Goal: Information Seeking & Learning: Check status

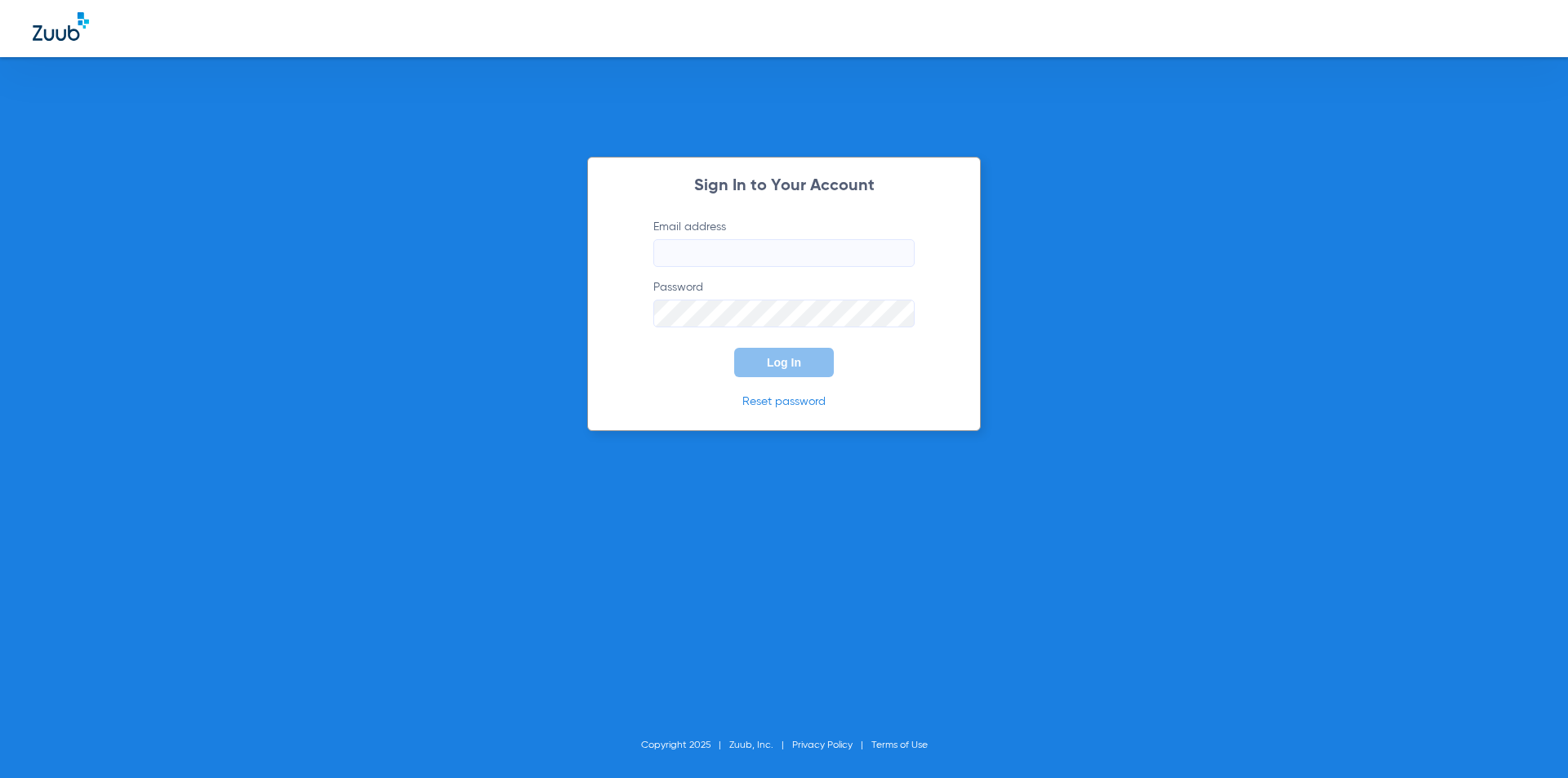
type input "lifesmilessa@gmail.com"
click at [694, 347] on form "Email address lifesmilessa@gmail.com Password Log In" at bounding box center [784, 298] width 311 height 158
click at [756, 356] on button "Log In" at bounding box center [784, 363] width 100 height 30
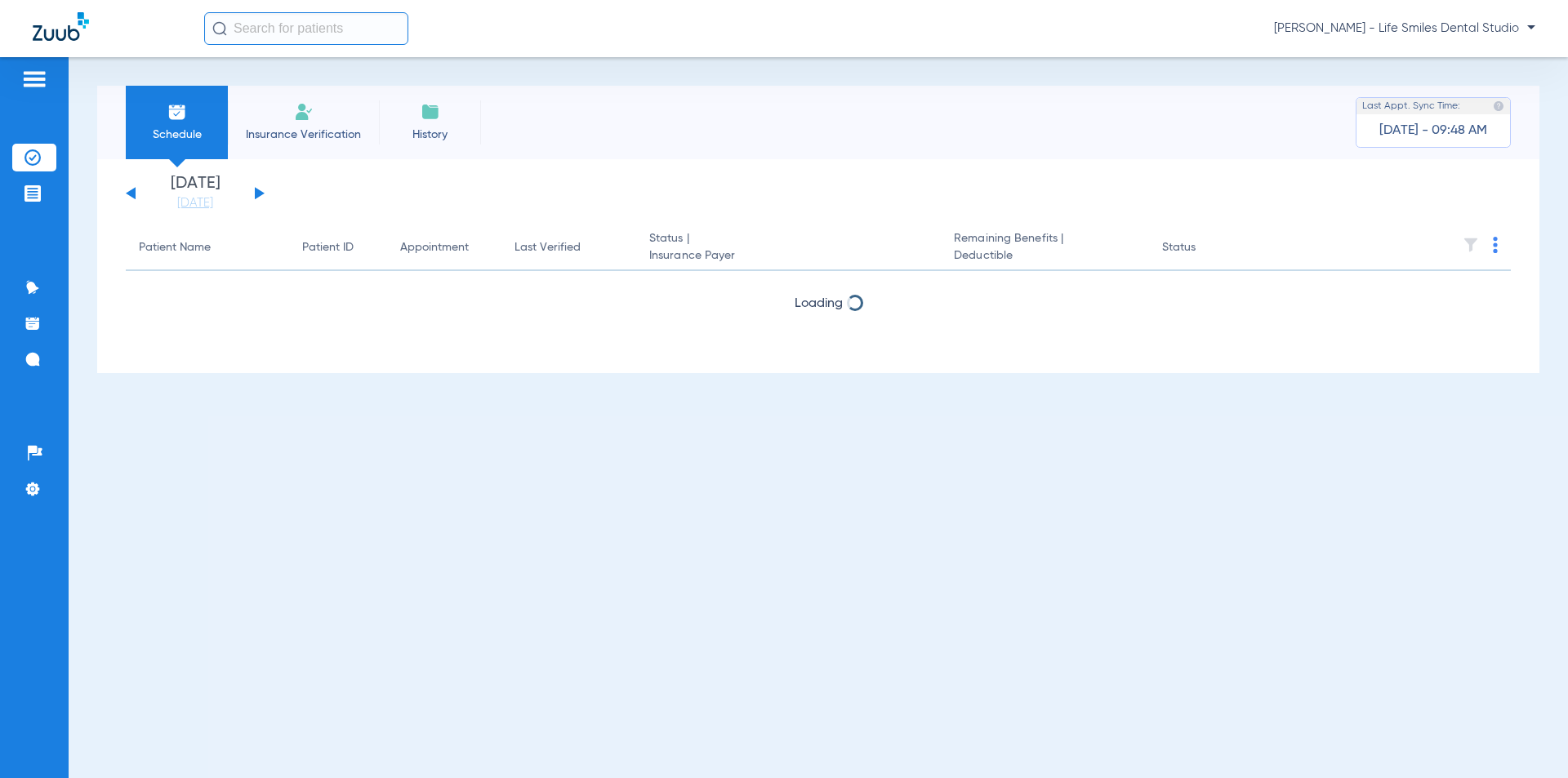
click at [256, 195] on button at bounding box center [259, 193] width 10 height 12
click at [257, 195] on button at bounding box center [259, 193] width 10 height 12
click at [257, 196] on button at bounding box center [259, 193] width 10 height 12
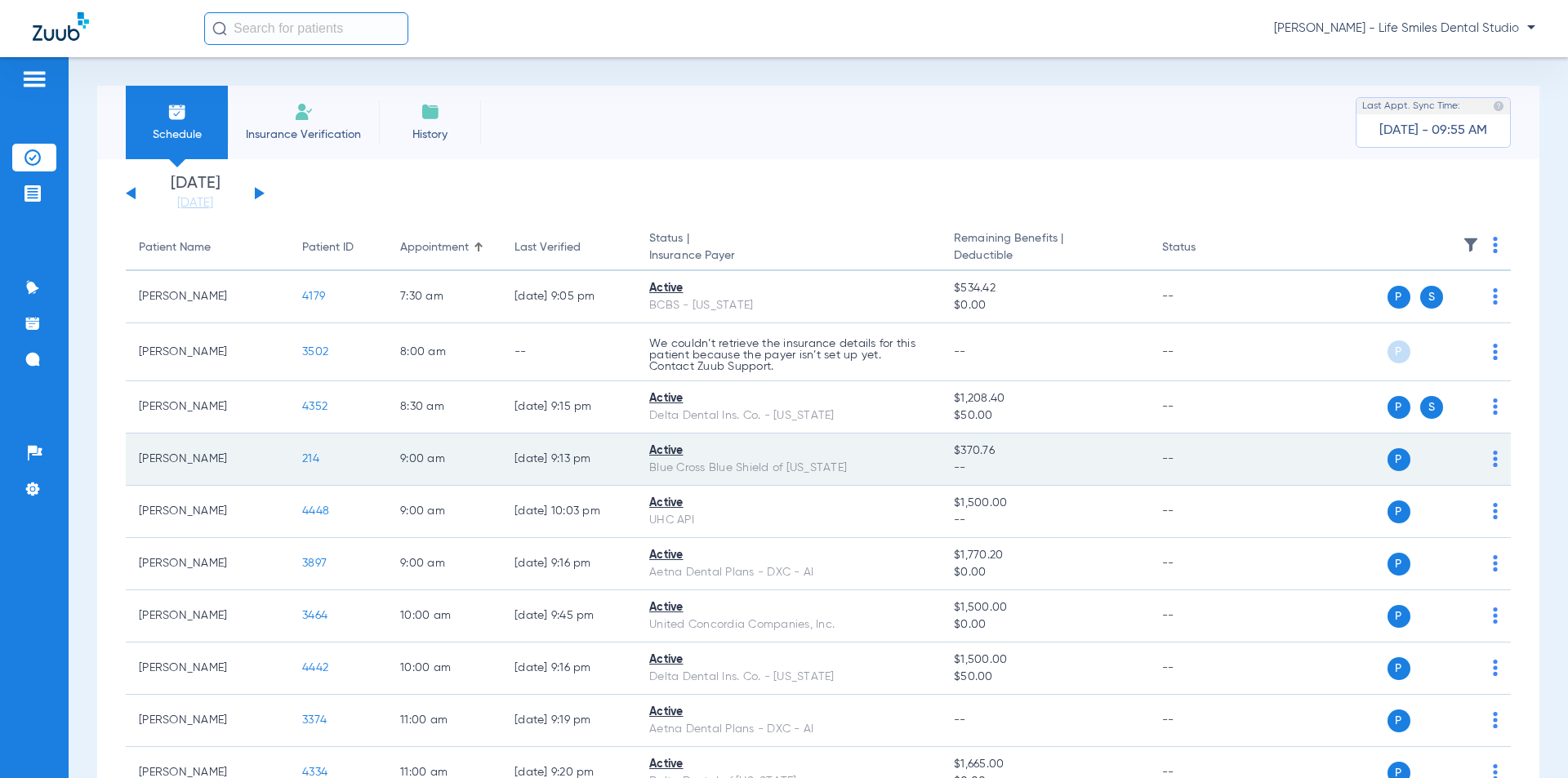
click at [310, 456] on span "214" at bounding box center [311, 459] width 18 height 11
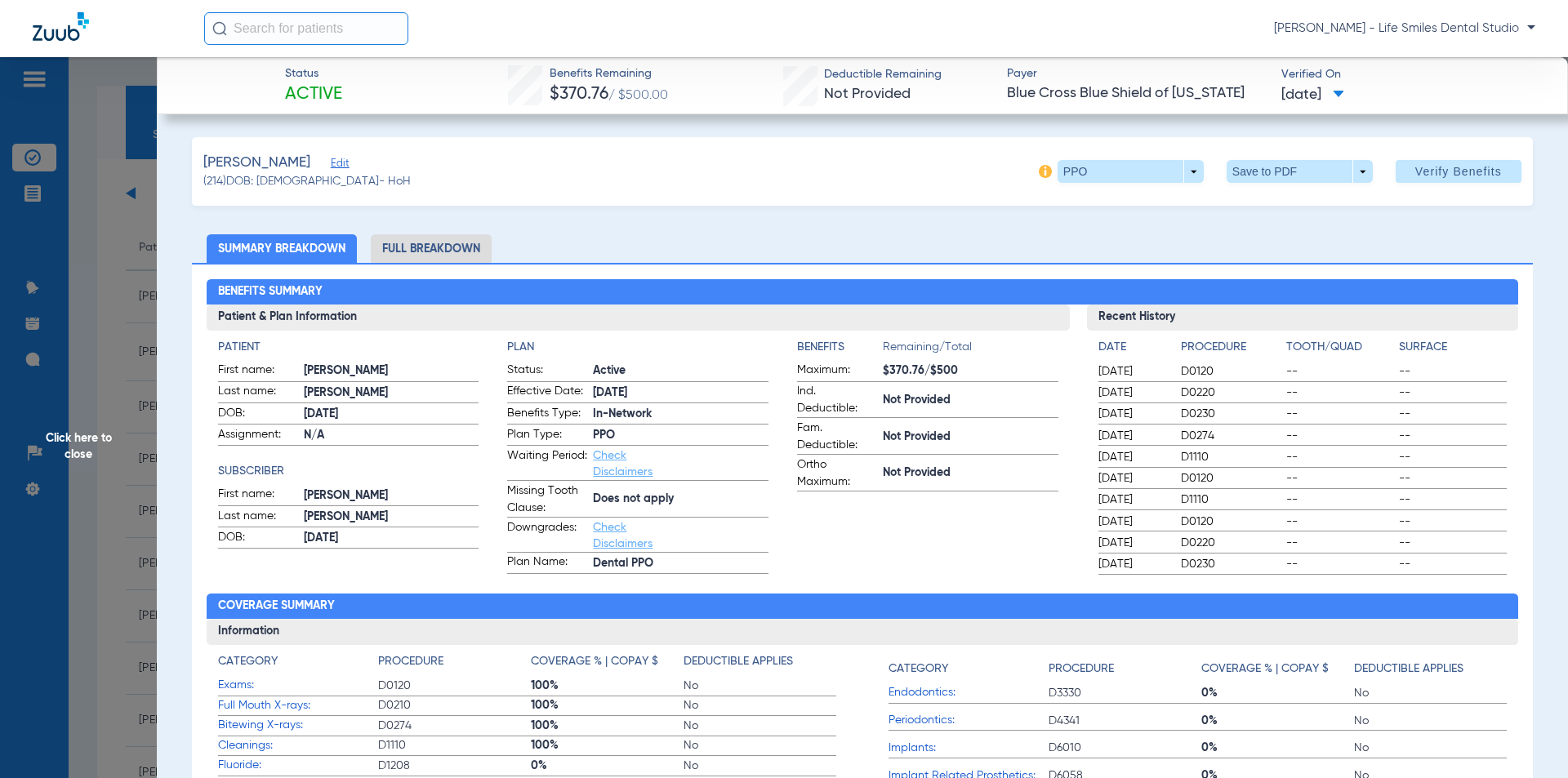
drag, startPoint x: 540, startPoint y: 70, endPoint x: 1349, endPoint y: 105, distance: 809.8
click at [1353, 107] on div "Status Active Benefits Remaining $370.76 / $500.00 Deductible Remaining Not Pro…" at bounding box center [862, 85] width 1410 height 57
copy div "Benefits Remaining $370.76 / $500.00 Deductible Remaining Not Provided Payer Bl…"
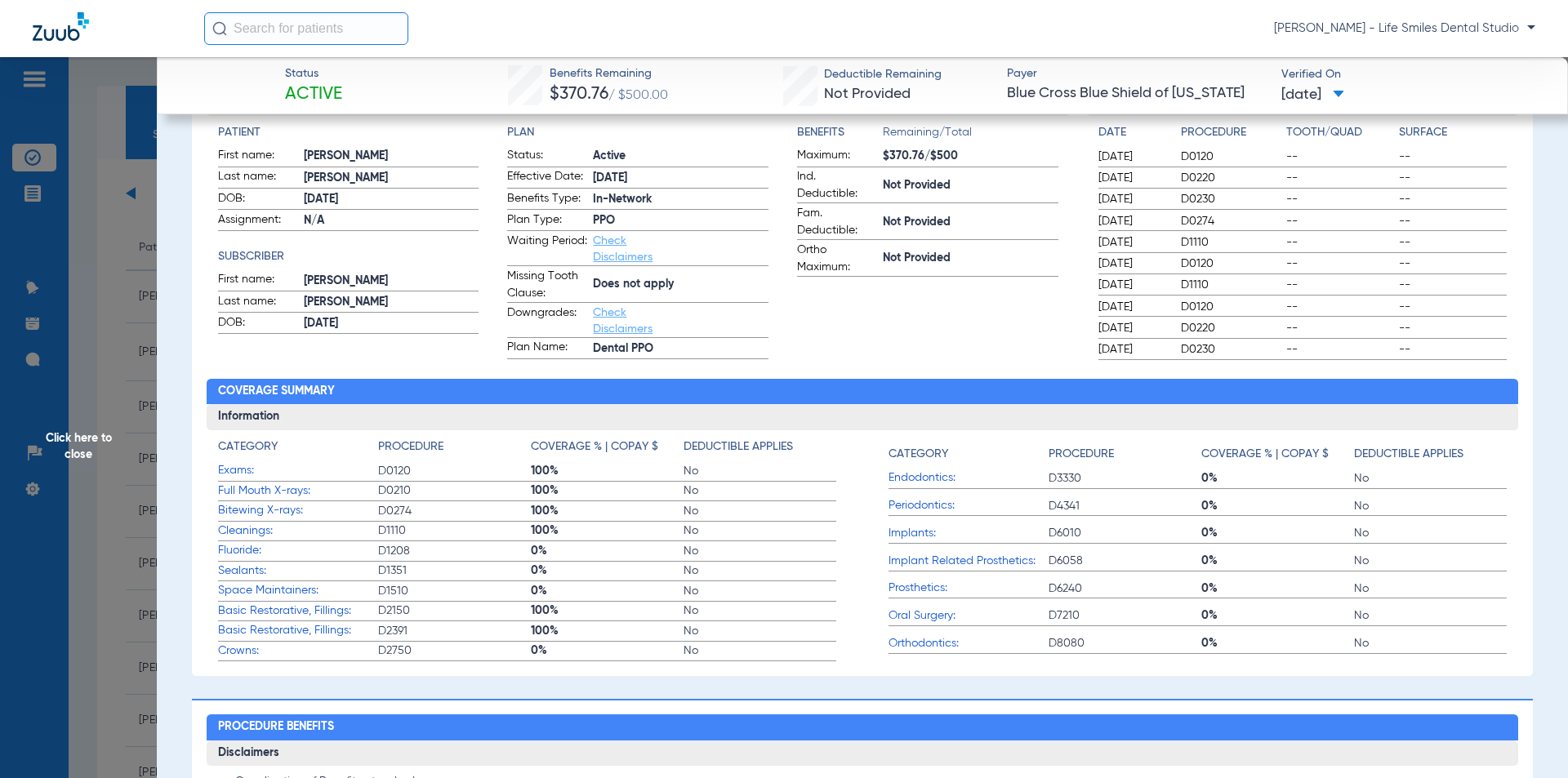
scroll to position [245, 0]
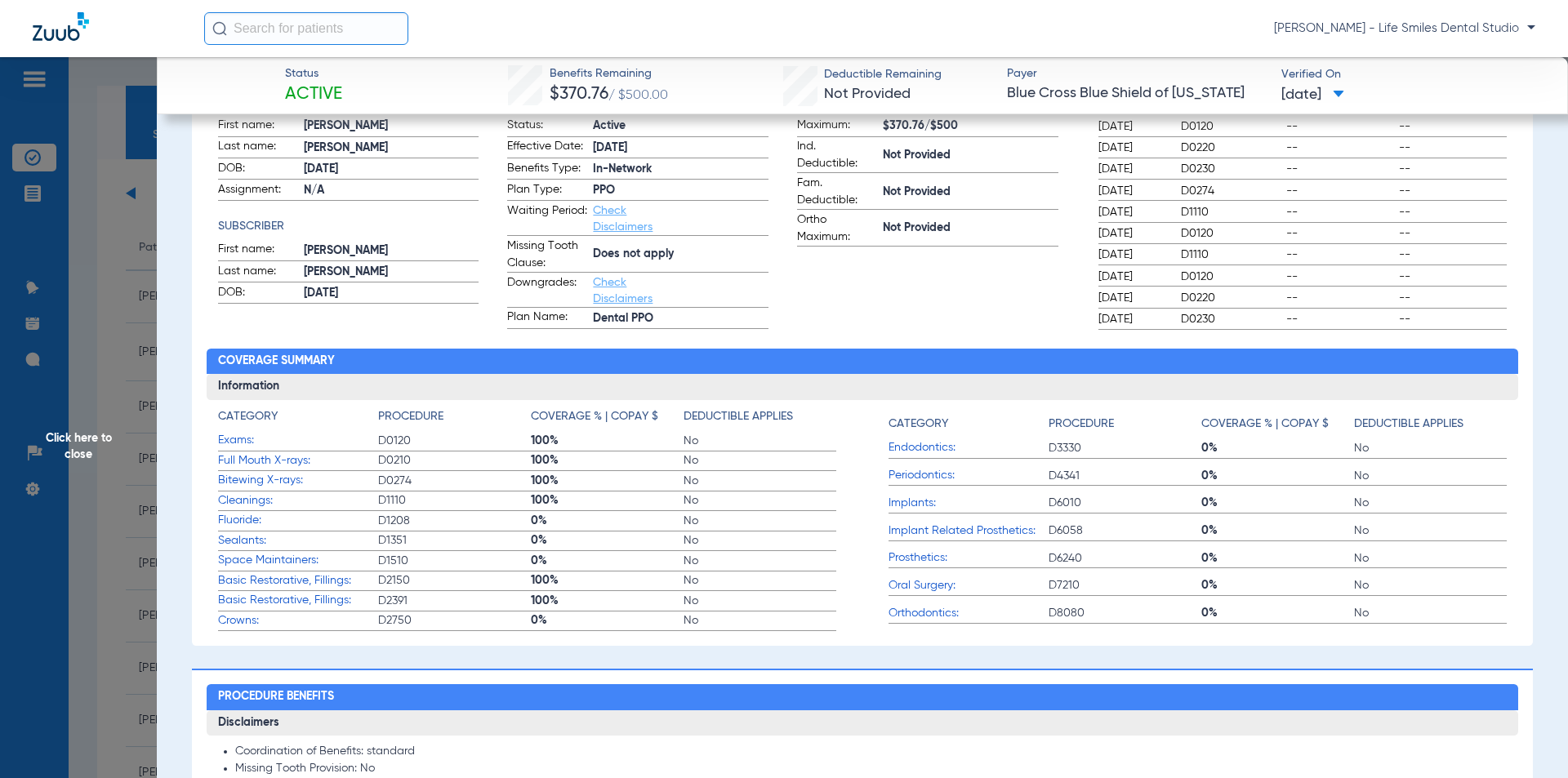
click at [130, 327] on span "Click here to close" at bounding box center [78, 445] width 157 height 778
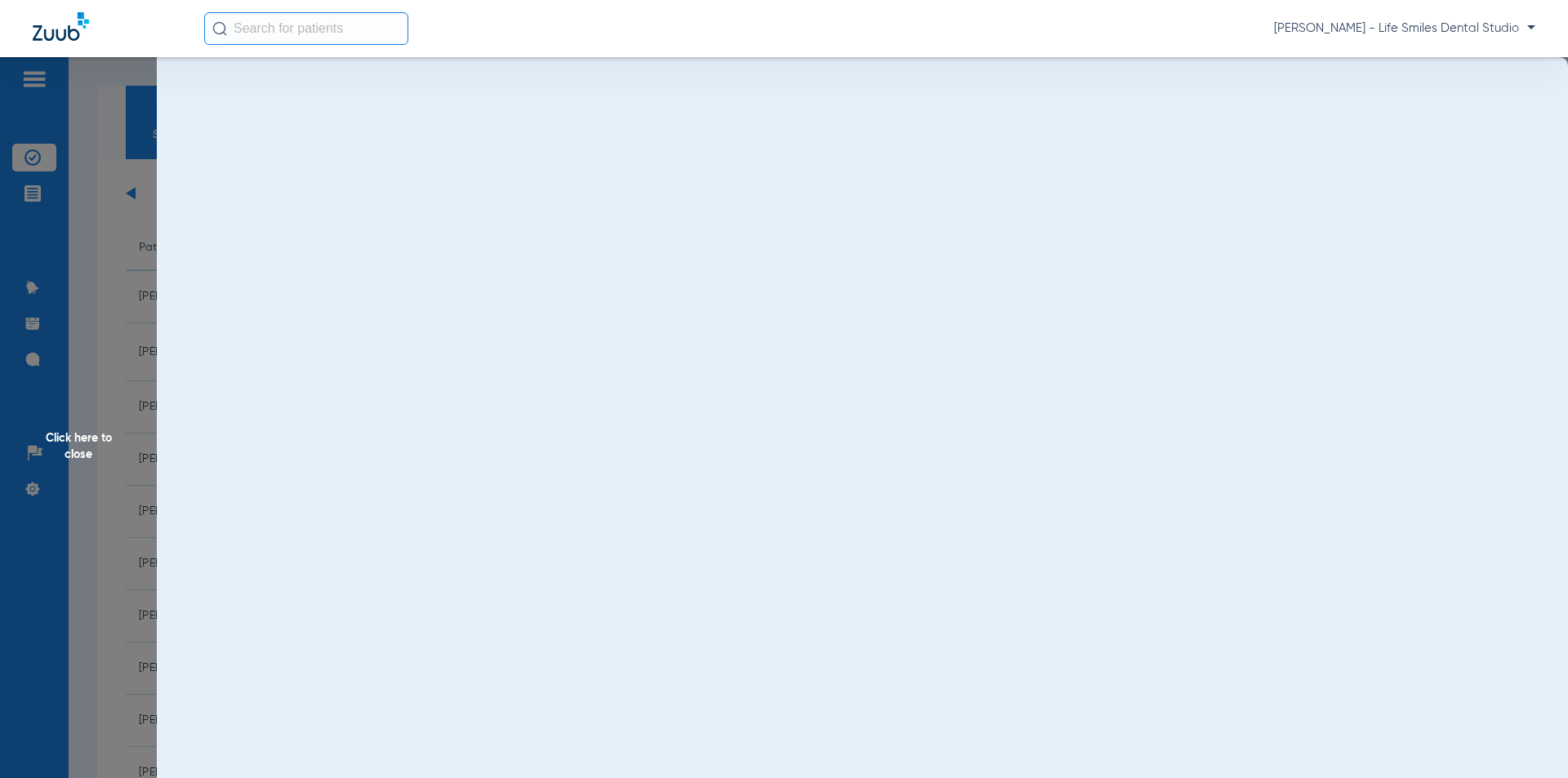
scroll to position [0, 0]
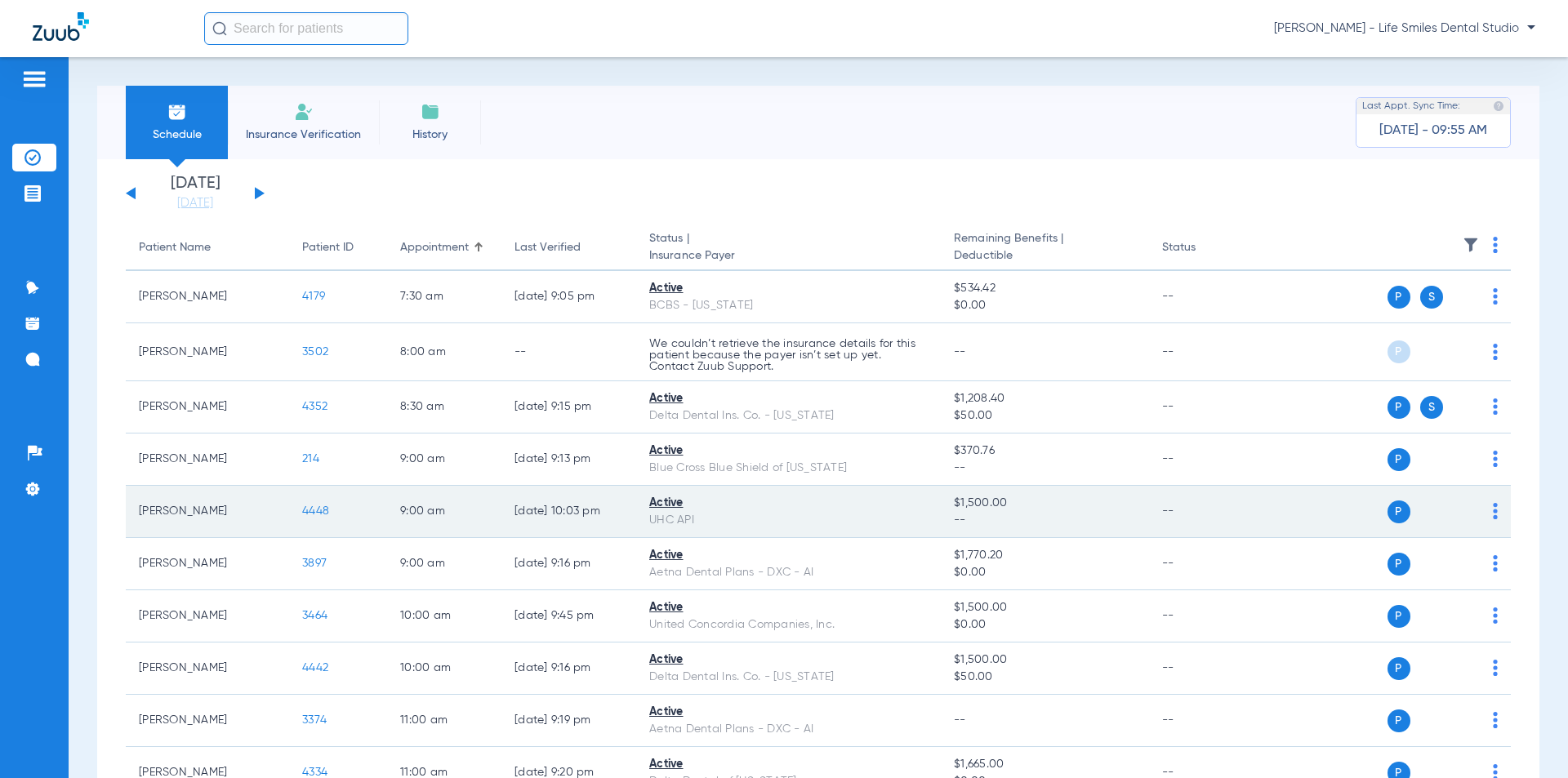
click at [311, 507] on span "4448" at bounding box center [315, 511] width 27 height 11
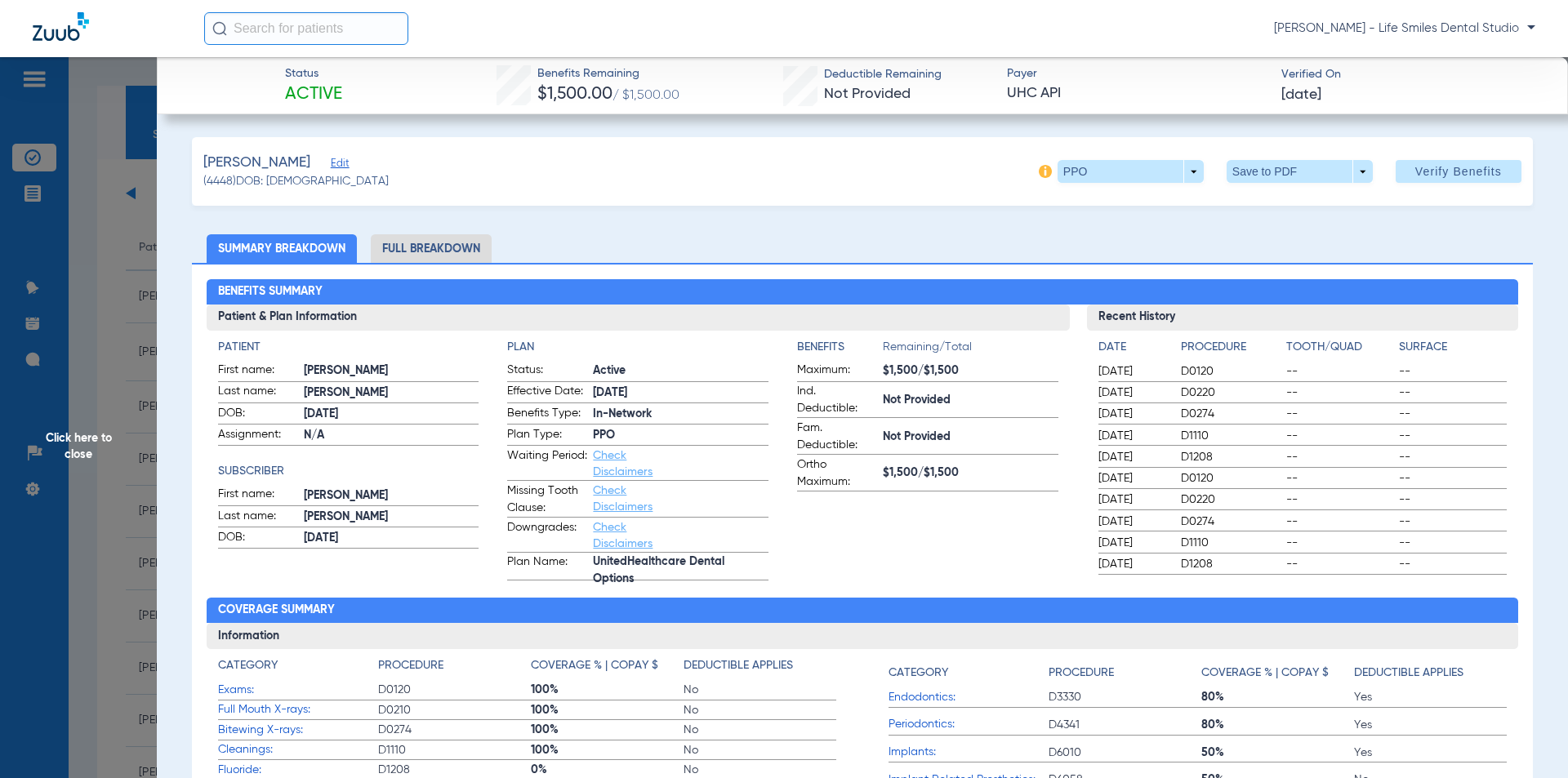
drag, startPoint x: 533, startPoint y: 71, endPoint x: 1359, endPoint y: 96, distance: 826.4
click at [1359, 96] on div "Status Active Benefits Remaining $1,500.00 / $1,500.00 Deductible Remaining Not…" at bounding box center [862, 85] width 1410 height 57
copy div "Benefits Remaining $1,500.00 / $1,500.00 Deductible Remaining Not Provided Paye…"
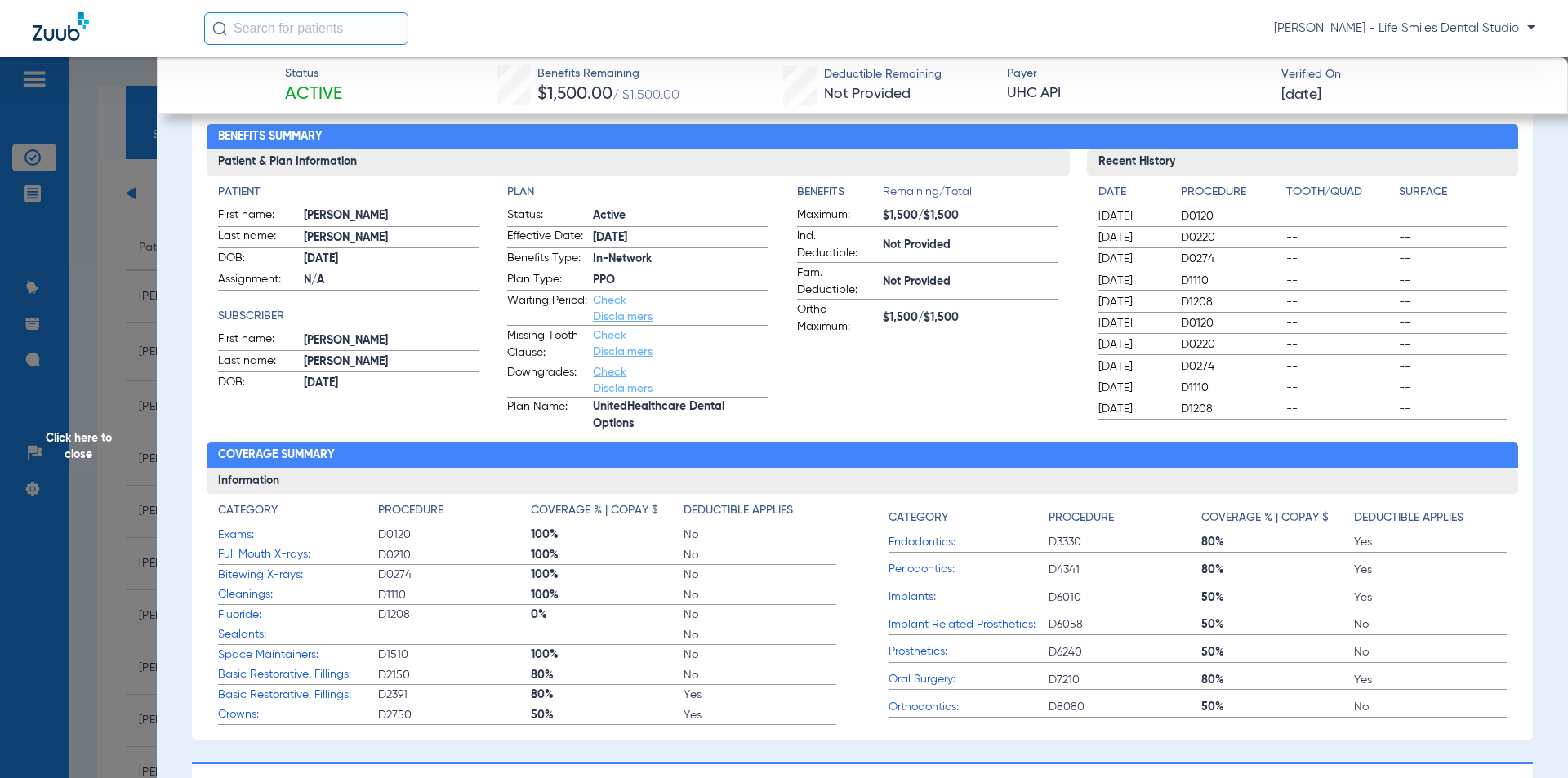
scroll to position [245, 0]
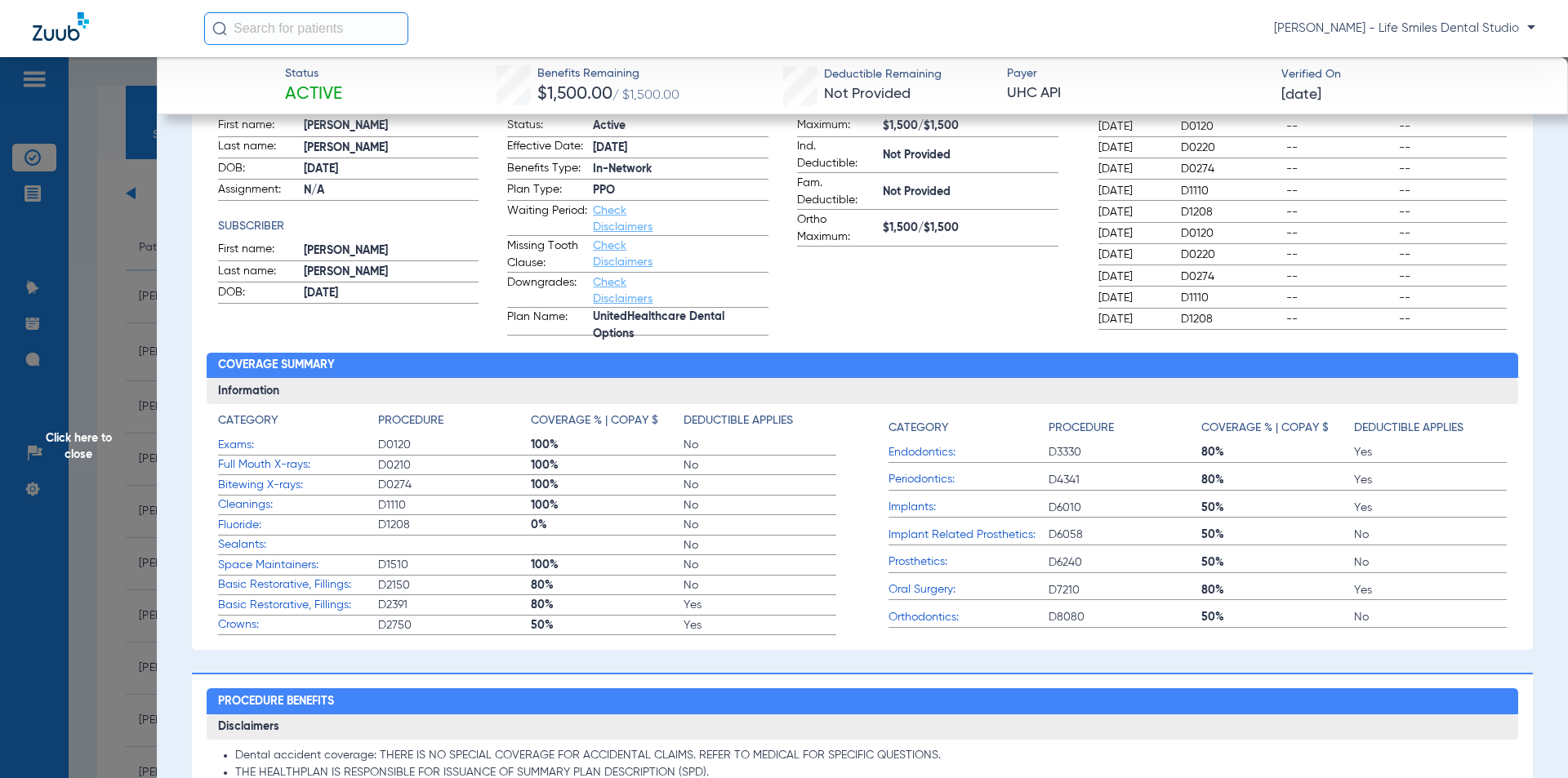
drag, startPoint x: 90, startPoint y: 384, endPoint x: 111, endPoint y: 370, distance: 25.2
click at [90, 384] on span "Click here to close" at bounding box center [78, 445] width 157 height 778
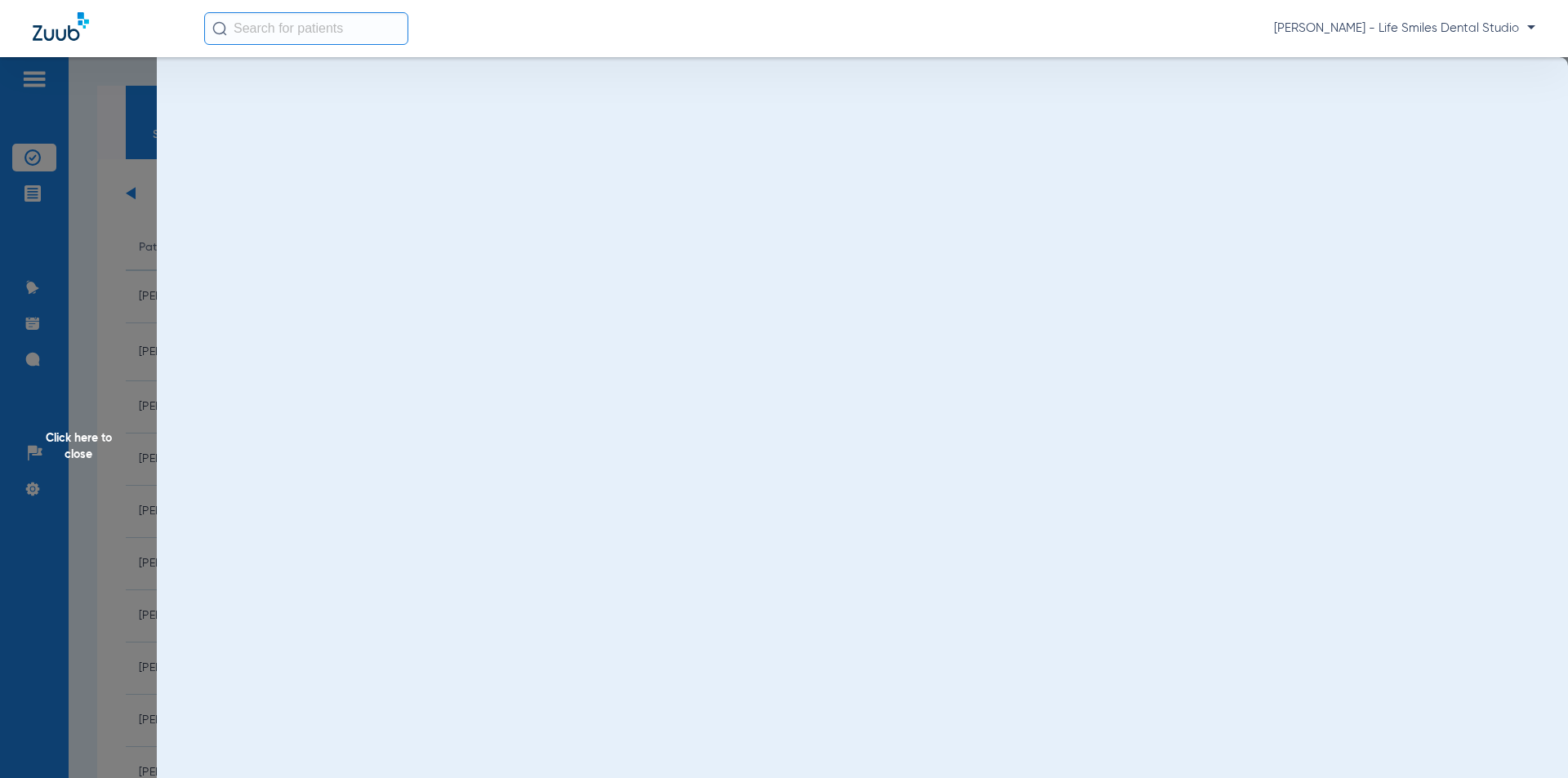
scroll to position [0, 0]
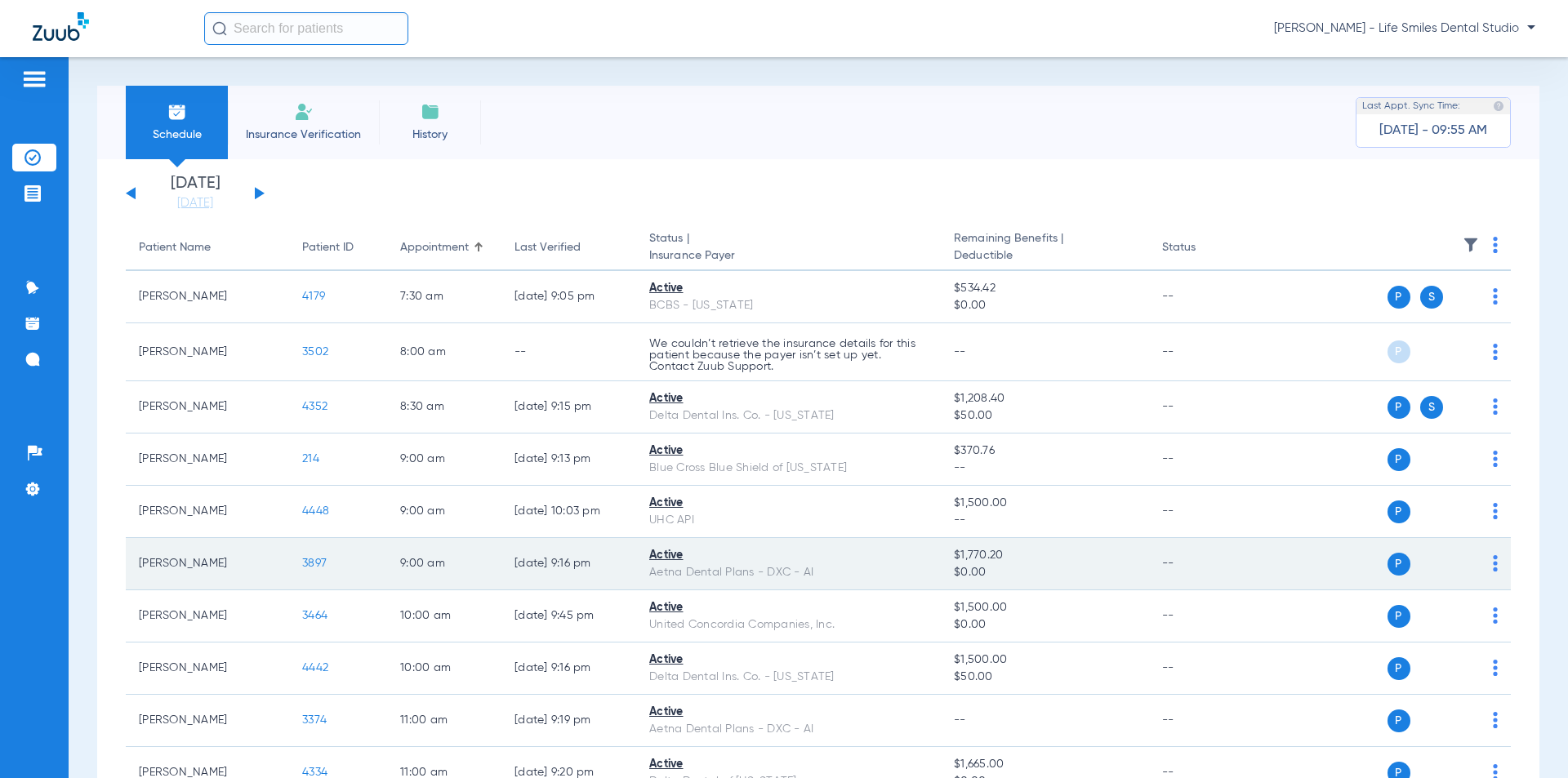
click at [308, 560] on span "3897" at bounding box center [314, 563] width 24 height 11
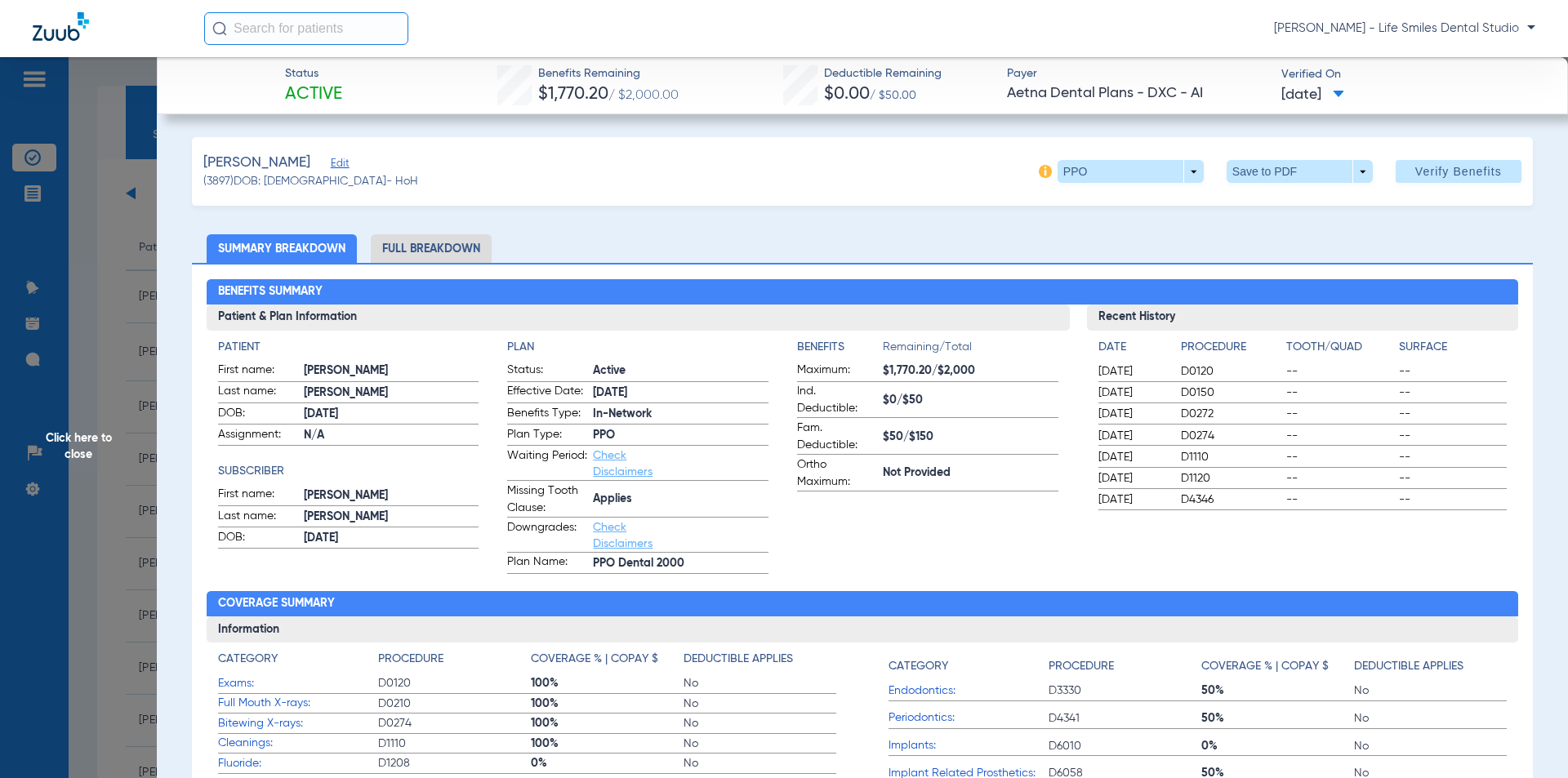
drag, startPoint x: 529, startPoint y: 68, endPoint x: 1348, endPoint y: 97, distance: 819.5
click at [1348, 97] on div "Status Active Benefits Remaining $1,770.20 / $2,000.00 Deductible Remaining $0.…" at bounding box center [862, 85] width 1410 height 57
copy div "Benefits Remaining $1,770.20 / $2,000.00 Deductible Remaining $0.00 / $50.00 Pa…"
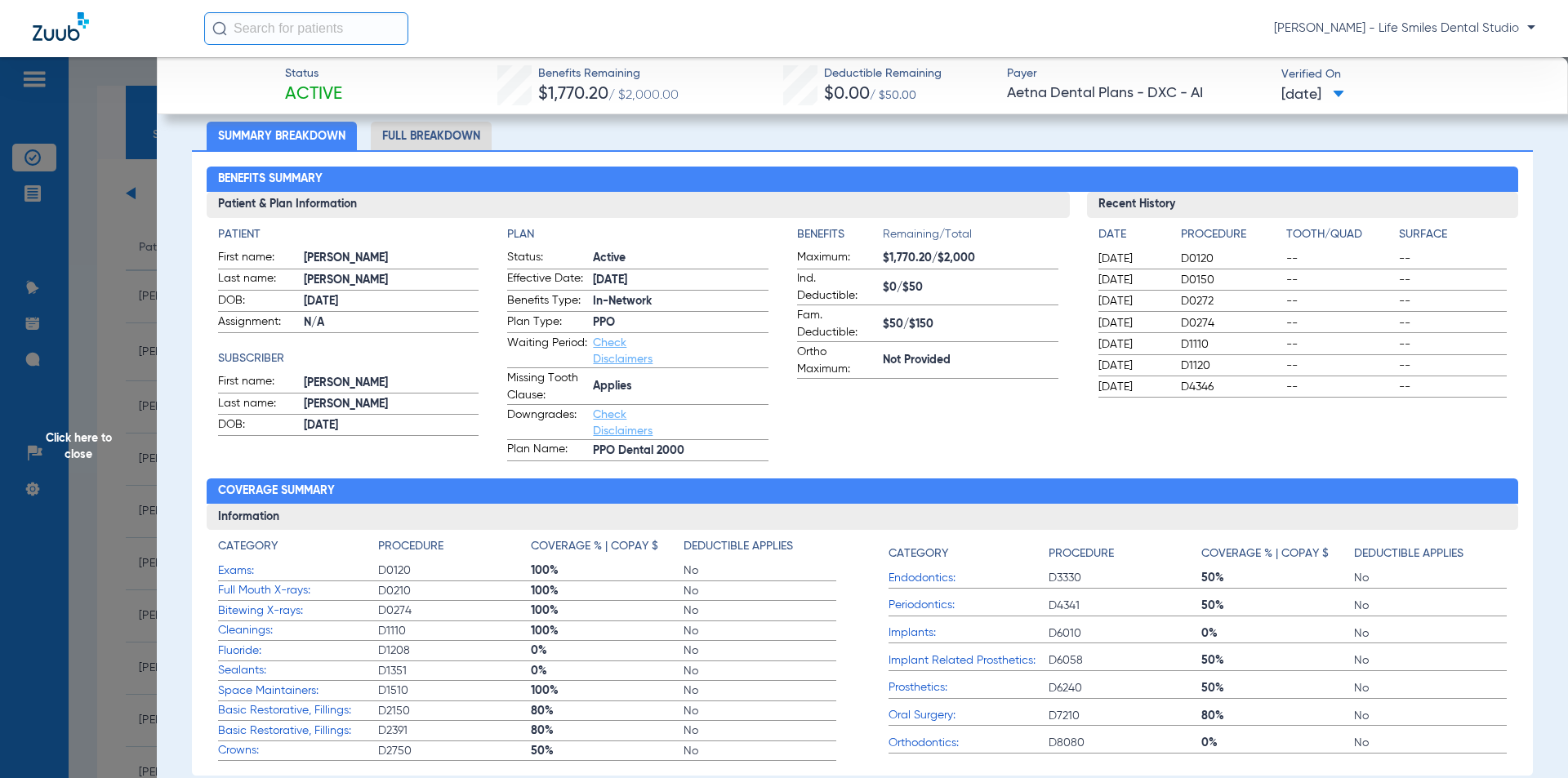
scroll to position [164, 0]
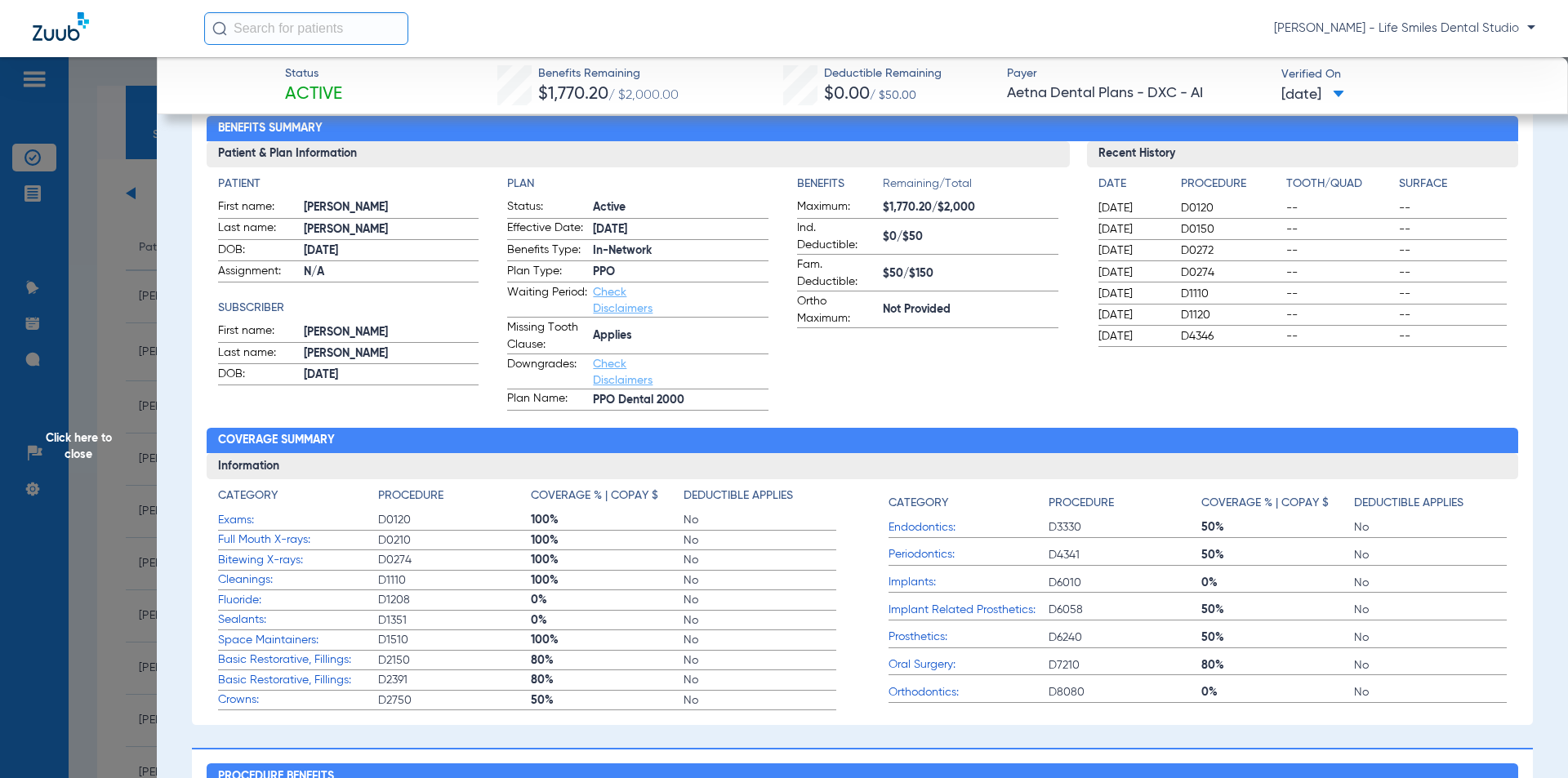
click at [99, 373] on span "Click here to close" at bounding box center [78, 445] width 157 height 778
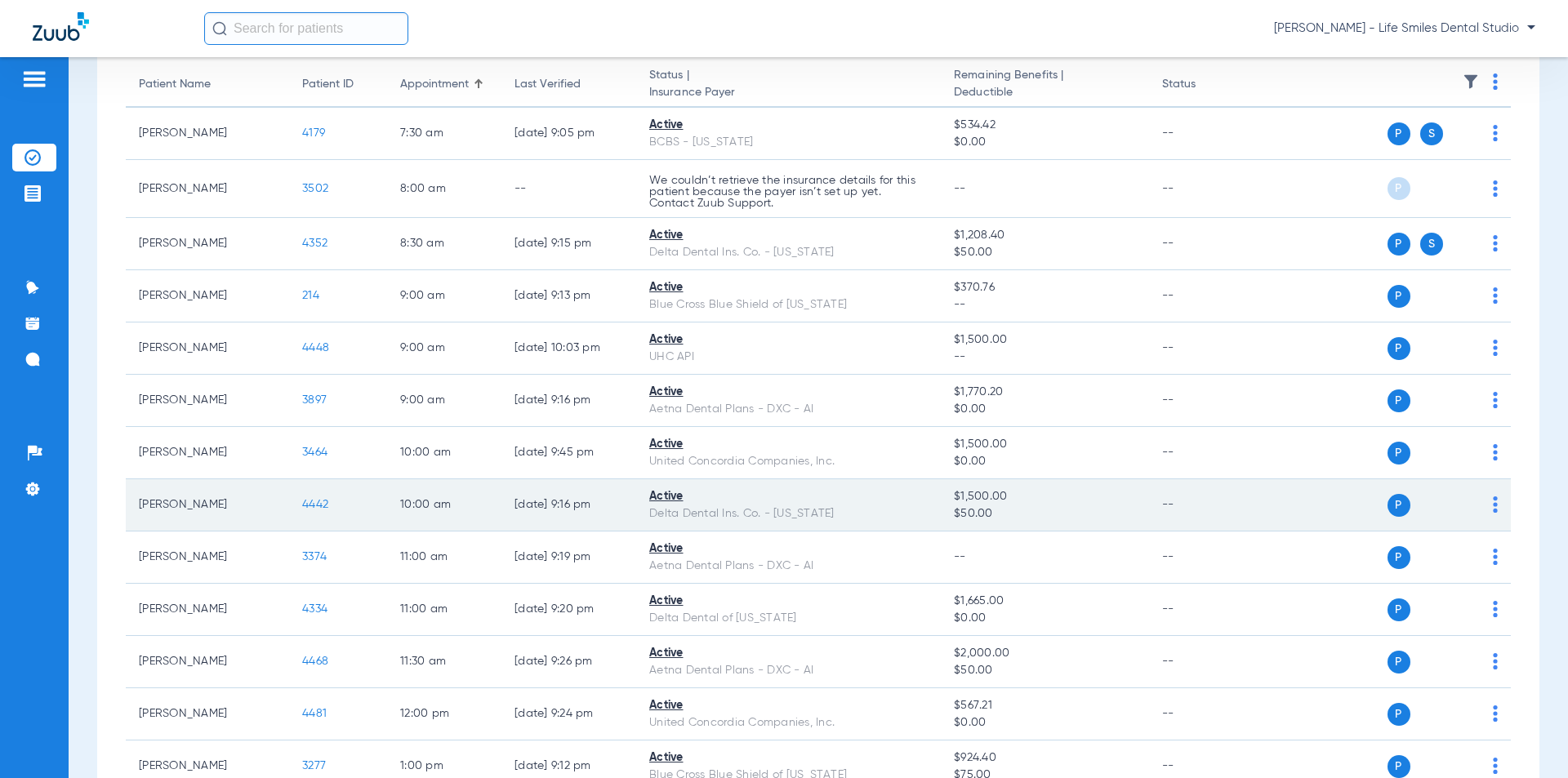
click at [324, 501] on span "4442" at bounding box center [315, 504] width 26 height 11
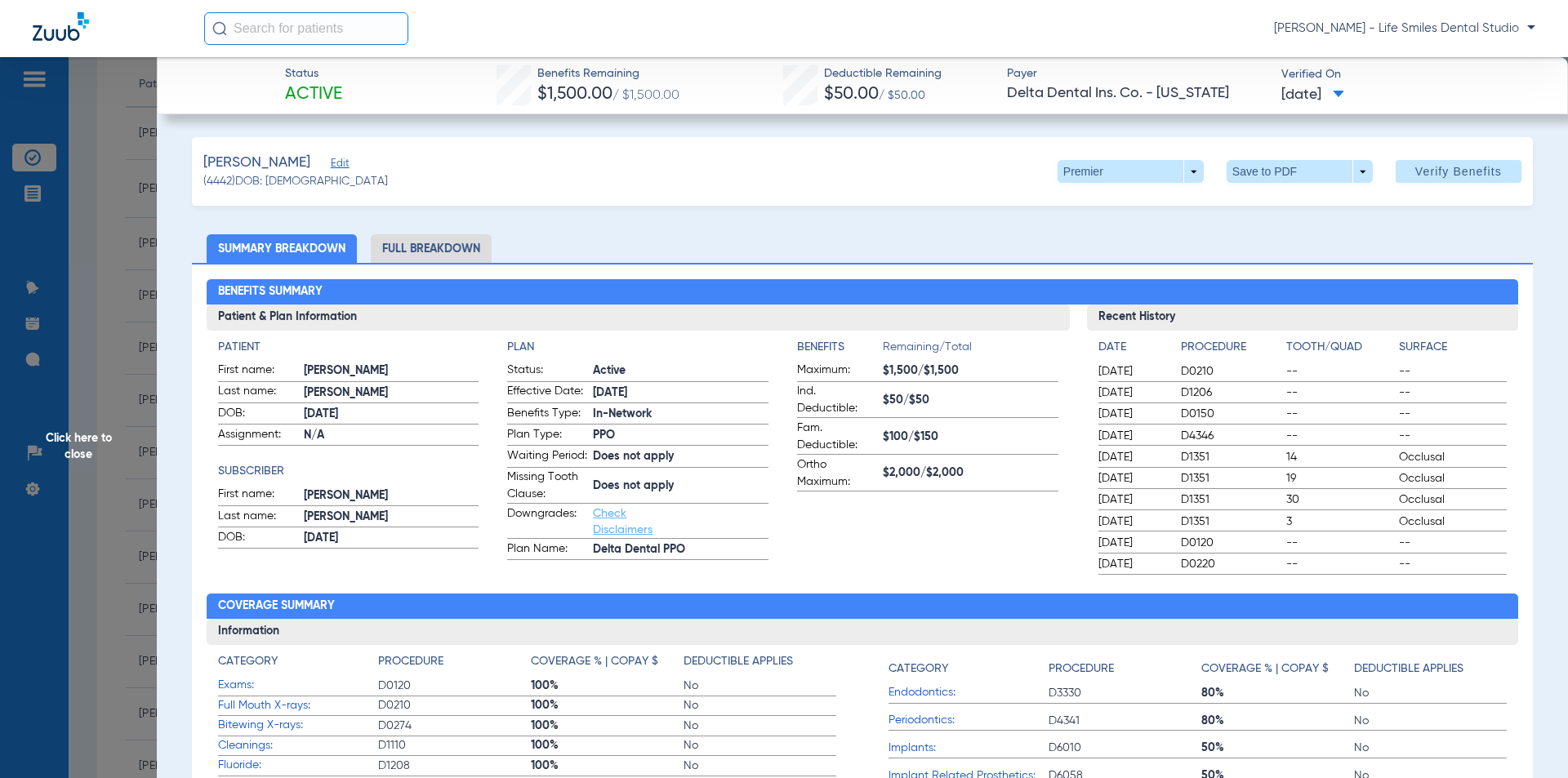
drag, startPoint x: 533, startPoint y: 72, endPoint x: 1111, endPoint y: 80, distance: 578.1
click at [1111, 80] on div "Status Active Benefits Remaining $1,500.00 / $1,500.00 Deductible Remaining $50…" at bounding box center [862, 85] width 1410 height 57
click at [836, 159] on div "Walbridge, Andrew Edit (4442) DOB: 12/18/2006 Premier arrow_drop_down Save to P…" at bounding box center [862, 172] width 1340 height 68
click at [1078, 171] on span at bounding box center [1130, 172] width 146 height 23
click at [1092, 195] on button "PPO" at bounding box center [1096, 204] width 102 height 32
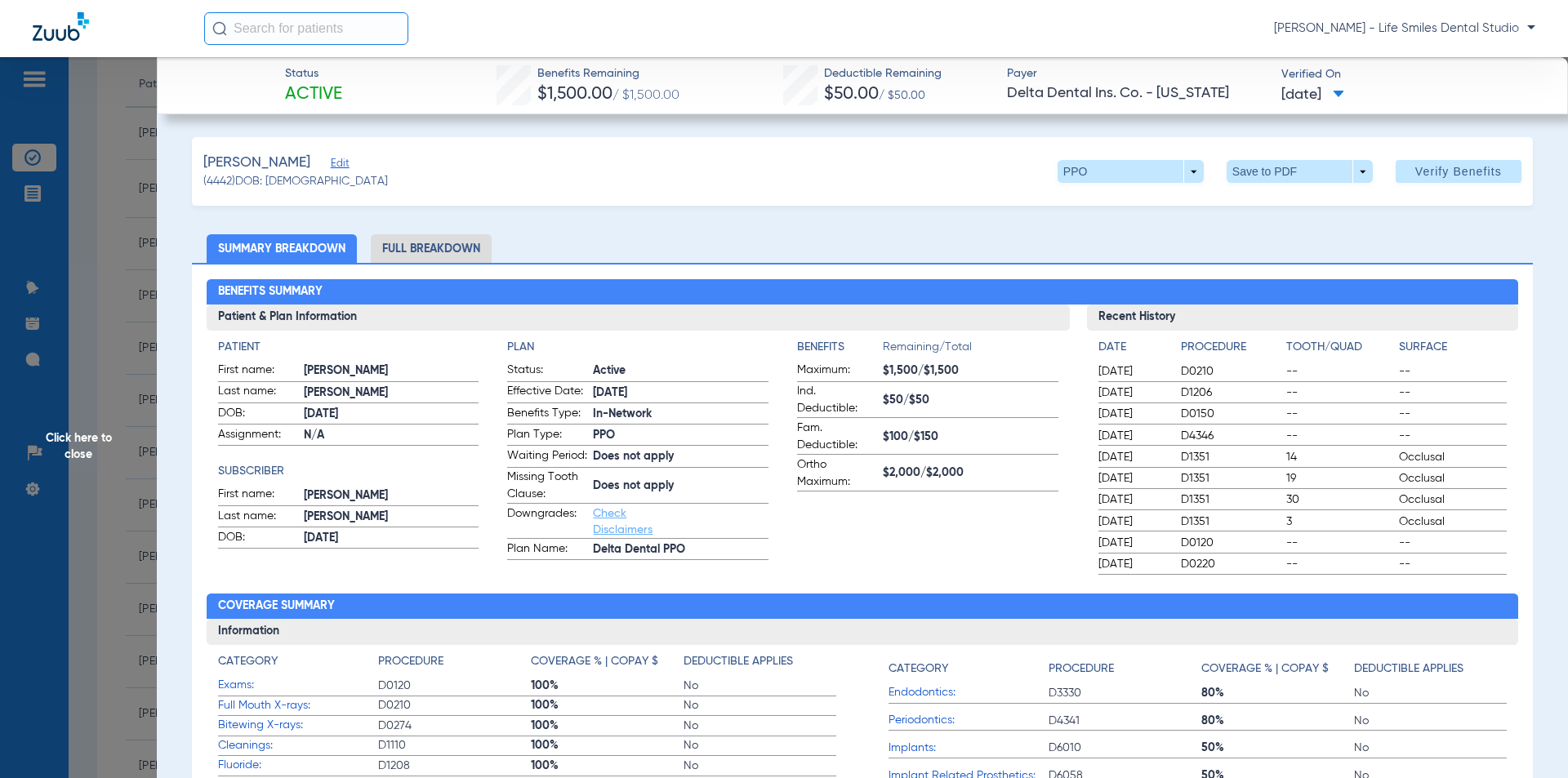
drag, startPoint x: 534, startPoint y: 69, endPoint x: 1351, endPoint y: 102, distance: 817.7
click at [1351, 102] on div "Status Active Benefits Remaining $1,500.00 / $1,500.00 Deductible Remaining $50…" at bounding box center [862, 85] width 1410 height 57
copy div "Benefits Remaining $1,500.00 / $1,500.00 Deductible Remaining $50.00 / $50.00 P…"
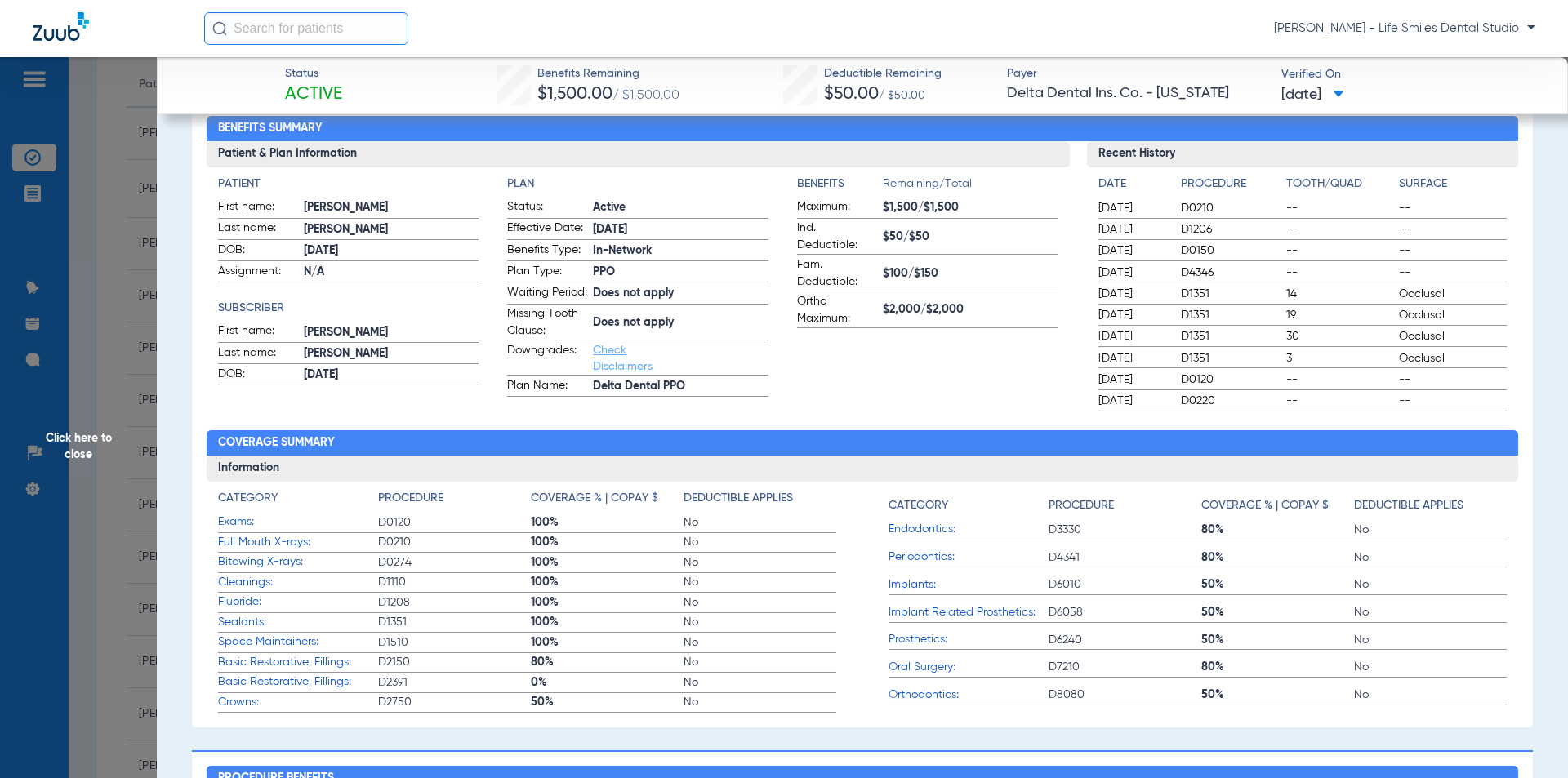
click at [104, 312] on span "Click here to close" at bounding box center [78, 445] width 157 height 778
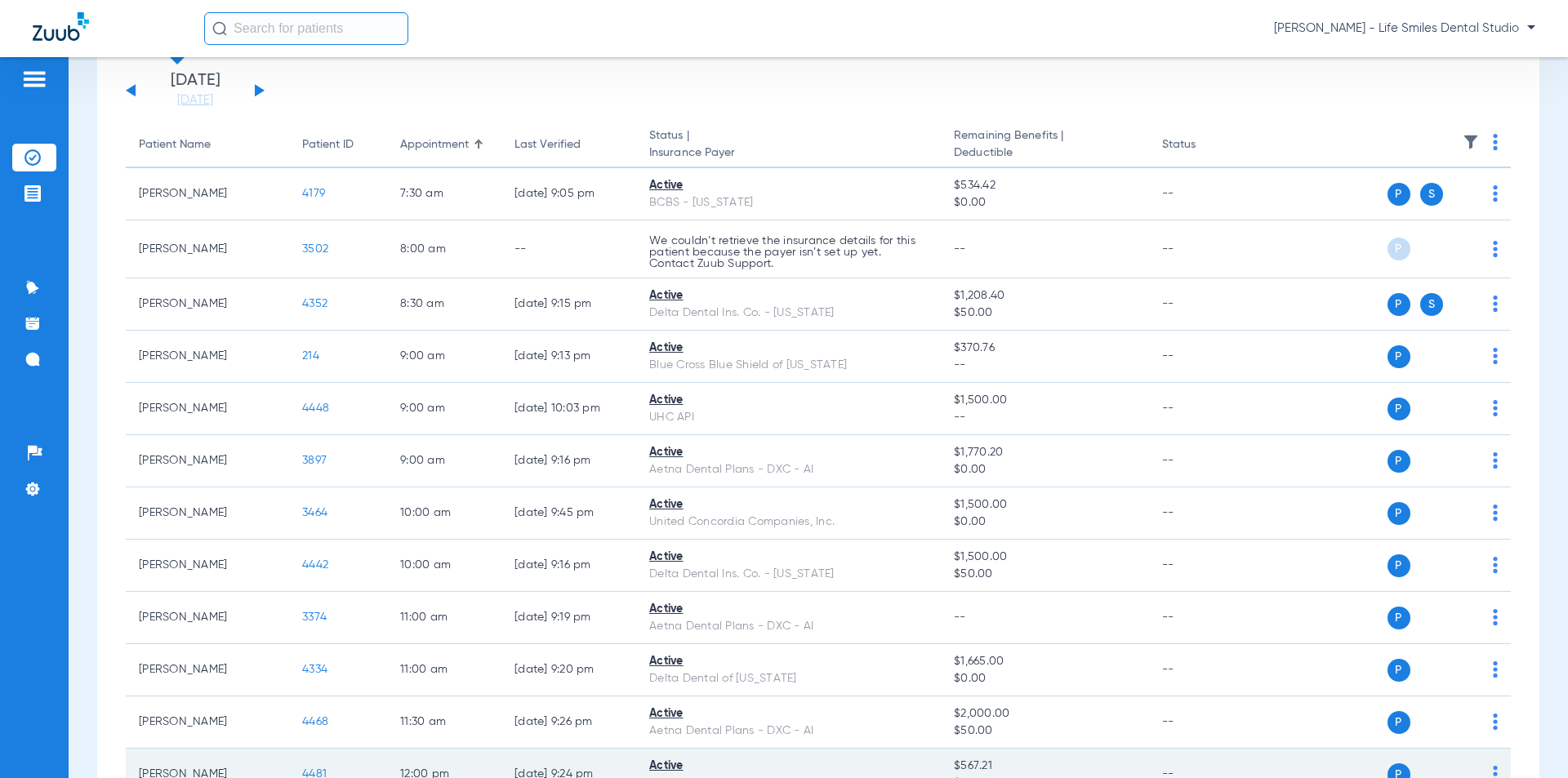
scroll to position [81, 0]
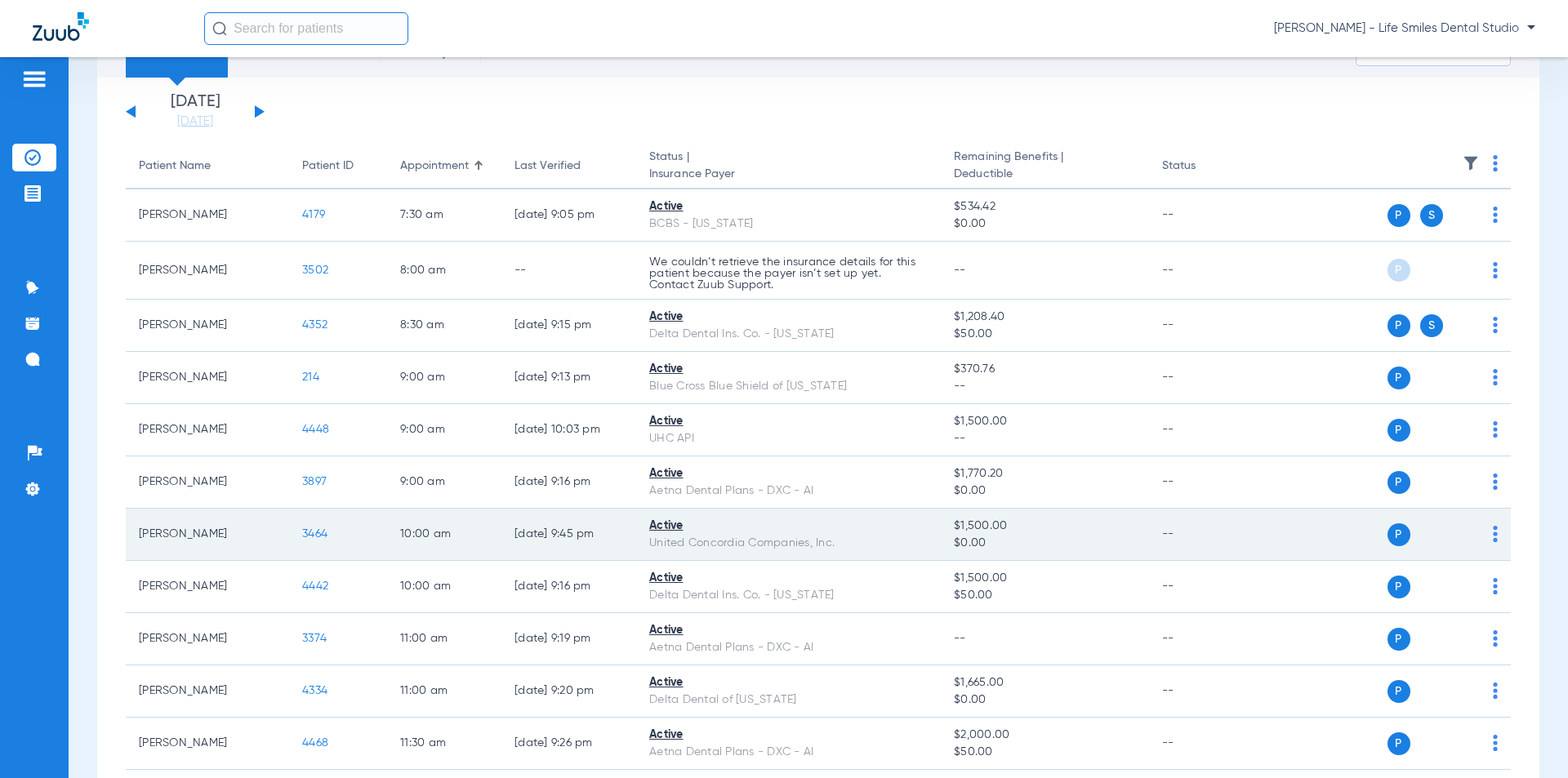
click at [313, 531] on span "3464" at bounding box center [314, 534] width 25 height 11
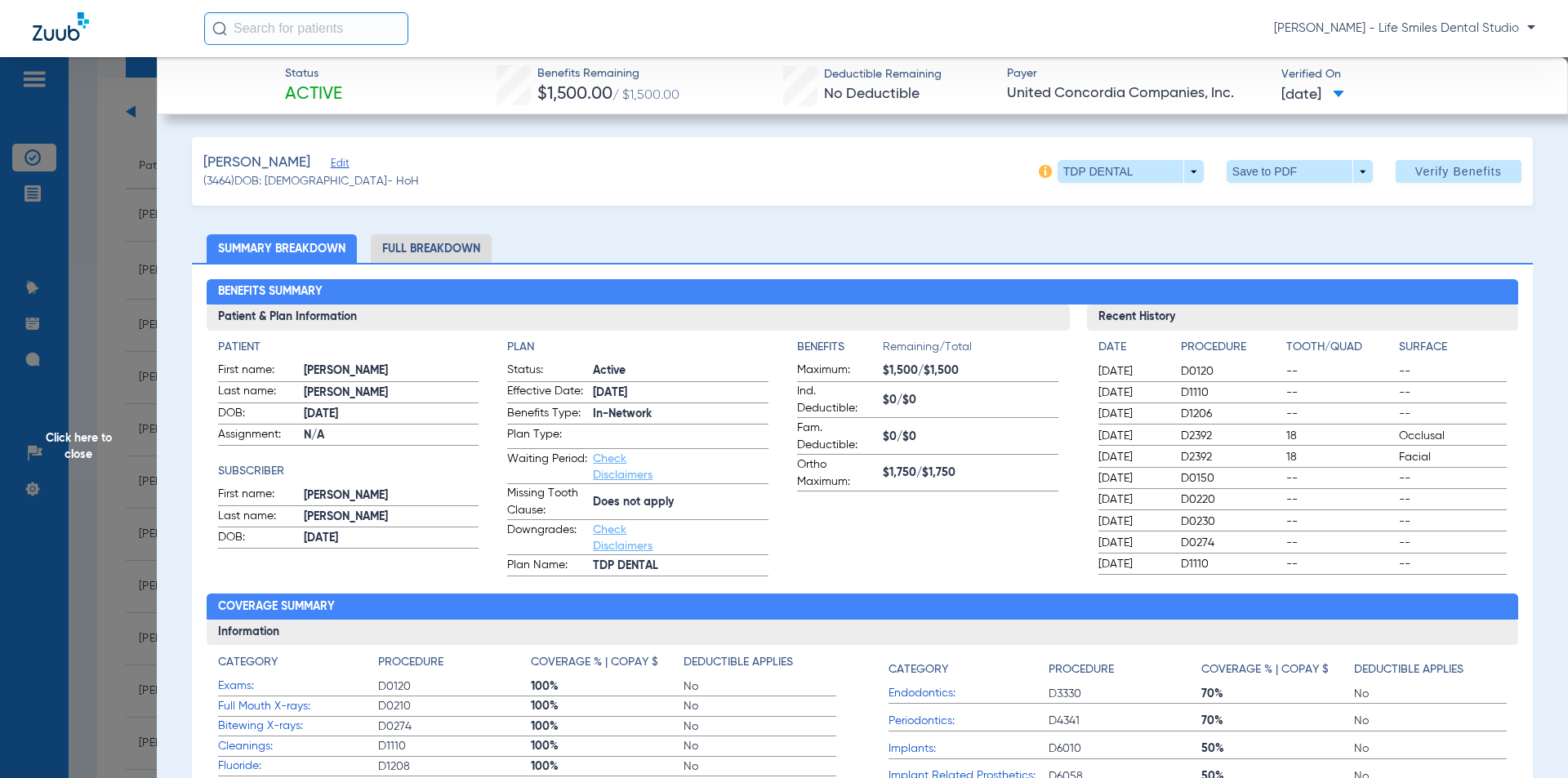
drag, startPoint x: 531, startPoint y: 71, endPoint x: 1343, endPoint y: 94, distance: 812.3
click at [1343, 94] on div "Status Active Benefits Remaining $1,500.00 / $1,500.00 Deductible Remaining No …" at bounding box center [862, 85] width 1410 height 57
click at [527, 67] on div "Benefits Remaining $1,500.00 / $1,500.00" at bounding box center [588, 87] width 184 height 42
drag, startPoint x: 527, startPoint y: 67, endPoint x: 543, endPoint y: 68, distance: 16.0
click at [543, 68] on div "Benefits Remaining $1,500.00 / $1,500.00" at bounding box center [588, 87] width 184 height 42
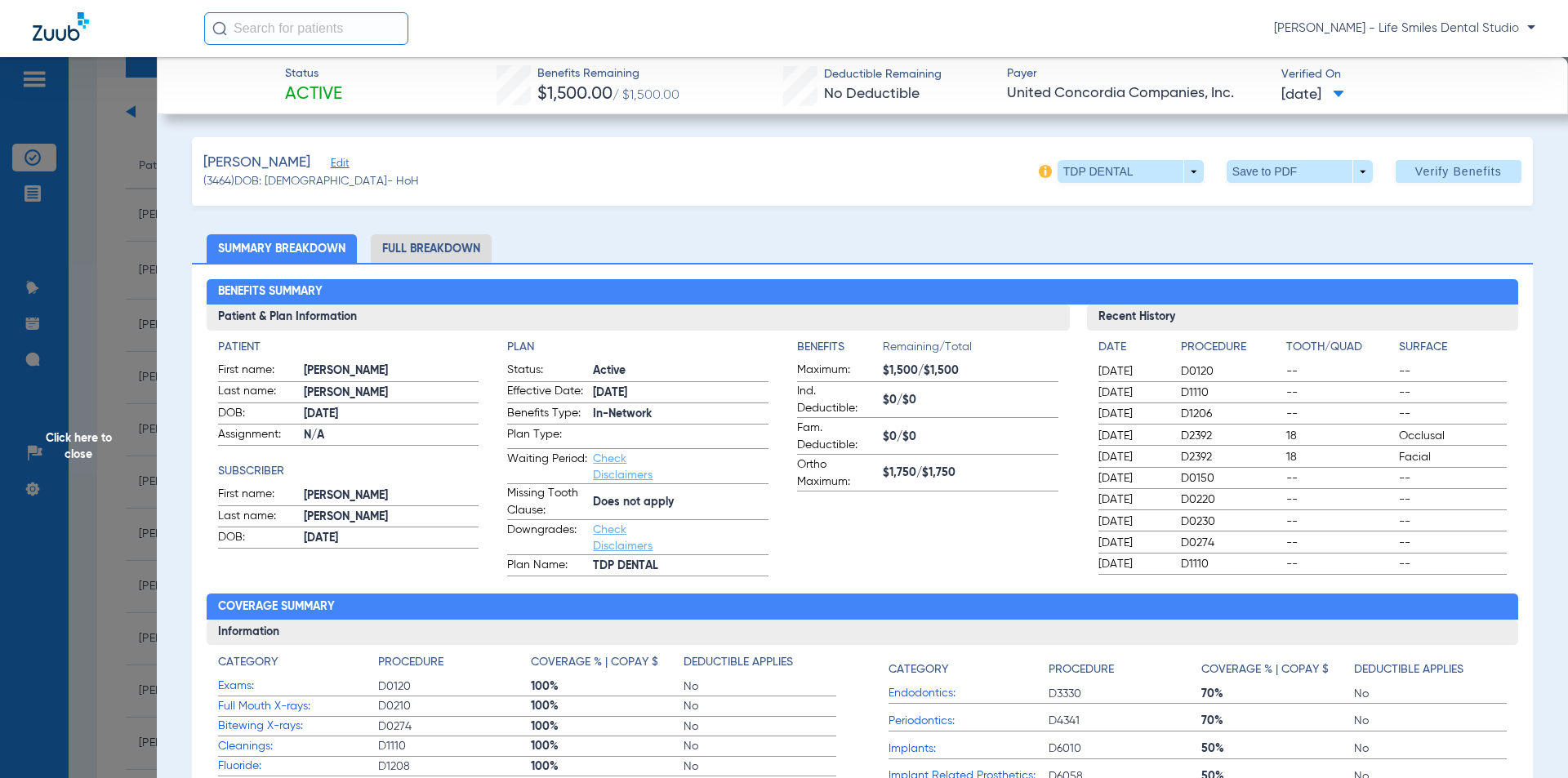
click at [361, 79] on div "Status Active Benefits Remaining $1,500.00 / $1,500.00 Deductible Remaining No …" at bounding box center [862, 85] width 1410 height 57
drag, startPoint x: 531, startPoint y: 71, endPoint x: 1410, endPoint y: 92, distance: 879.3
click at [1410, 92] on div "Status Active Benefits Remaining $1,500.00 / $1,500.00 Deductible Remaining No …" at bounding box center [862, 85] width 1410 height 57
copy div "Benefits Remaining $1,500.00 / $1,500.00 Deductible Remaining No Deductible Pay…"
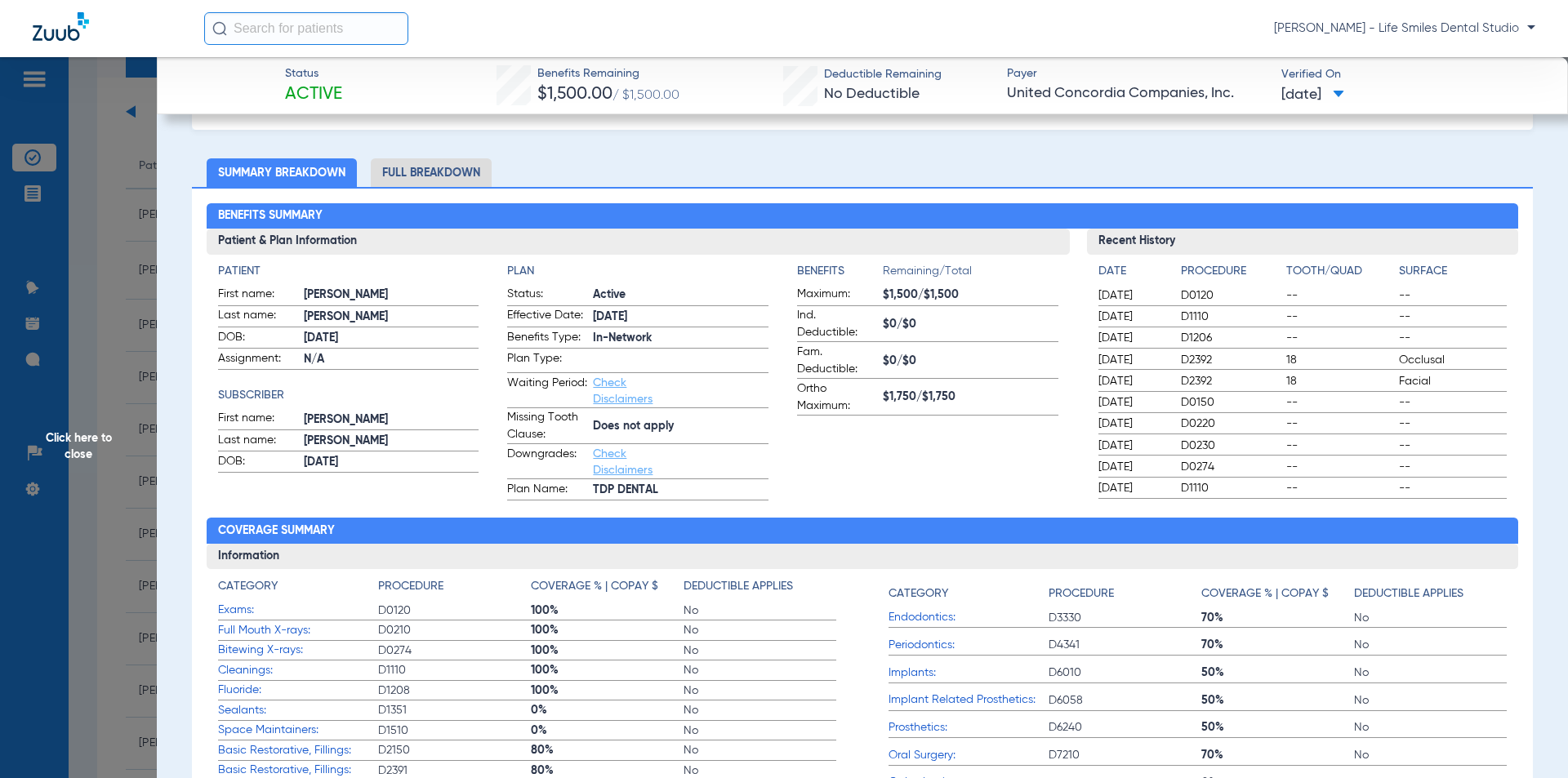
scroll to position [245, 0]
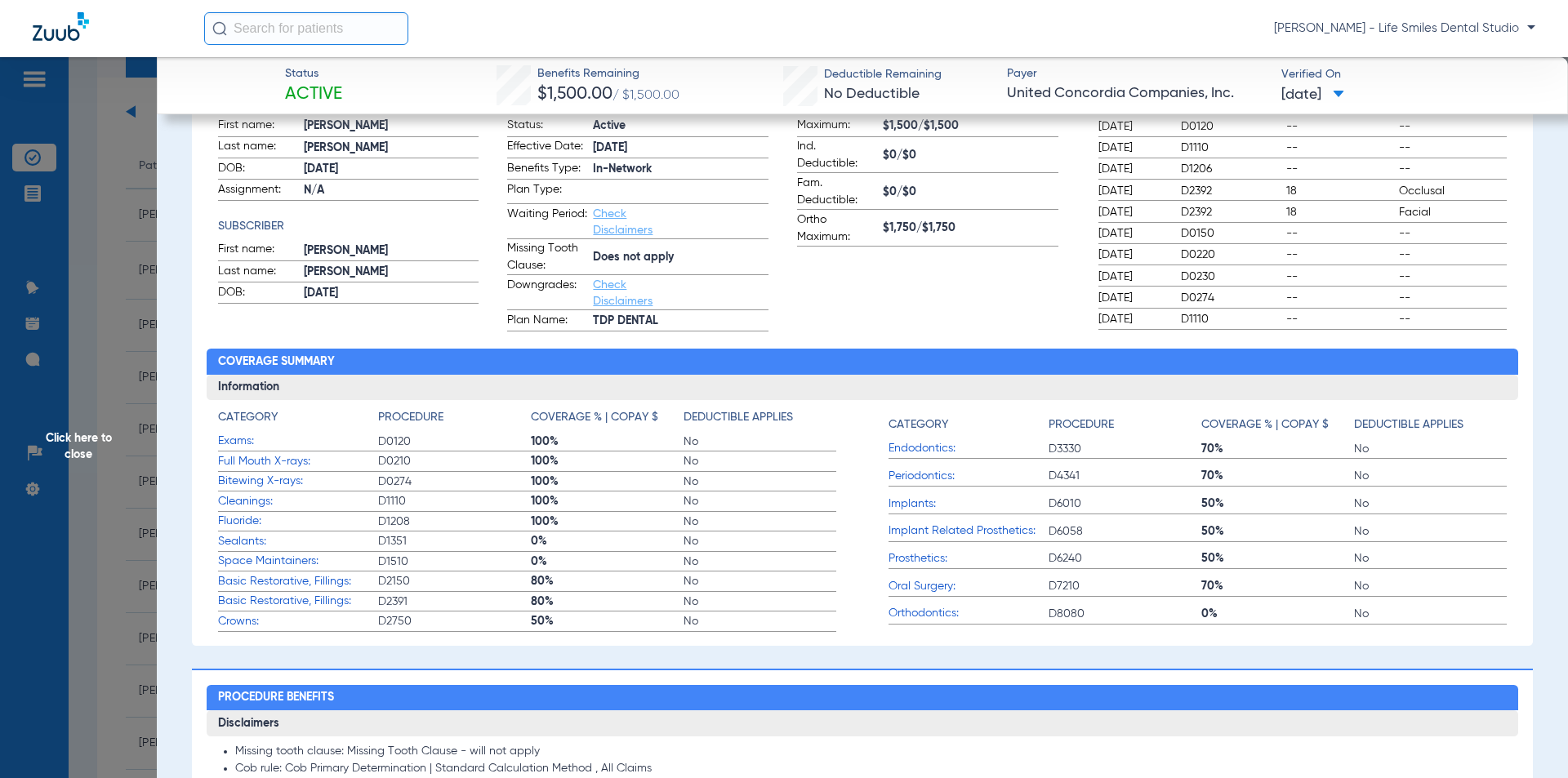
click at [71, 424] on span "Click here to close" at bounding box center [78, 445] width 157 height 778
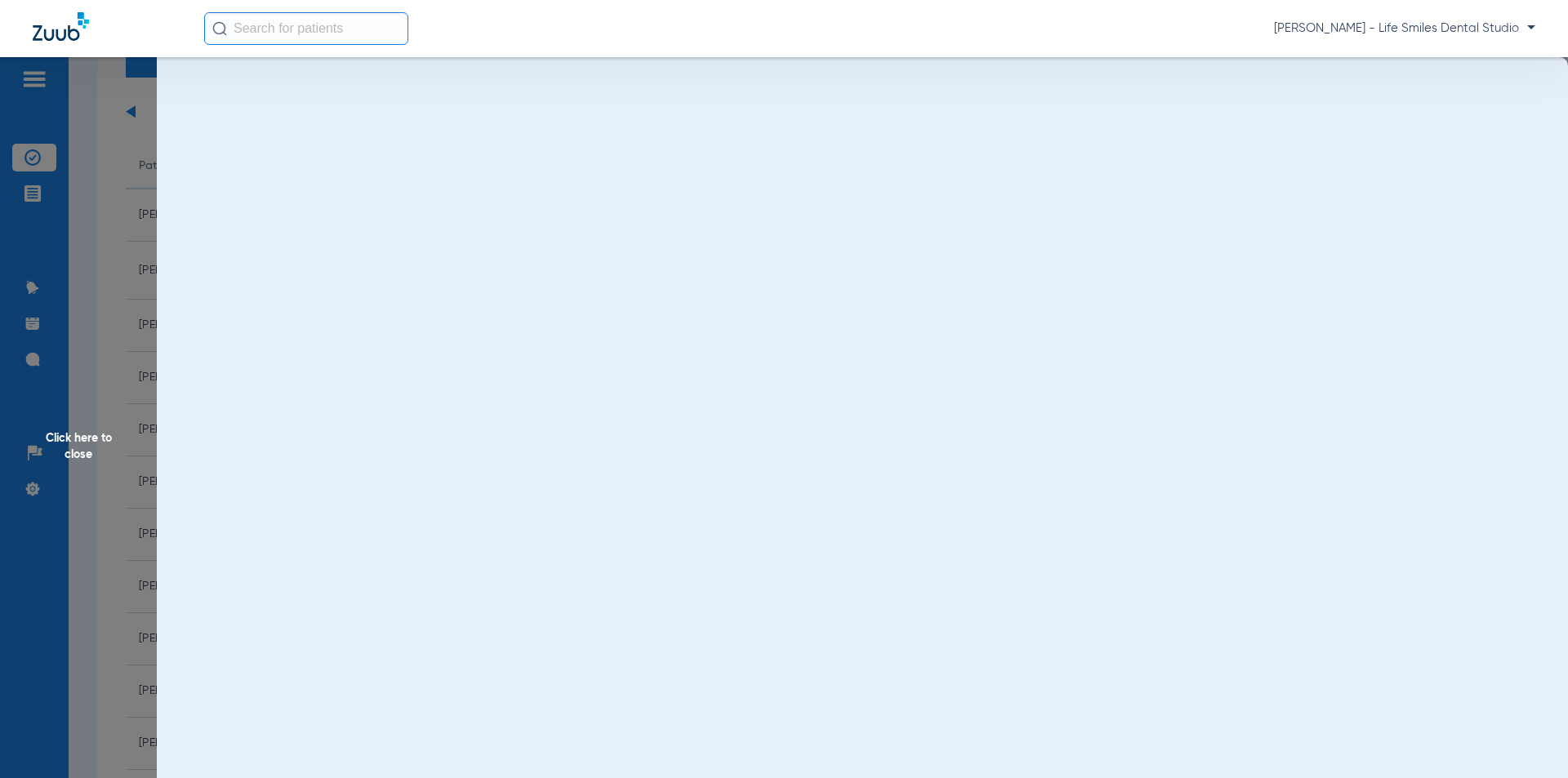
scroll to position [0, 0]
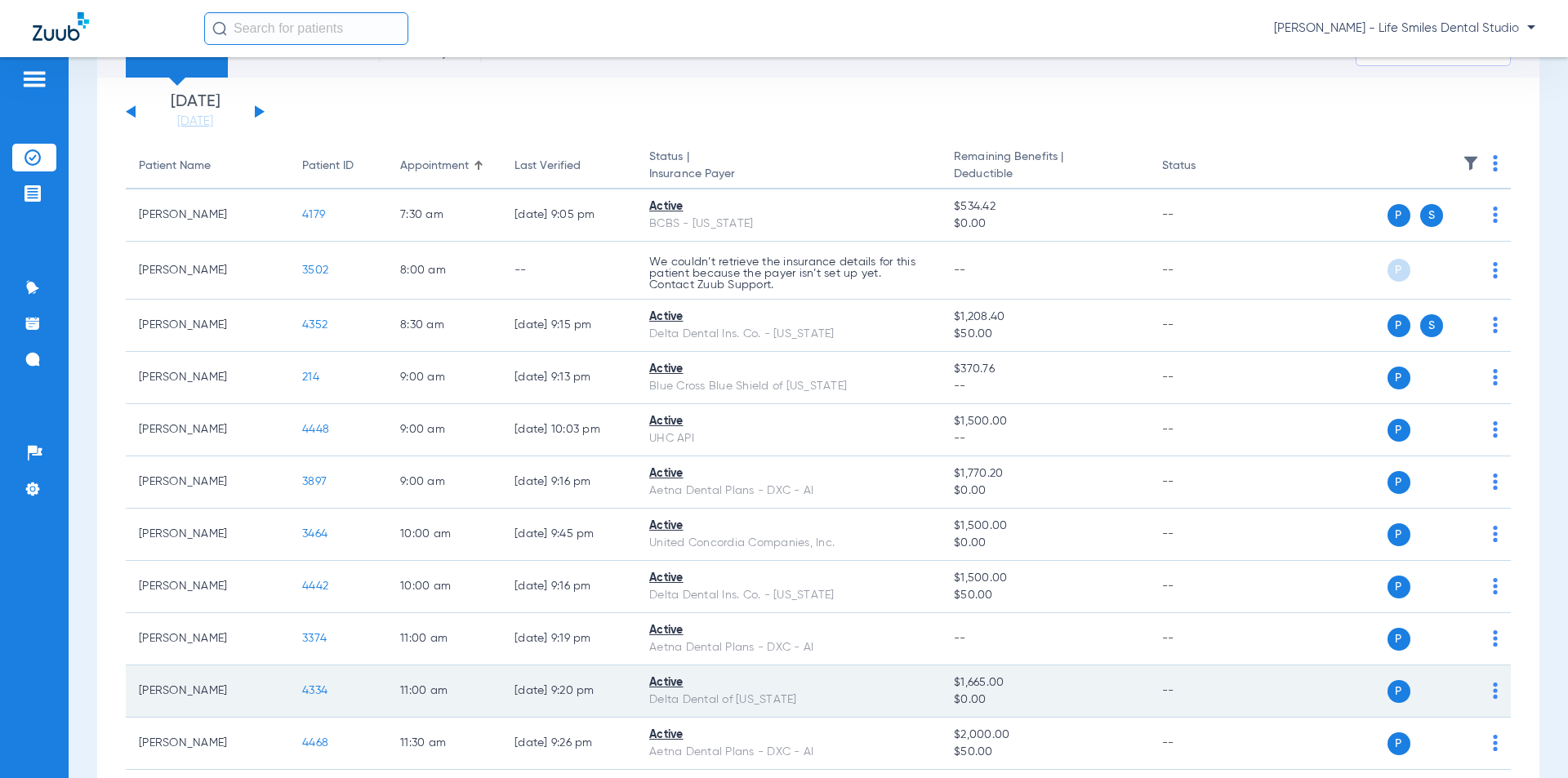
click at [299, 684] on td "4334" at bounding box center [338, 692] width 98 height 53
click at [311, 686] on span "4334" at bounding box center [314, 690] width 25 height 11
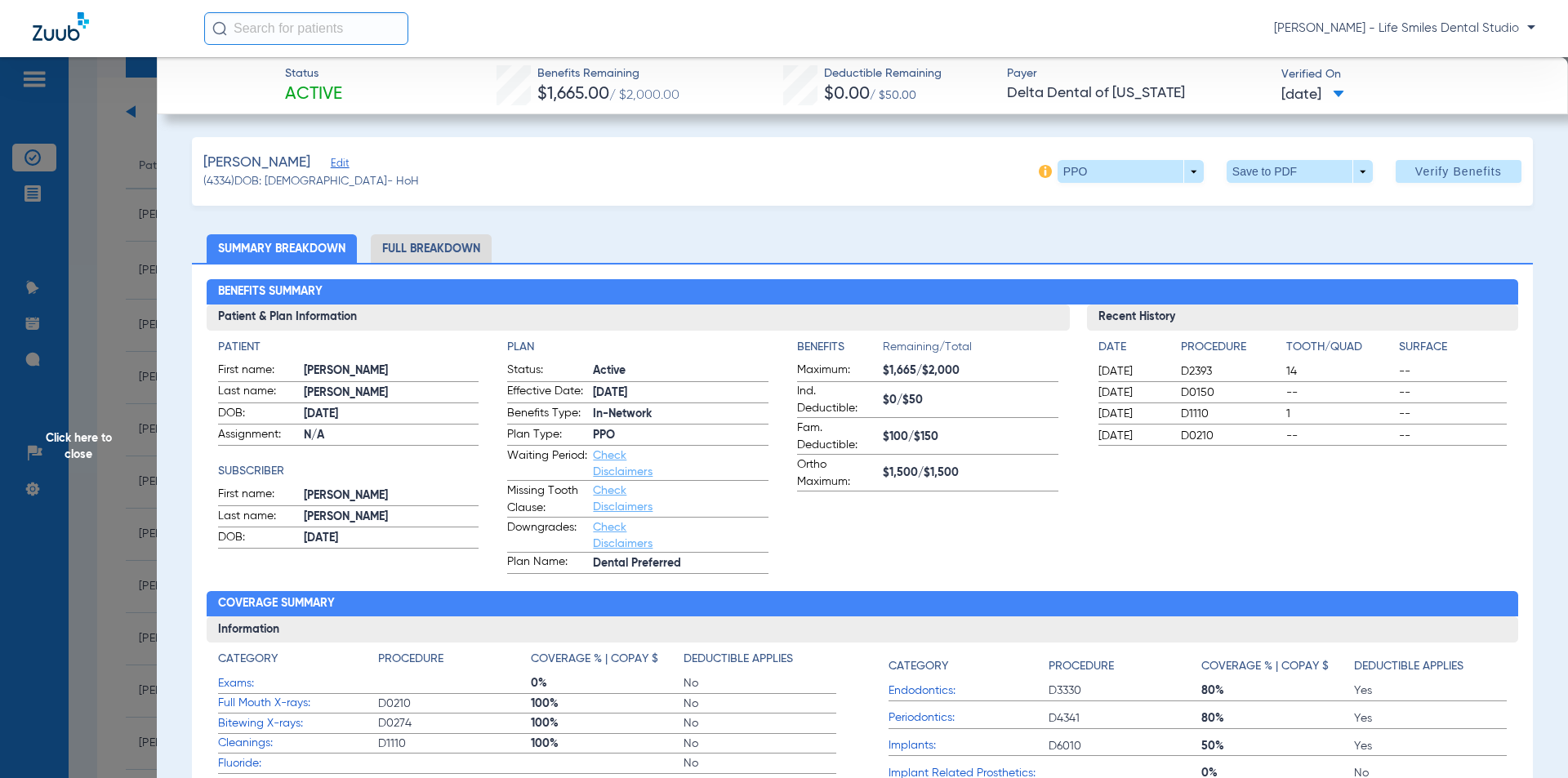
drag, startPoint x: 531, startPoint y: 73, endPoint x: 1353, endPoint y: 95, distance: 822.3
click at [1353, 95] on div "Status Active Benefits Remaining $1,665.00 / $2,000.00 Deductible Remaining $0.…" at bounding box center [862, 85] width 1410 height 57
copy div "Benefits Remaining $1,665.00 / $2,000.00 Deductible Remaining $0.00 / $50.00 Pa…"
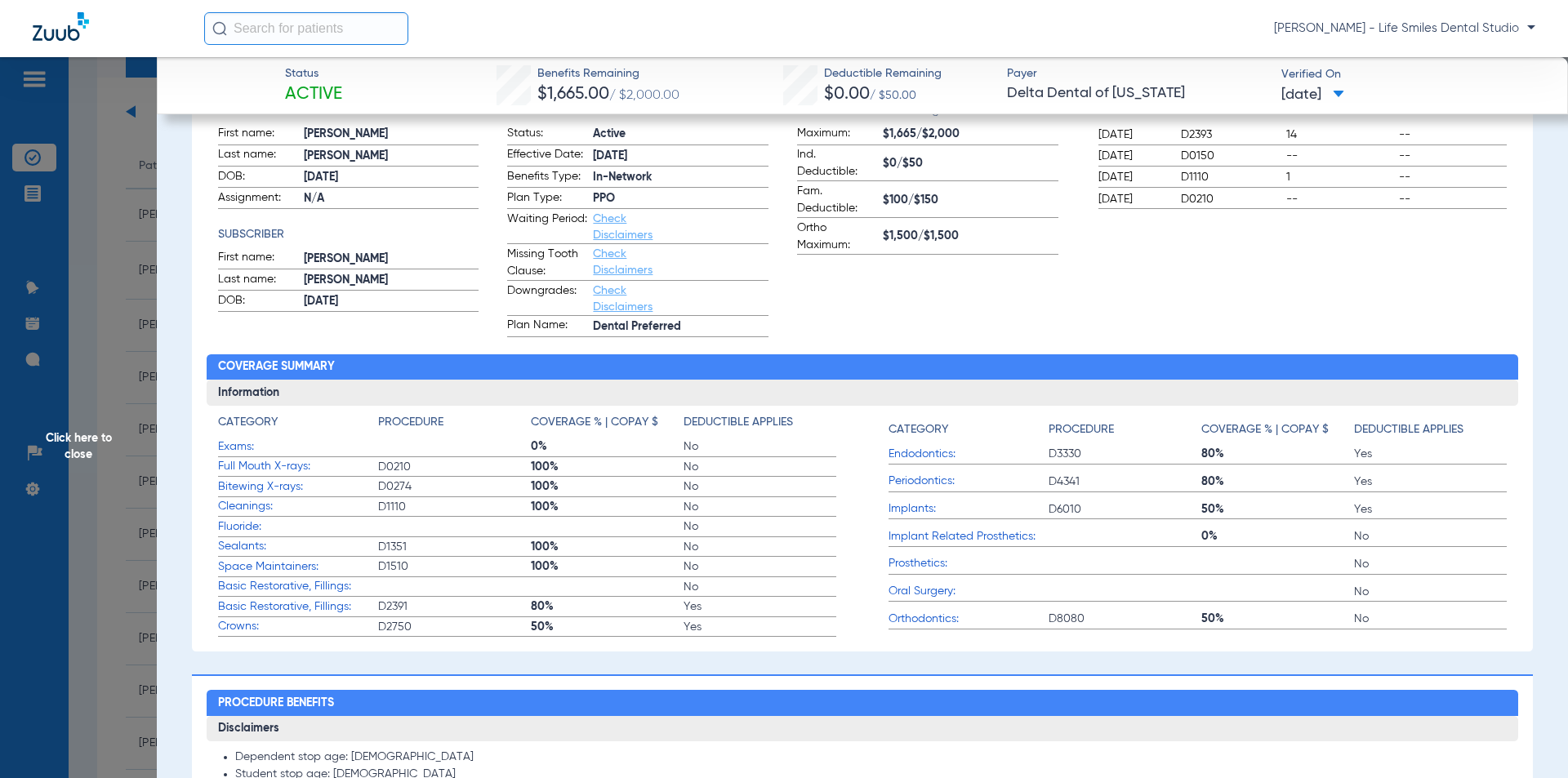
scroll to position [245, 0]
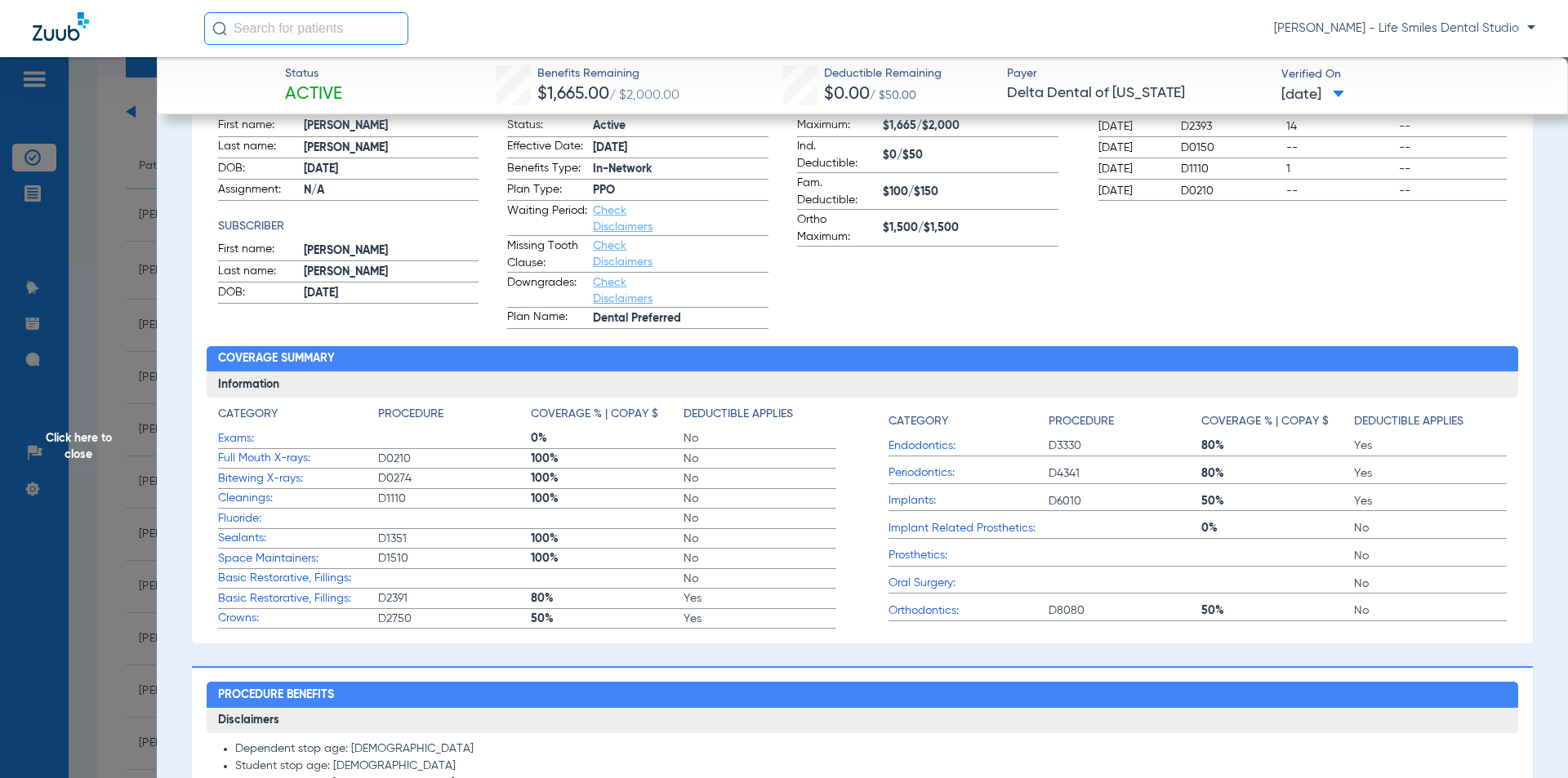
click at [67, 380] on span "Click here to close" at bounding box center [78, 445] width 157 height 778
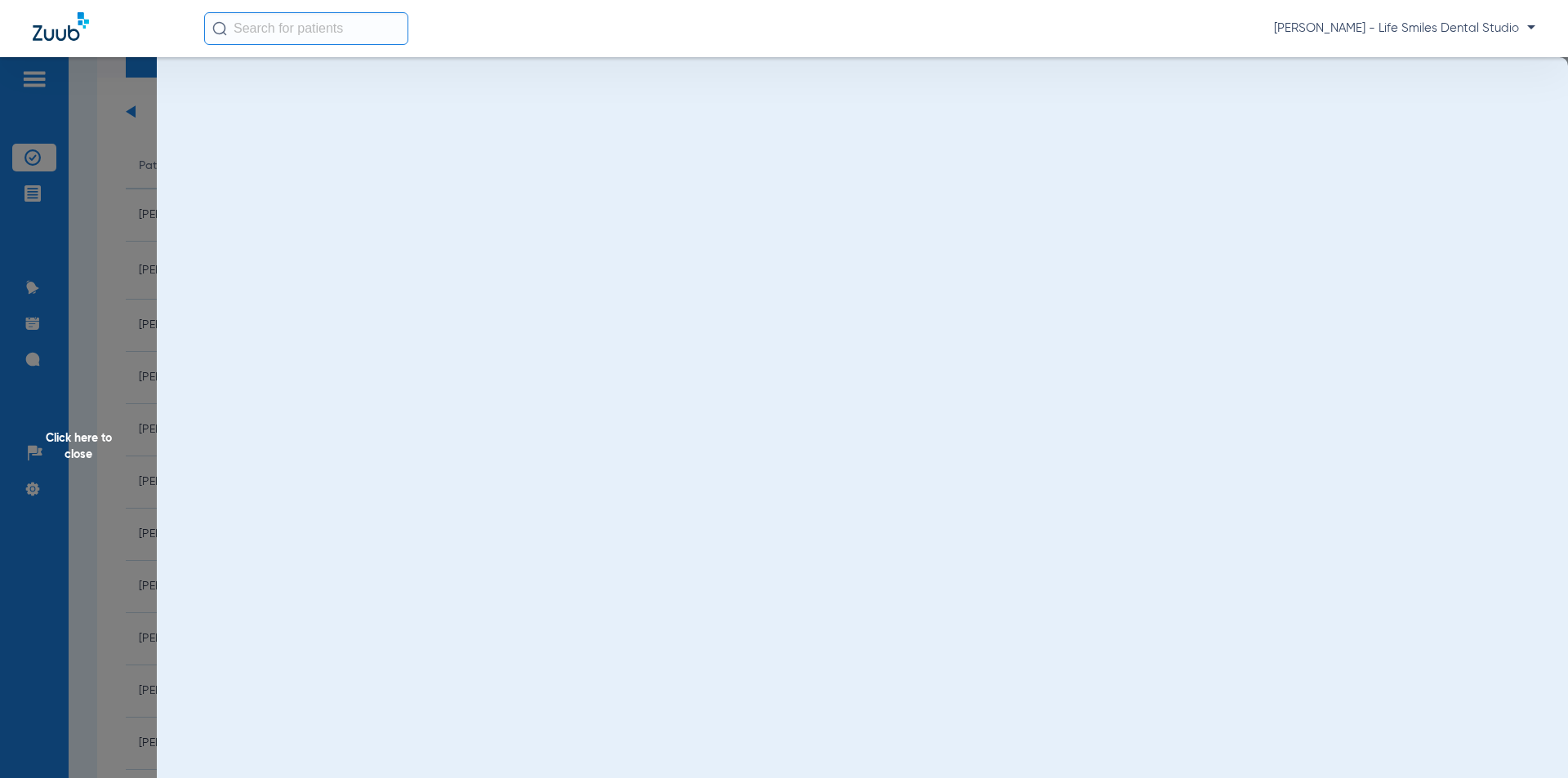
scroll to position [0, 0]
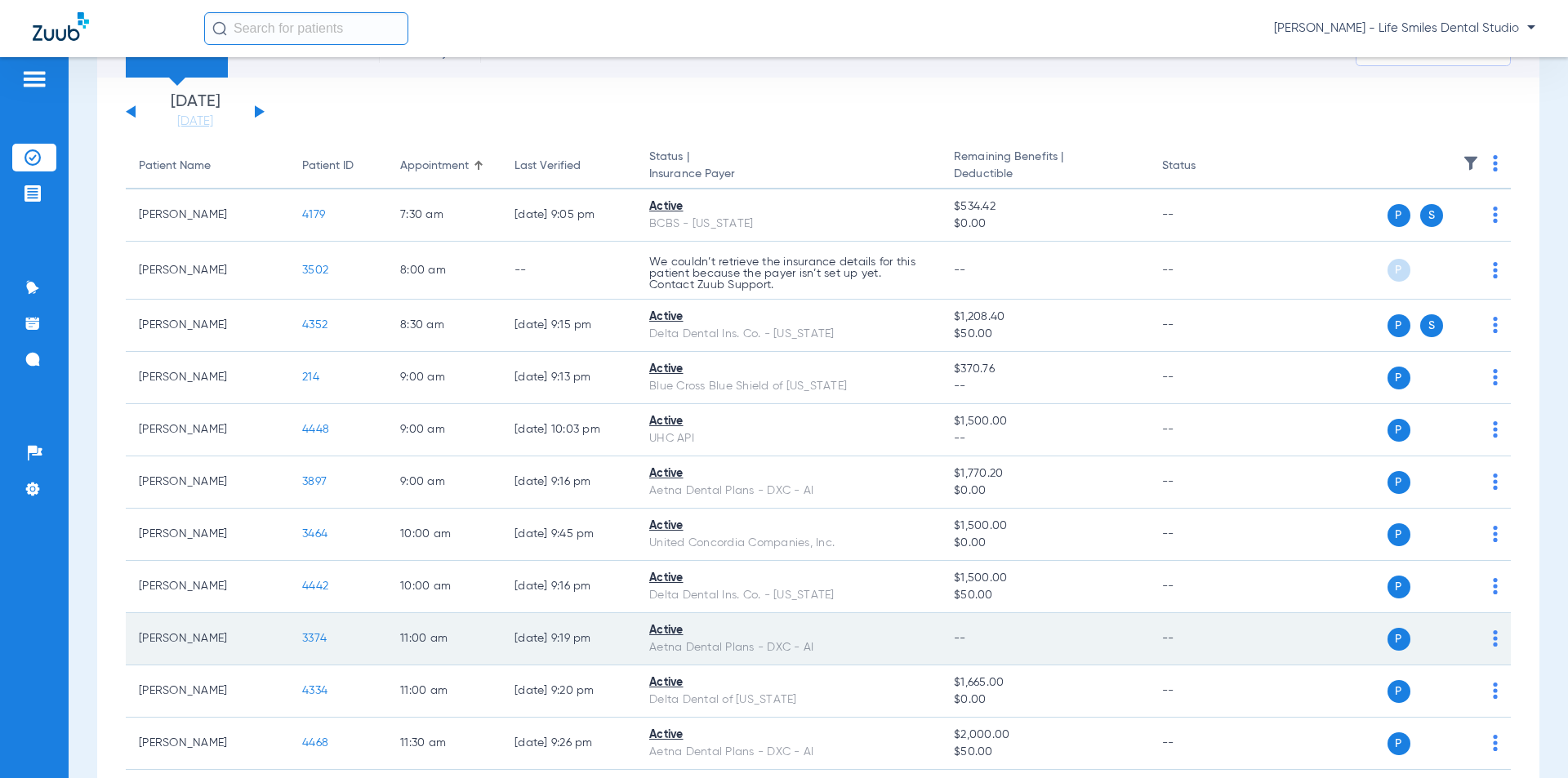
click at [310, 631] on td "3374" at bounding box center [338, 640] width 98 height 53
click at [310, 633] on span "3374" at bounding box center [314, 638] width 24 height 11
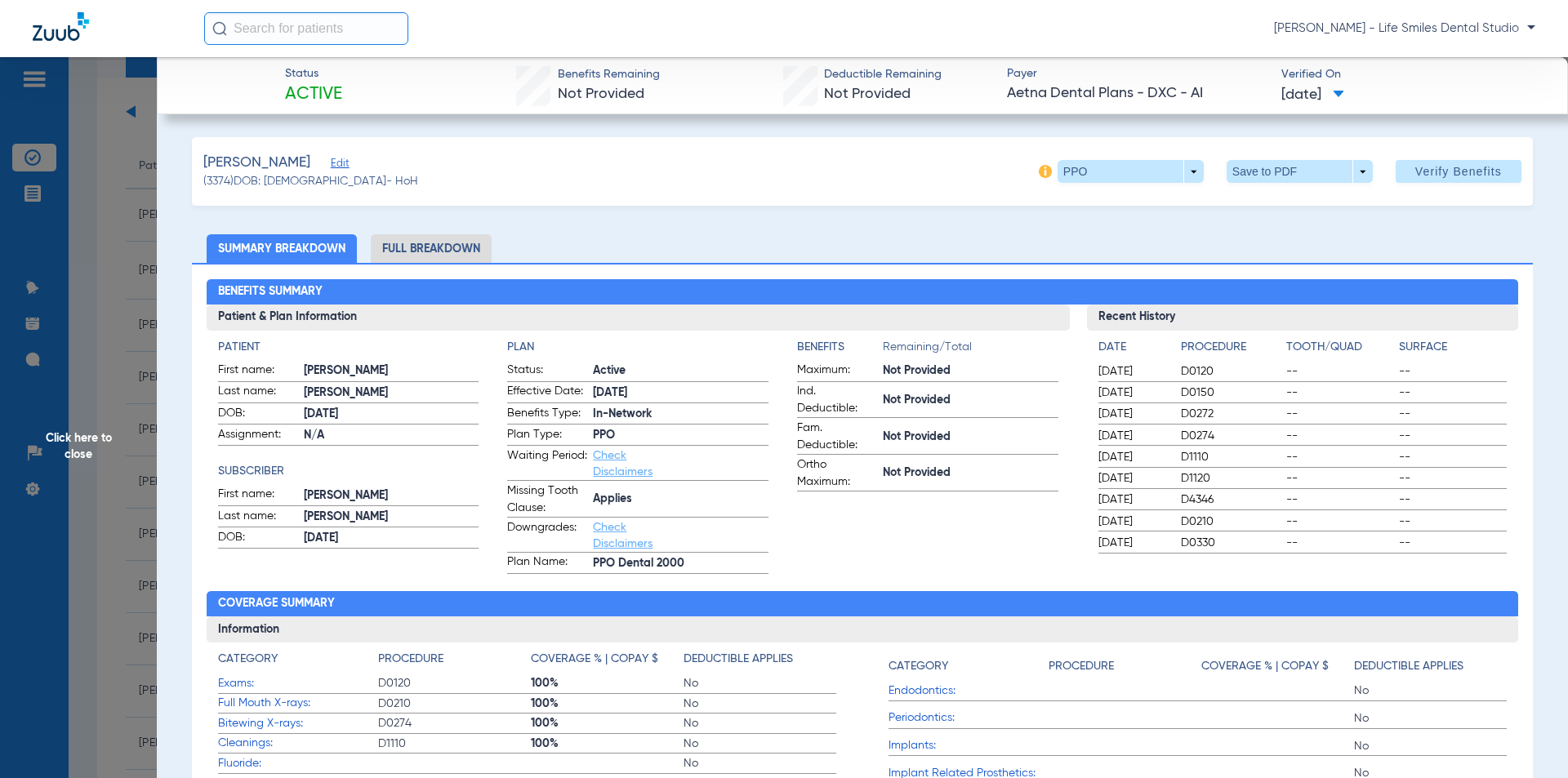
drag, startPoint x: 550, startPoint y: 71, endPoint x: 1349, endPoint y: 107, distance: 799.8
click at [1349, 107] on div "Status Active Benefits Remaining Not Provided Deductible Remaining Not Provided…" at bounding box center [862, 85] width 1410 height 57
copy div "Benefits Remaining Not Provided Deductible Remaining Not Provided Payer Aetna D…"
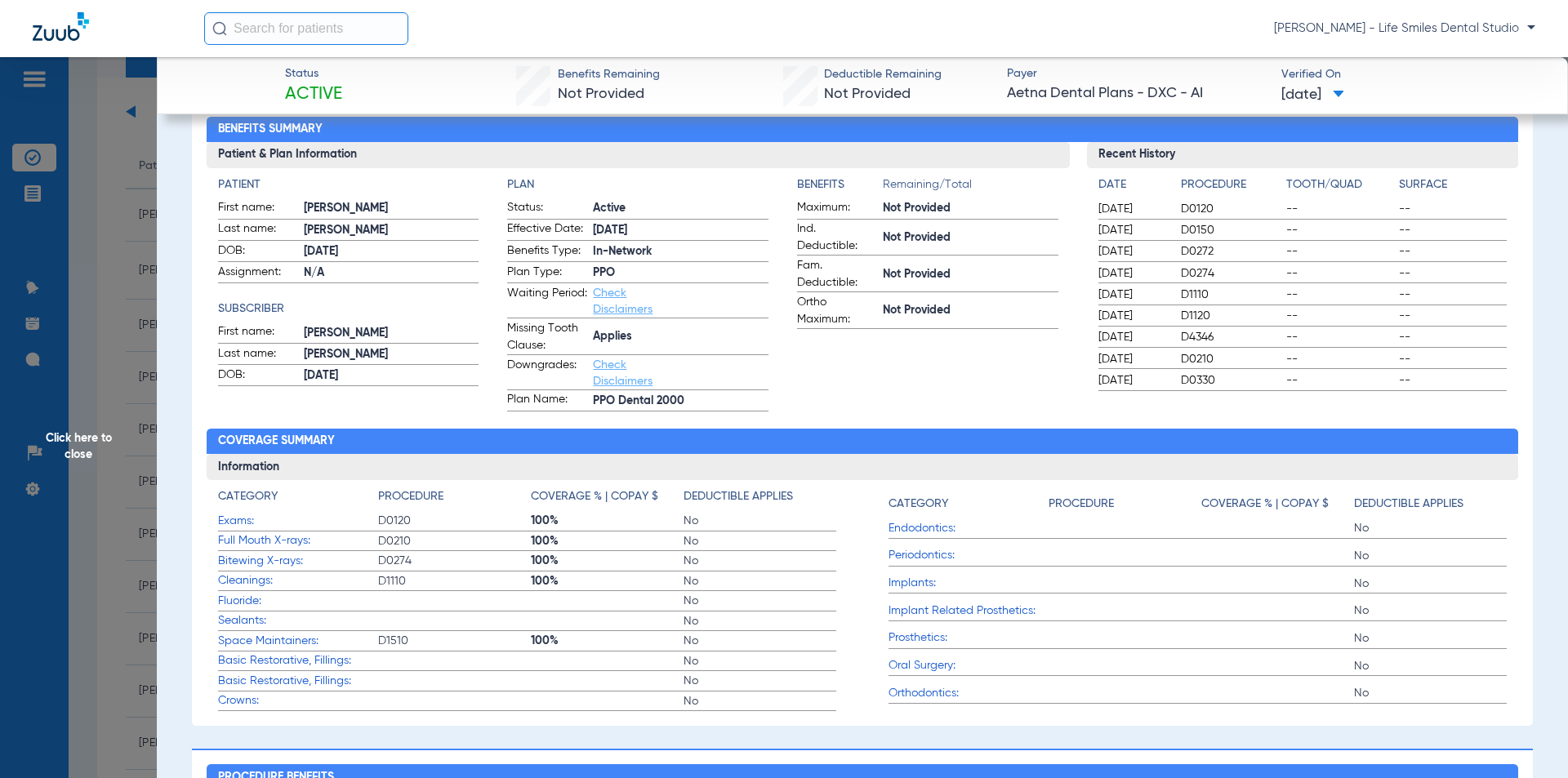
scroll to position [326, 0]
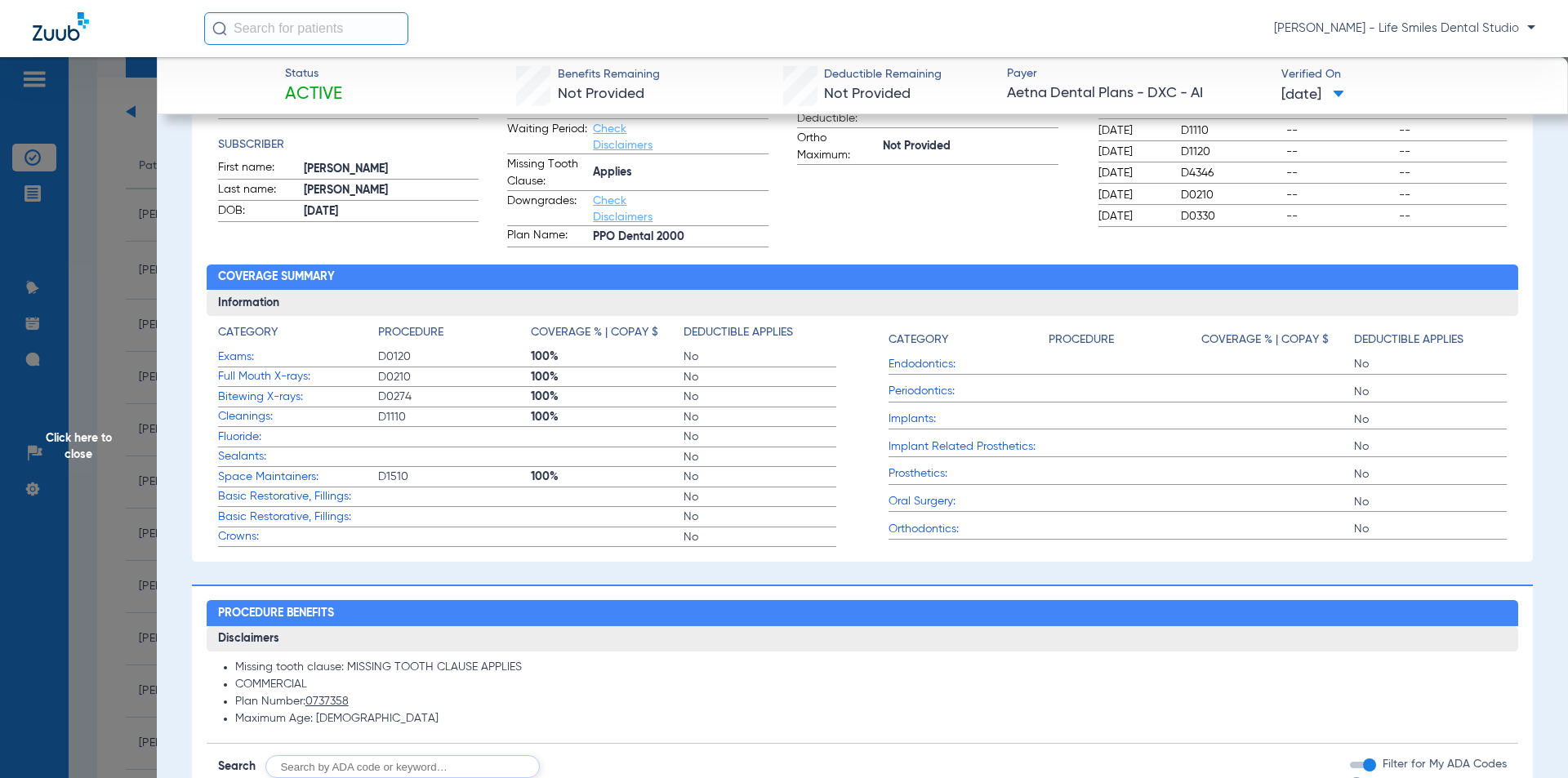
click at [126, 312] on span "Click here to close" at bounding box center [78, 445] width 157 height 778
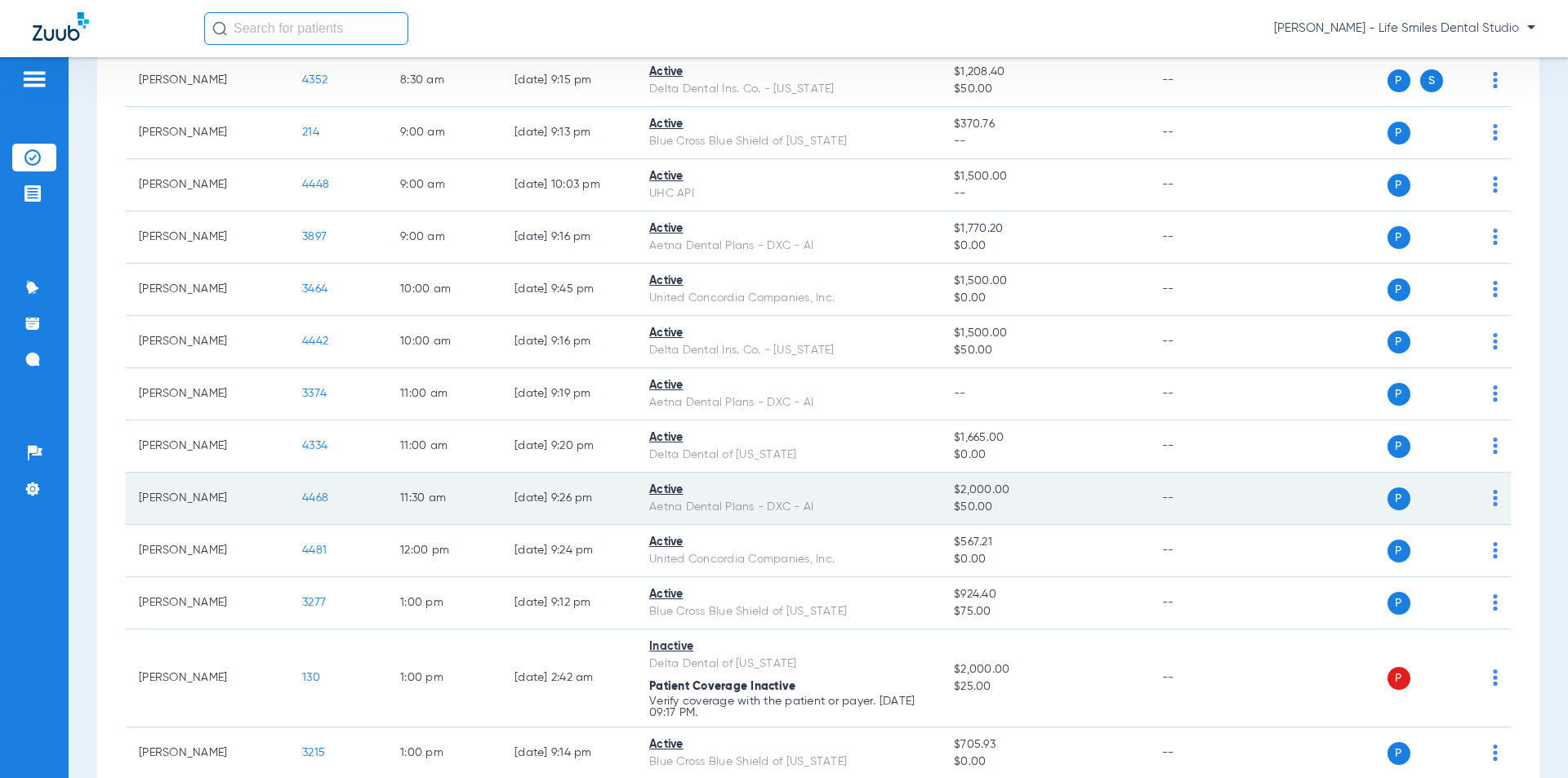
click at [312, 499] on span "4468" at bounding box center [315, 498] width 26 height 11
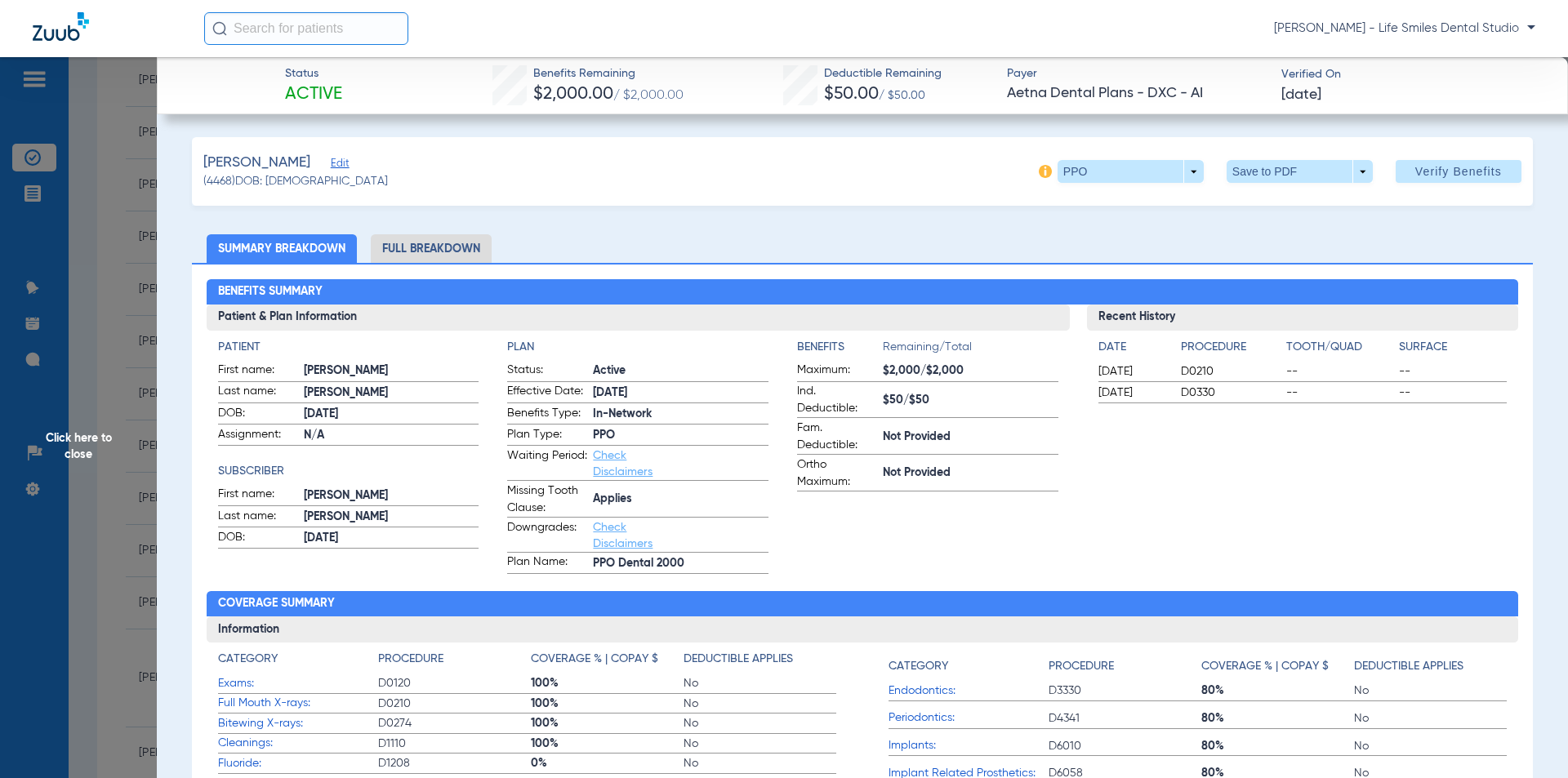
drag, startPoint x: 527, startPoint y: 67, endPoint x: 1348, endPoint y: 93, distance: 821.4
click at [1348, 93] on div "Status Active Benefits Remaining $2,000.00 / $2,000.00 Deductible Remaining $50…" at bounding box center [862, 85] width 1410 height 57
copy div "Benefits Remaining $2,000.00 / $2,000.00 Deductible Remaining $50.00 / $50.00 P…"
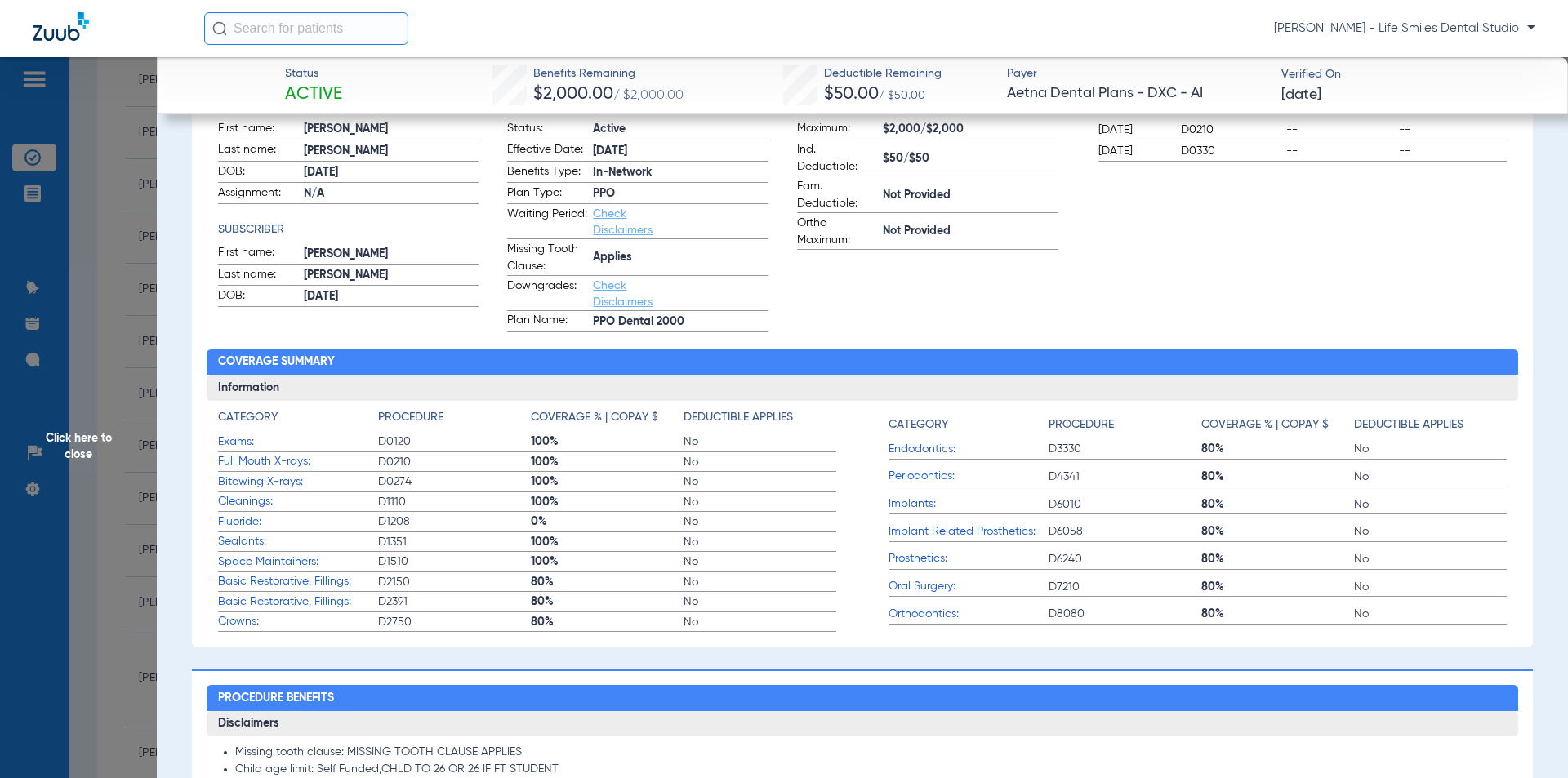
scroll to position [245, 0]
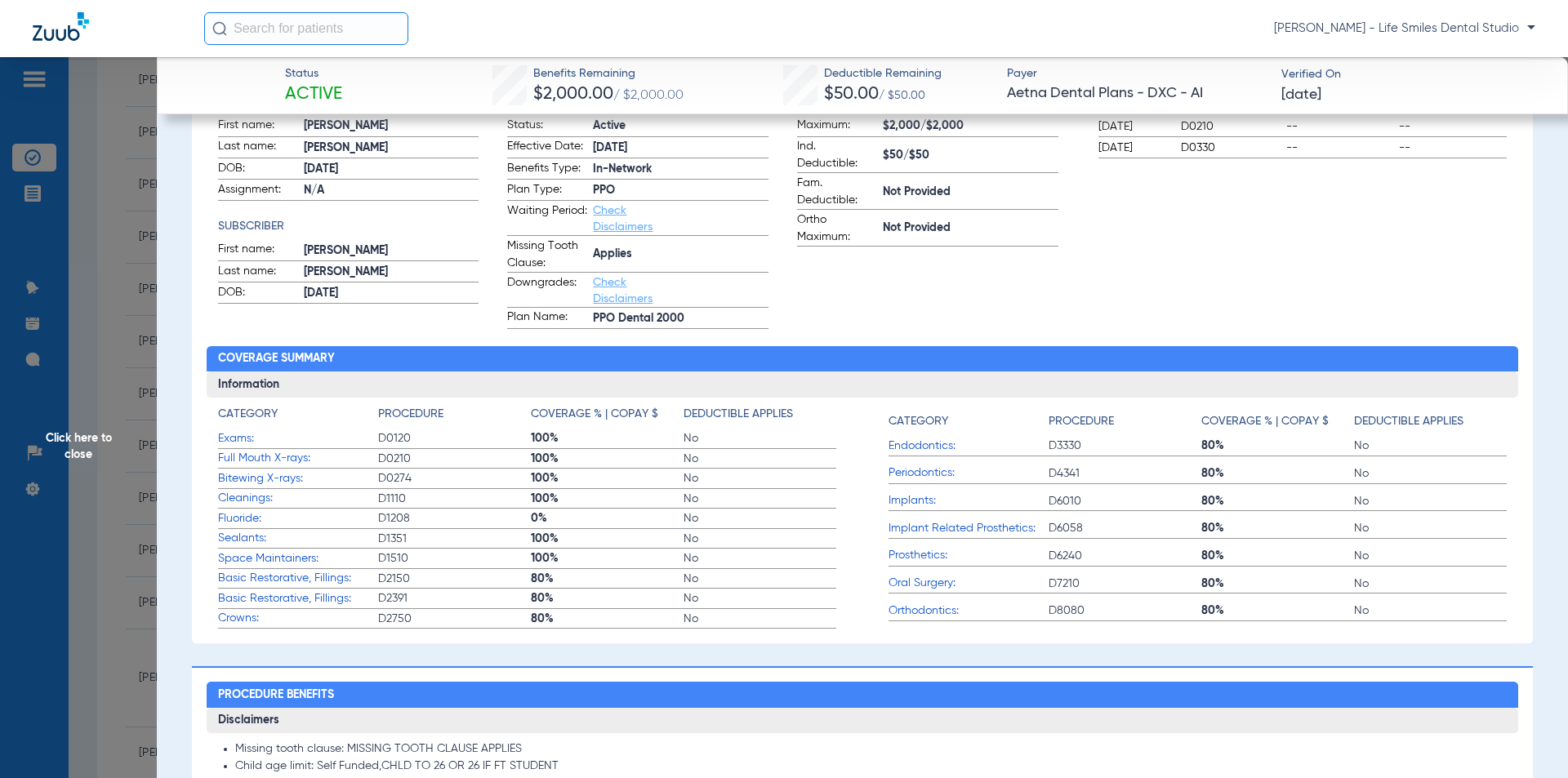
click at [138, 341] on span "Click here to close" at bounding box center [78, 445] width 157 height 778
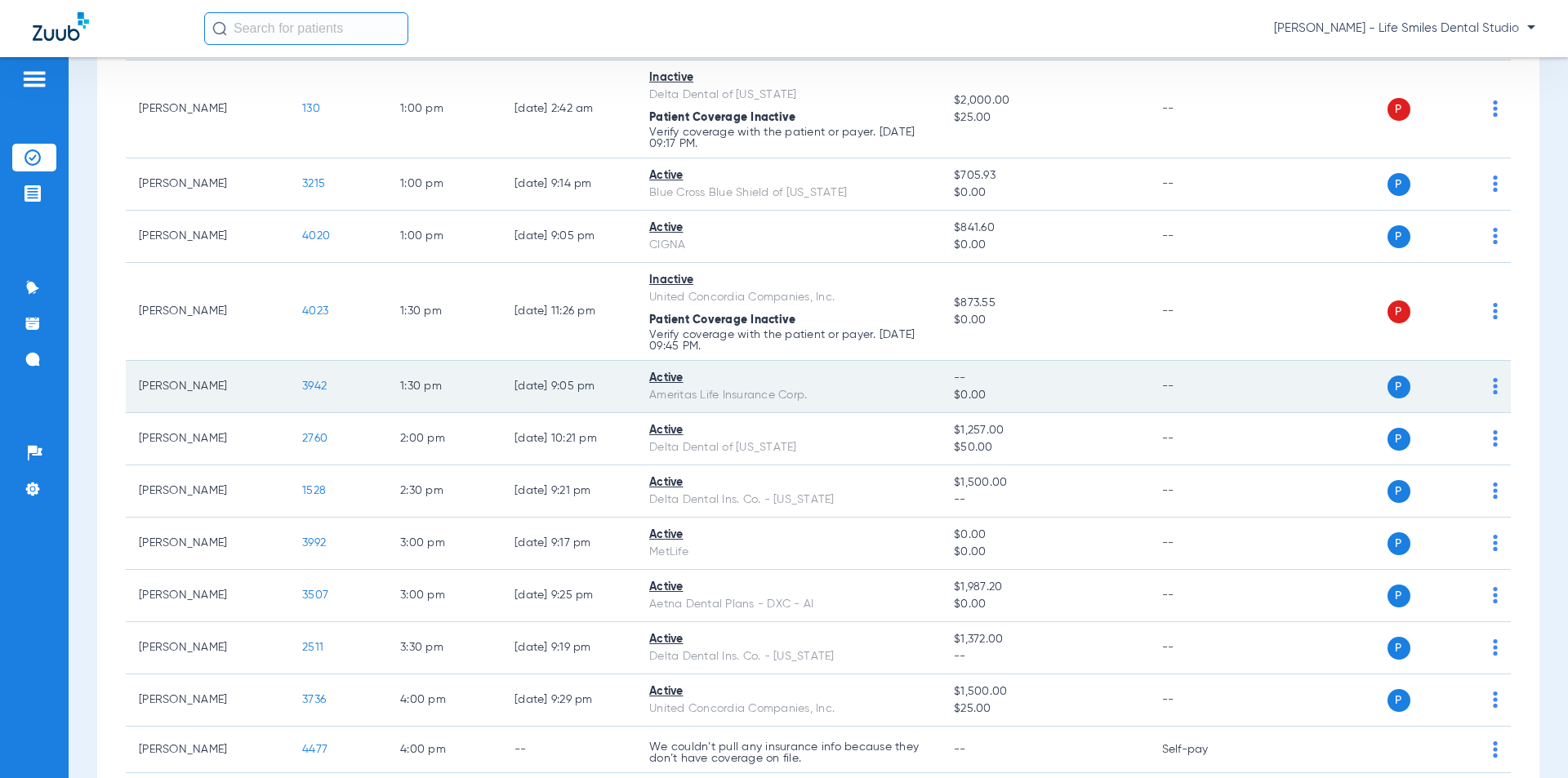
scroll to position [898, 0]
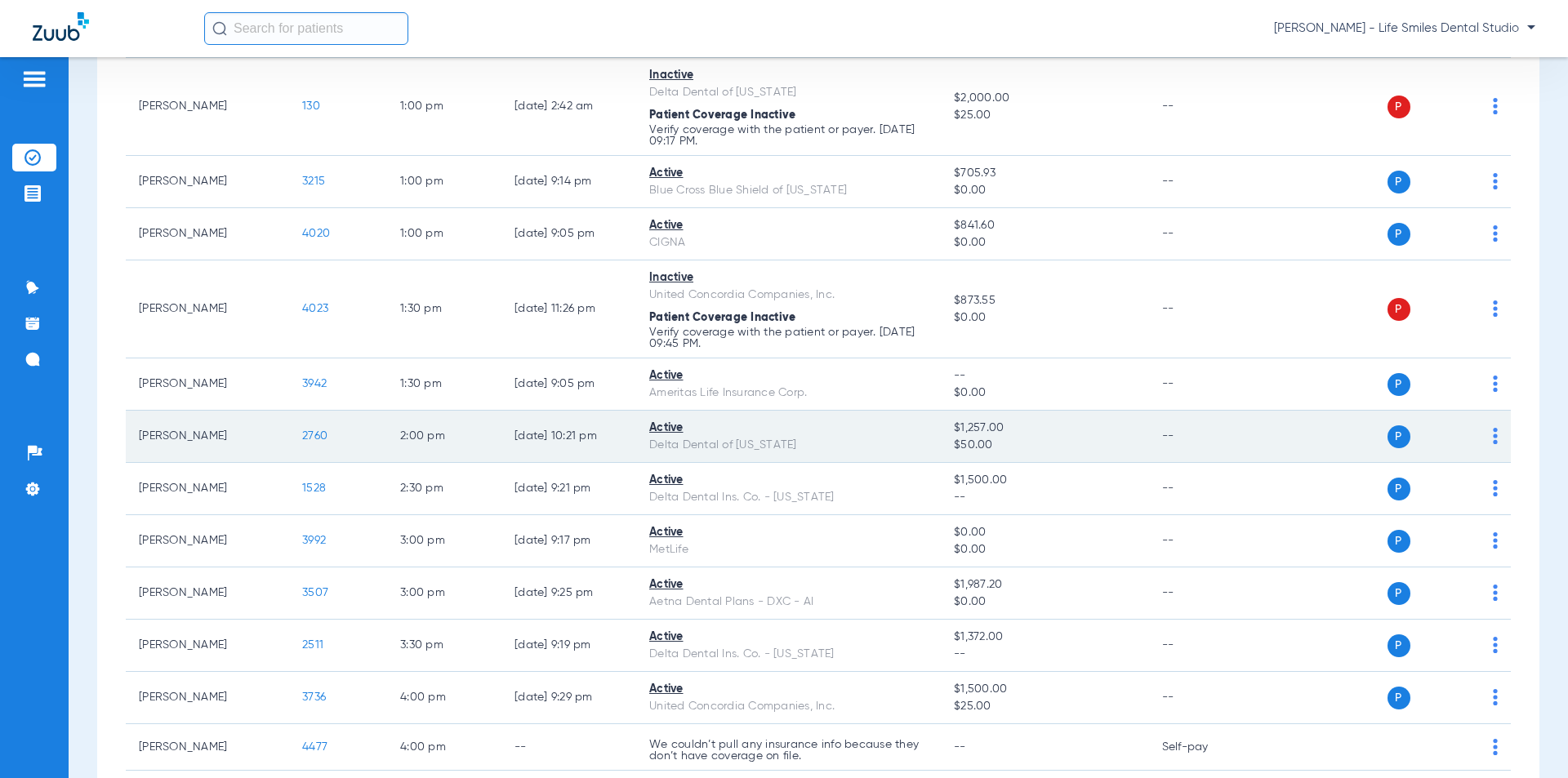
click at [312, 437] on span "2760" at bounding box center [314, 436] width 25 height 11
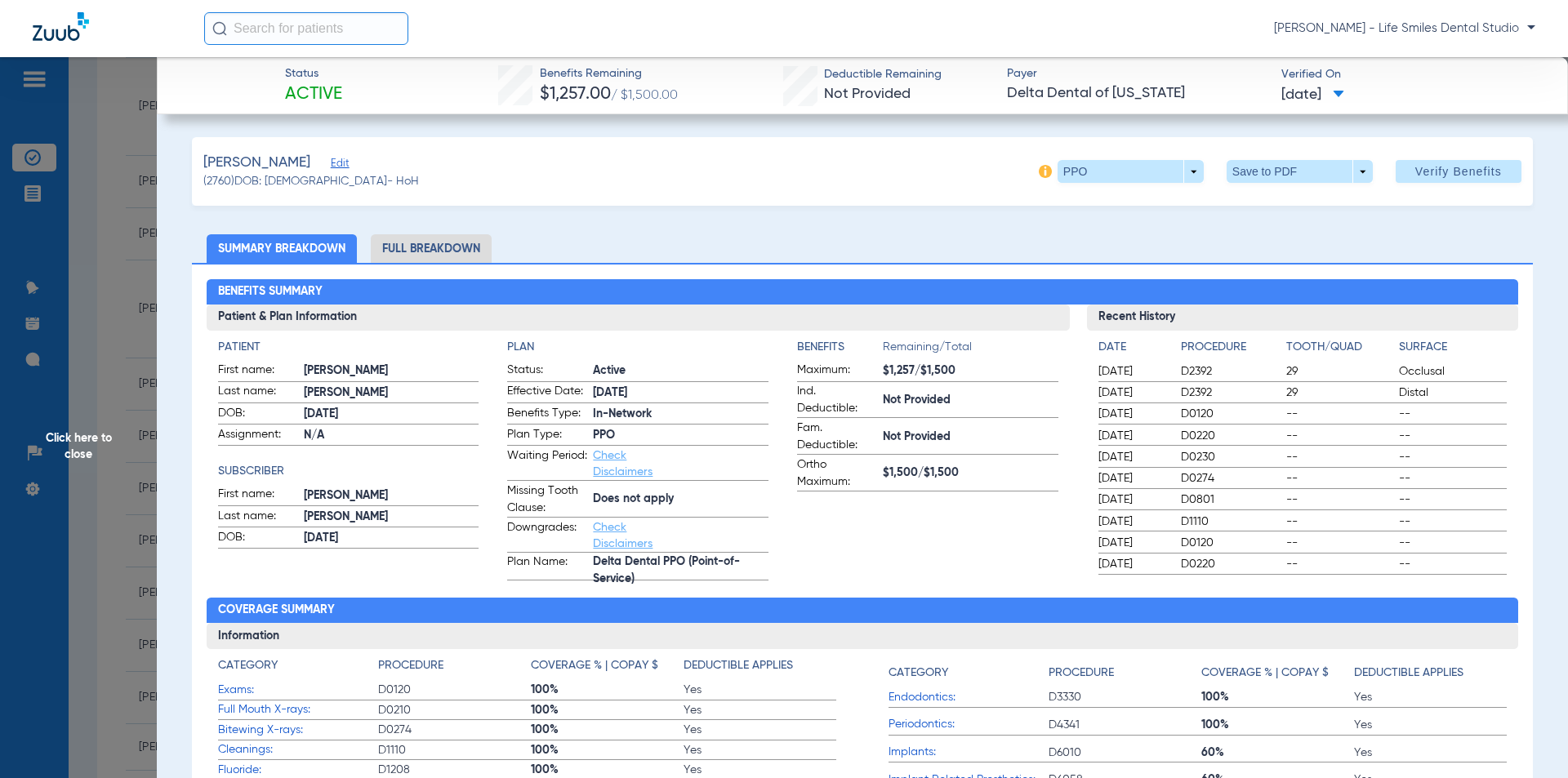
click at [540, 73] on span "Benefits Remaining" at bounding box center [609, 74] width 138 height 18
click at [448, 69] on div "Status Active Benefits Remaining $1,257.00 / $1,500.00 Deductible Remaining Not…" at bounding box center [862, 85] width 1410 height 57
drag, startPoint x: 531, startPoint y: 69, endPoint x: 1337, endPoint y: 98, distance: 806.5
click at [1352, 96] on div "Status Active Benefits Remaining $1,257.00 / $1,500.00 Deductible Remaining Not…" at bounding box center [862, 85] width 1410 height 57
copy div "Benefits Remaining $1,257.00 / $1,500.00 Deductible Remaining Not Provided Paye…"
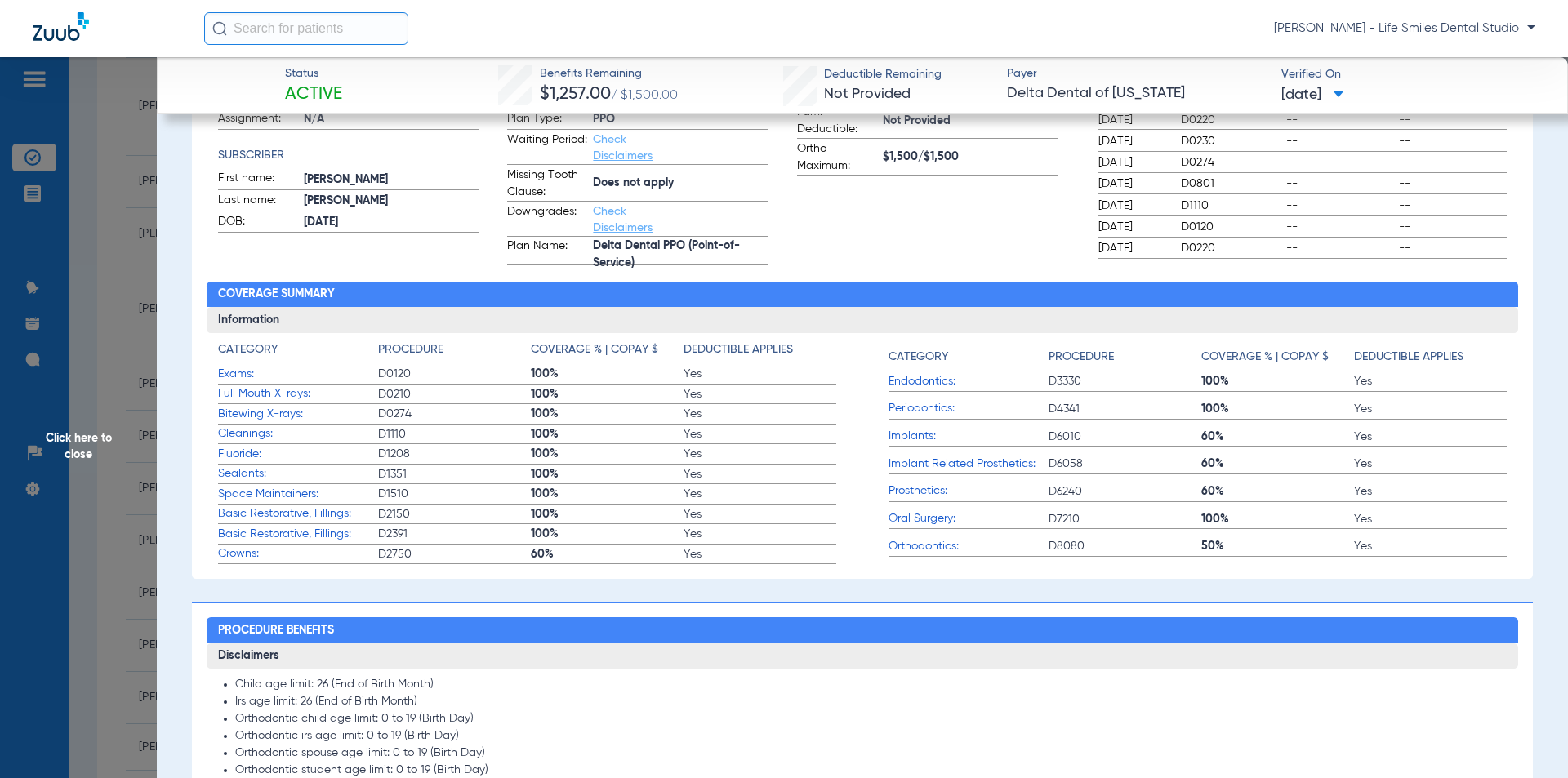
scroll to position [326, 0]
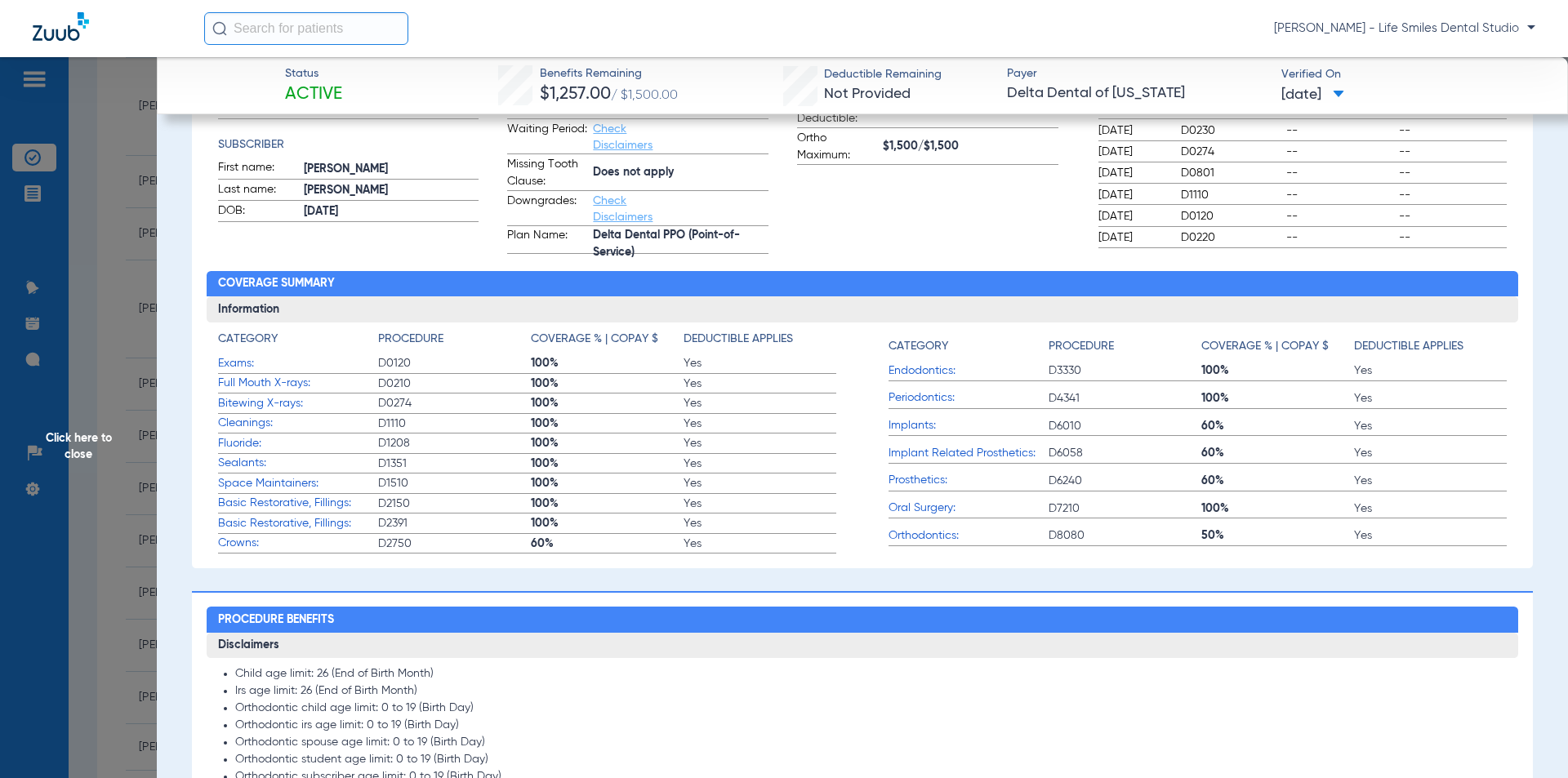
click at [150, 318] on span "Click here to close" at bounding box center [78, 445] width 157 height 778
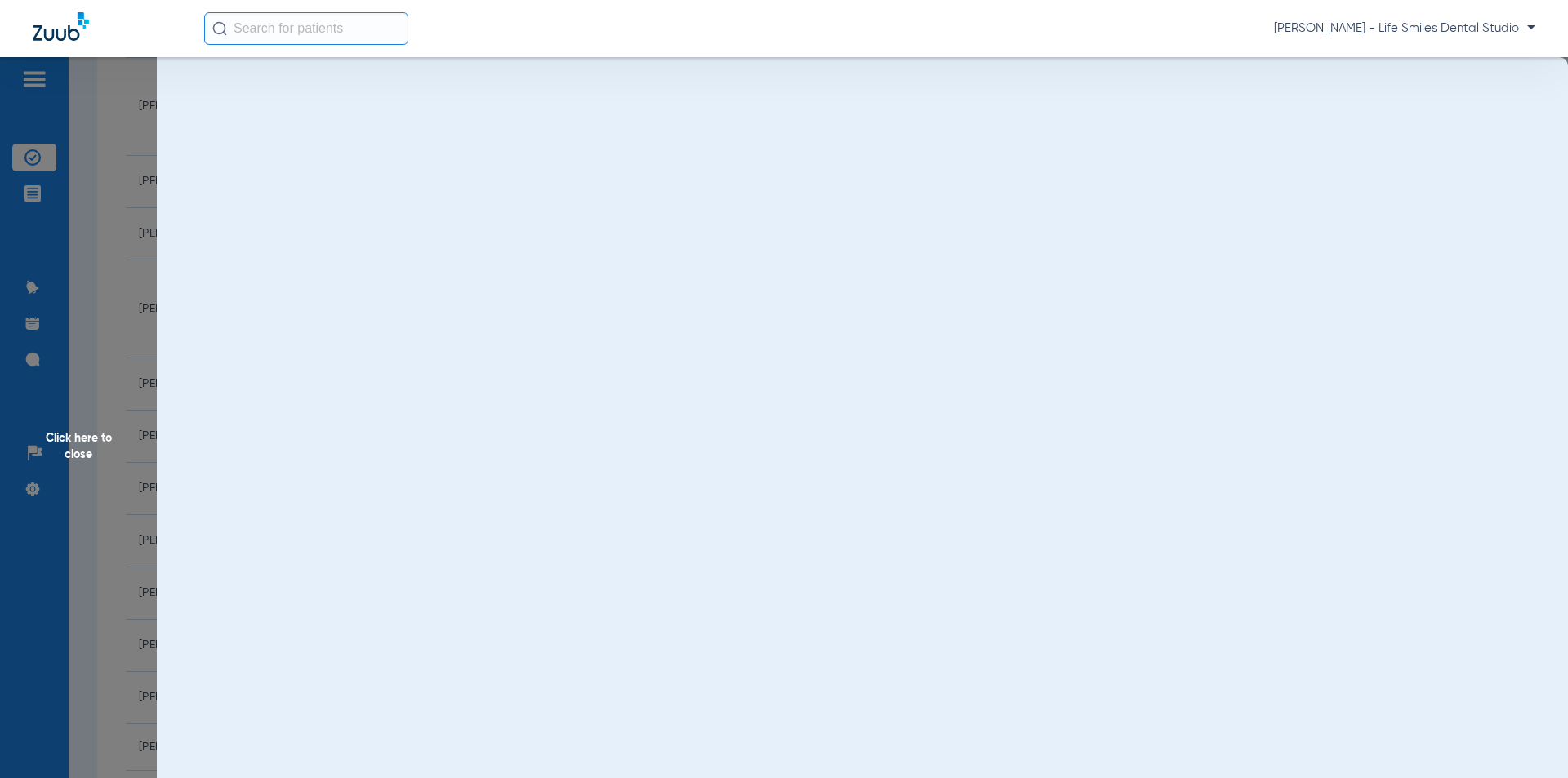
scroll to position [0, 0]
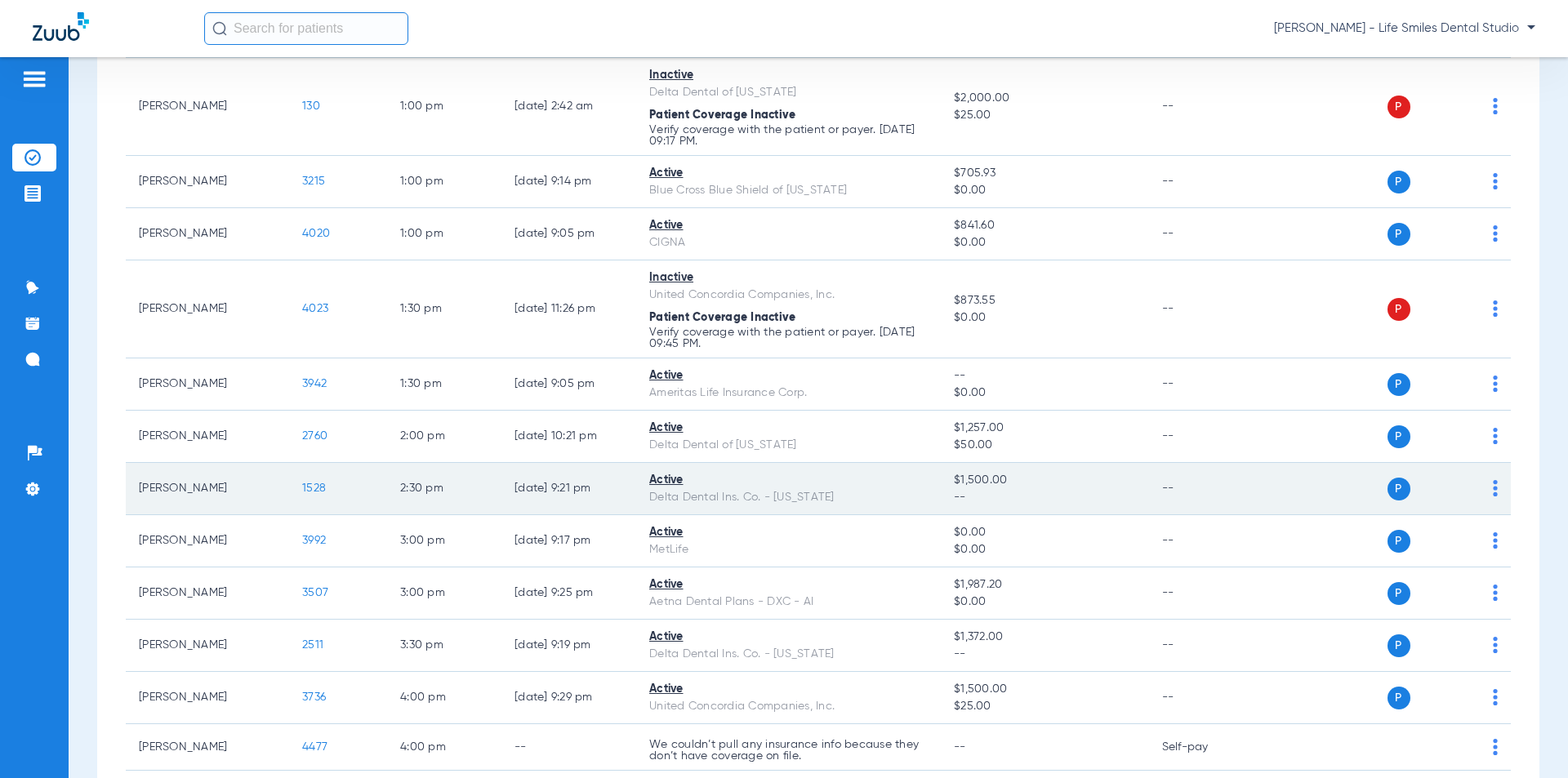
click at [301, 487] on td "1528" at bounding box center [338, 489] width 98 height 53
click at [312, 485] on span "1528" at bounding box center [313, 487] width 24 height 11
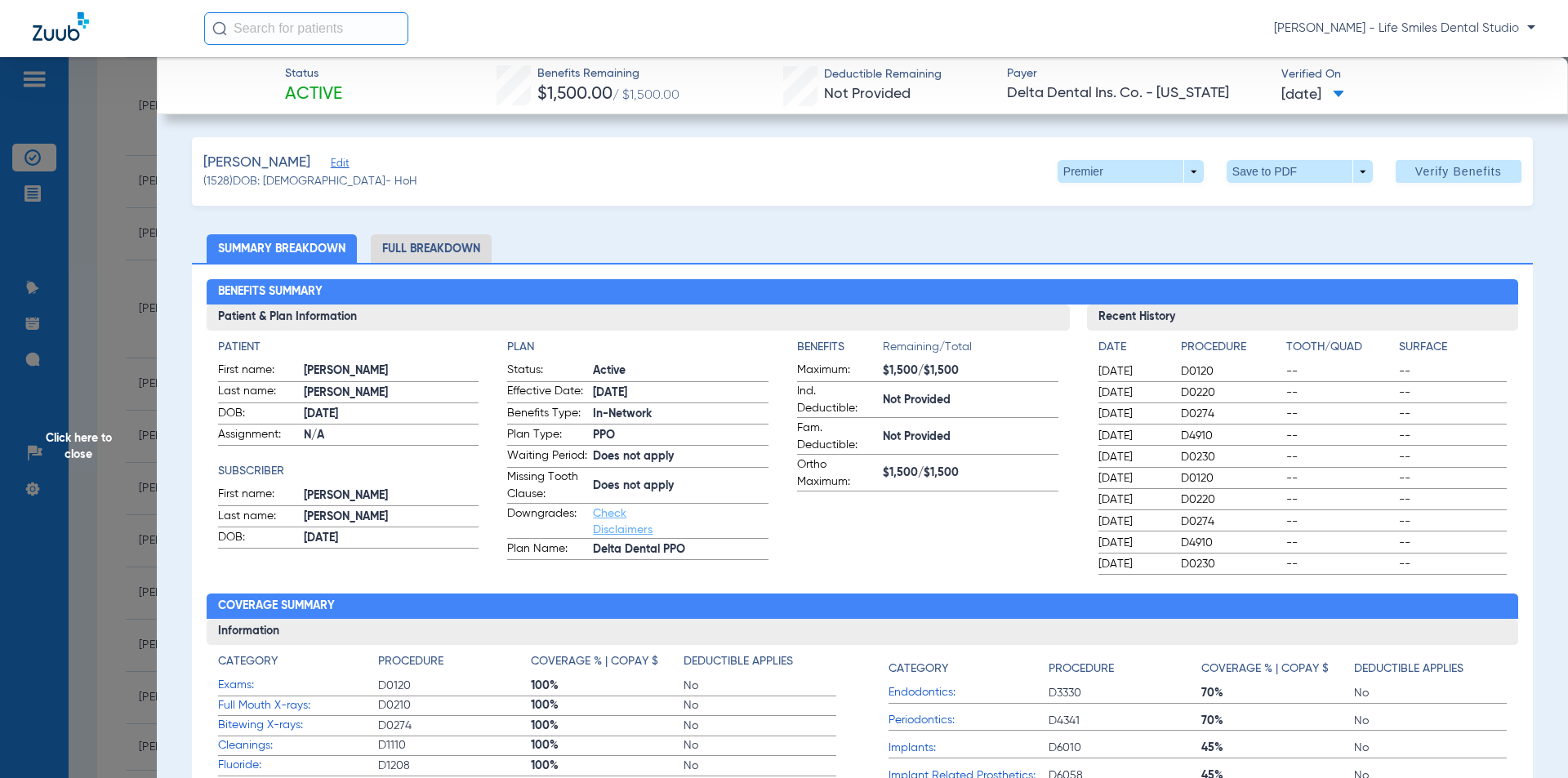
drag, startPoint x: 535, startPoint y: 72, endPoint x: 1122, endPoint y: 118, distance: 588.8
click at [1137, 95] on div "Status Active Benefits Remaining $1,500.00 / $1,500.00 Deductible Remaining Not…" at bounding box center [862, 85] width 1410 height 57
click at [969, 166] on div "Caceres, Juan Edit (1528) DOB: 05/08/1963 - HoH Premier arrow_drop_down Save to…" at bounding box center [862, 172] width 1340 height 68
click at [1070, 161] on span at bounding box center [1130, 172] width 146 height 23
click at [1071, 192] on button "PPO" at bounding box center [1096, 204] width 102 height 32
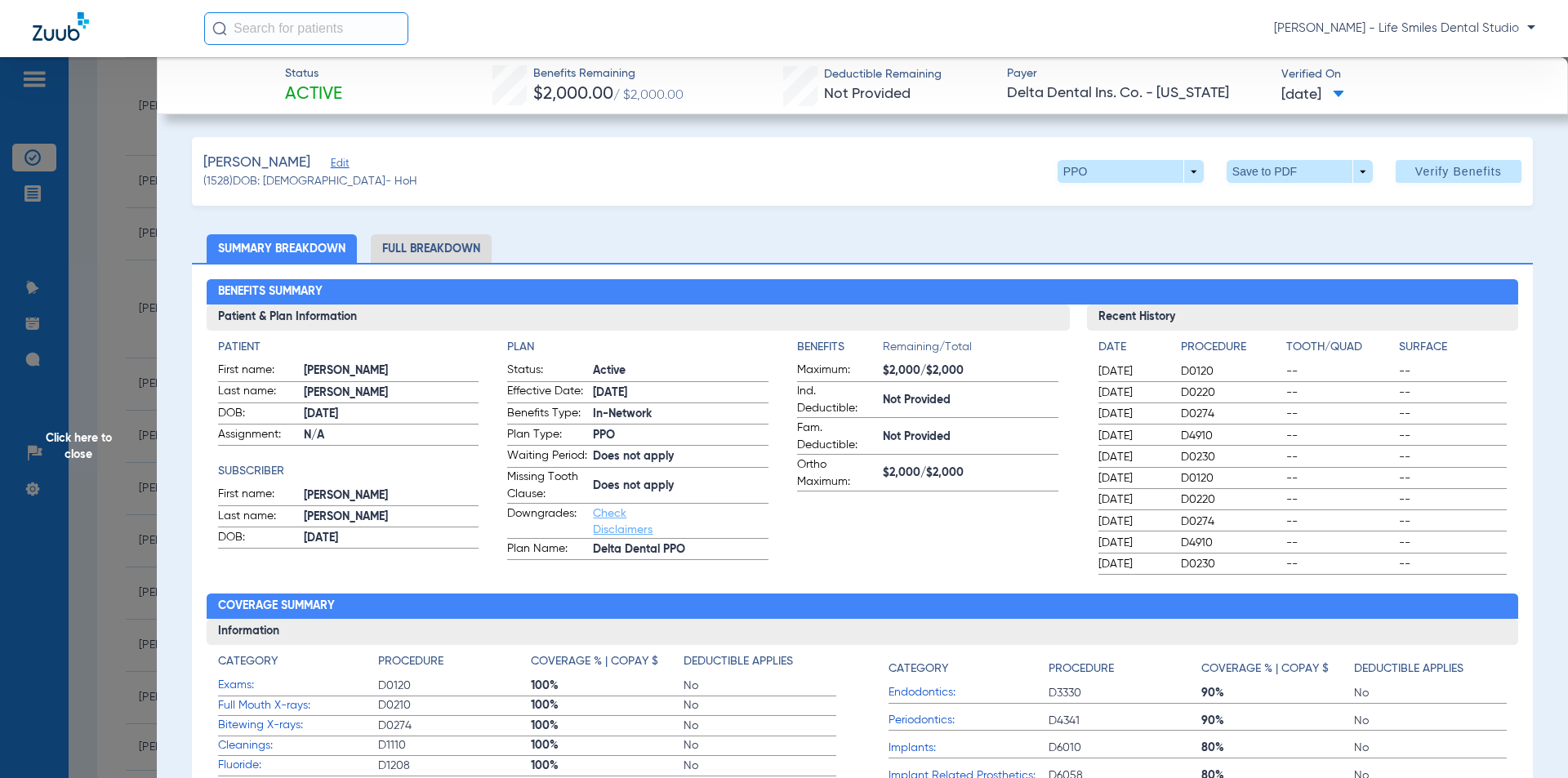
drag, startPoint x: 528, startPoint y: 76, endPoint x: 1444, endPoint y: 112, distance: 916.7
click at [1444, 112] on div "Status Active Benefits Remaining $2,000.00 / $2,000.00 Deductible Remaining Not…" at bounding box center [862, 85] width 1410 height 57
copy div "Benefits Remaining $2,000.00 / $2,000.00 Deductible Remaining Not Provided Paye…"
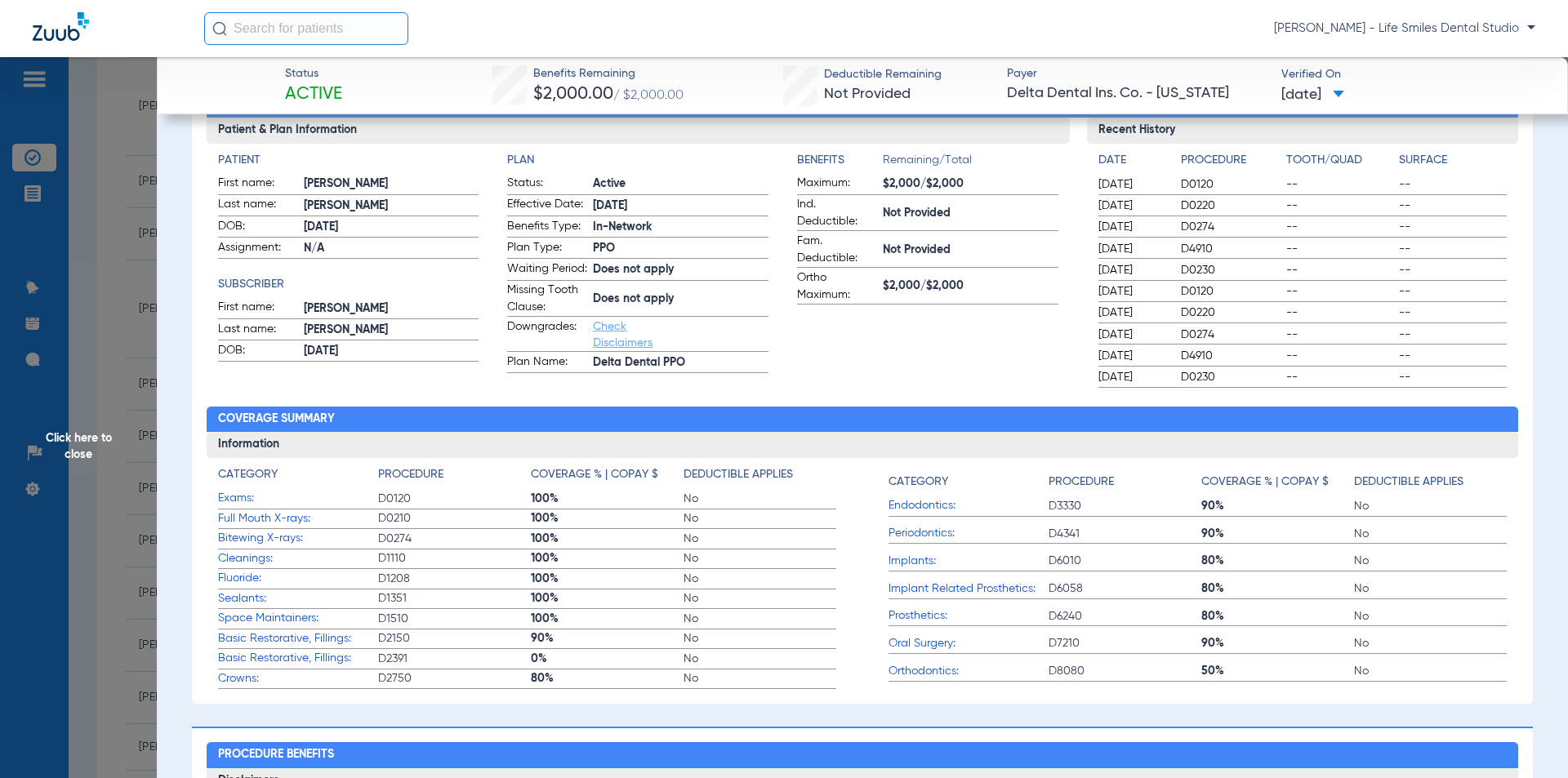
scroll to position [245, 0]
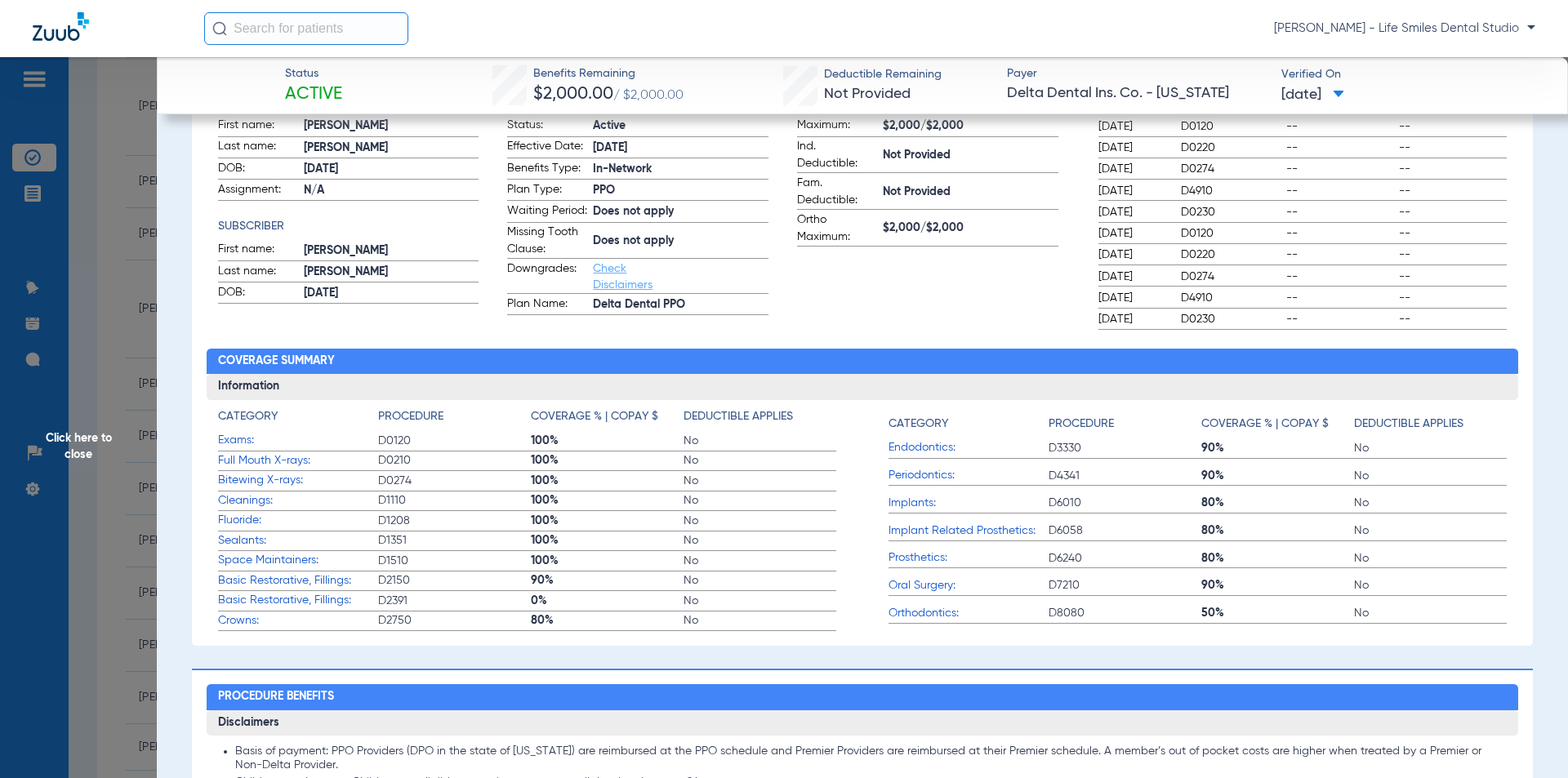
click at [86, 304] on span "Click here to close" at bounding box center [78, 445] width 157 height 778
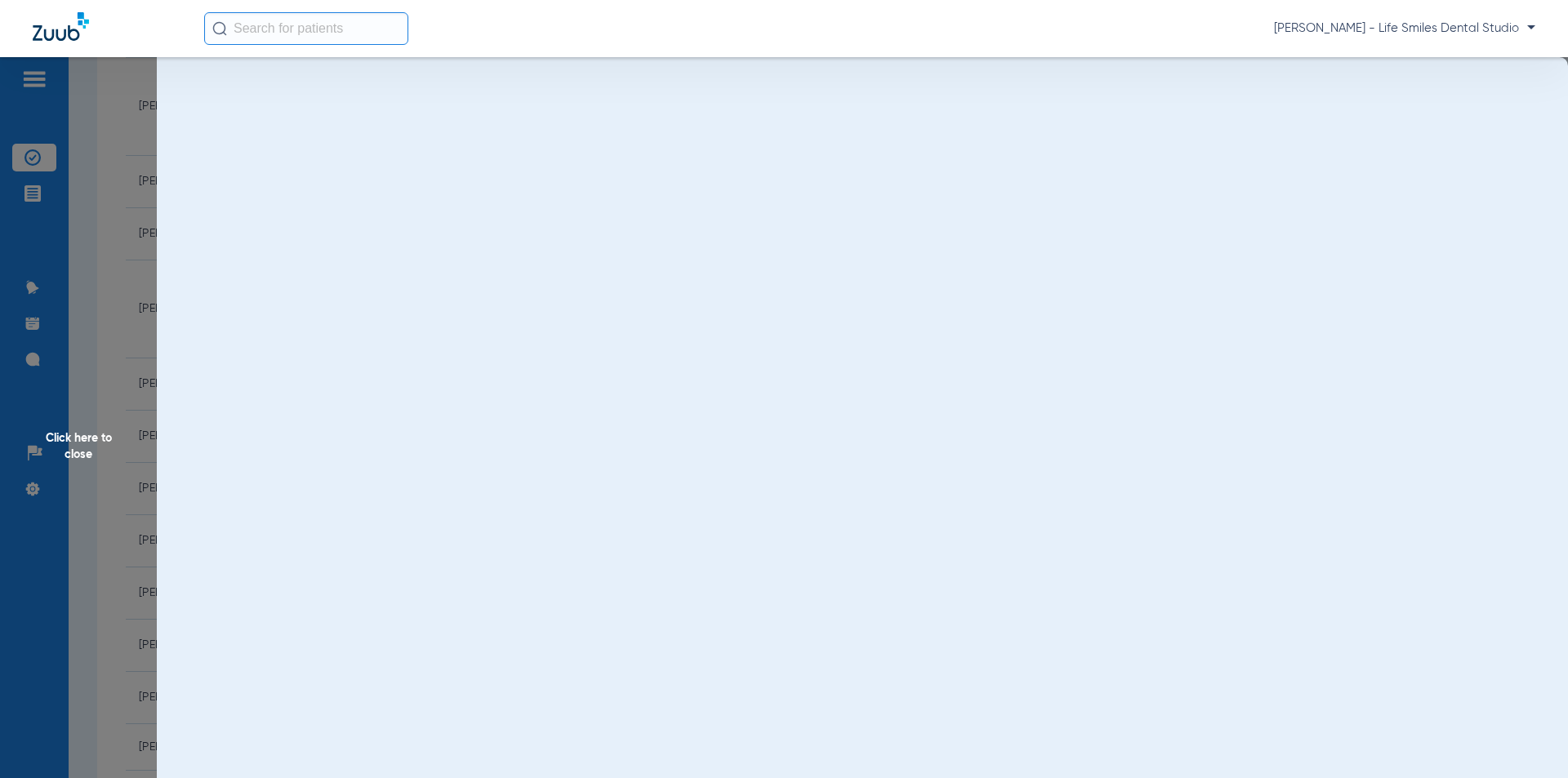
scroll to position [0, 0]
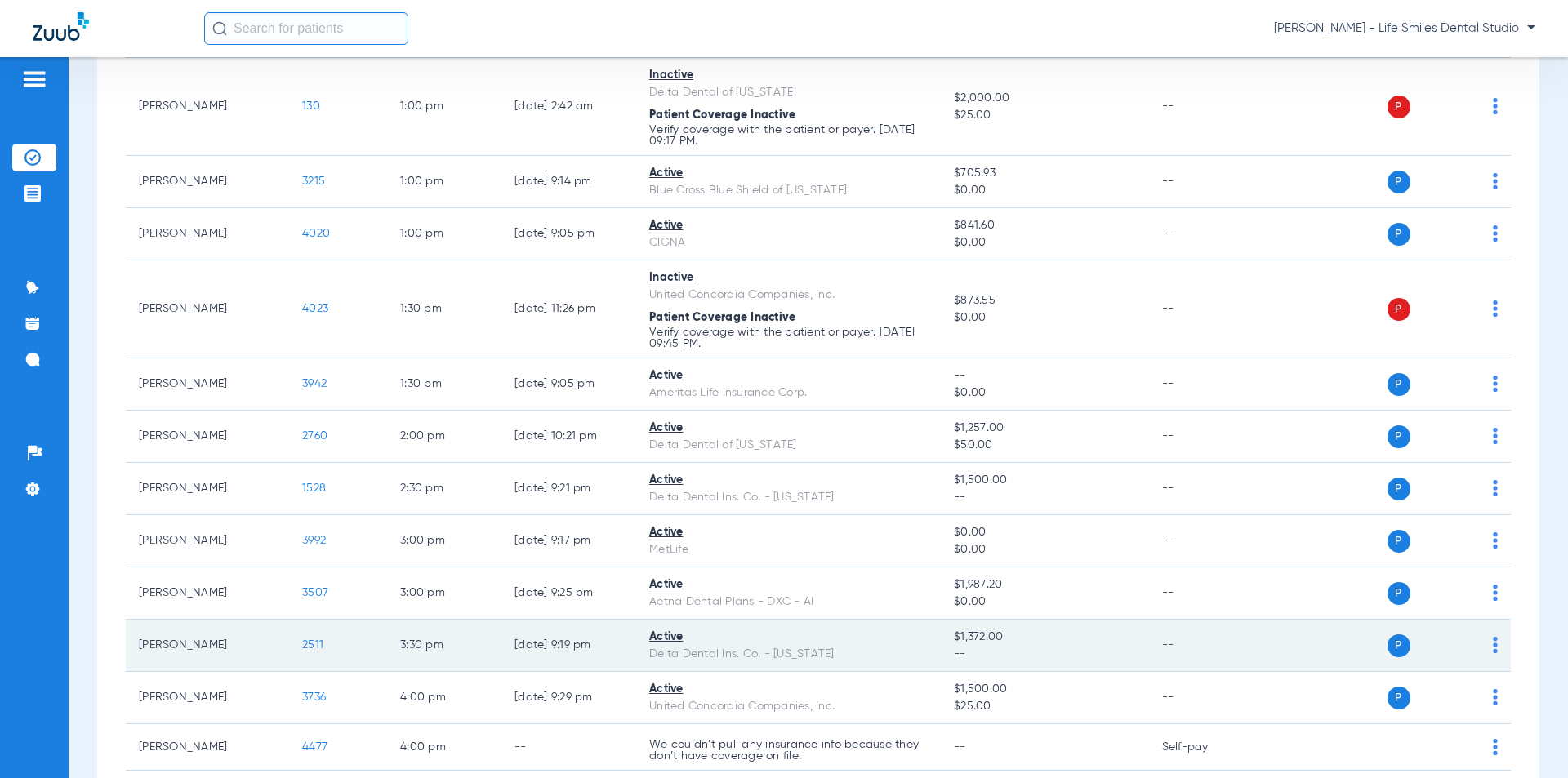
click at [319, 642] on span "2511" at bounding box center [312, 645] width 21 height 11
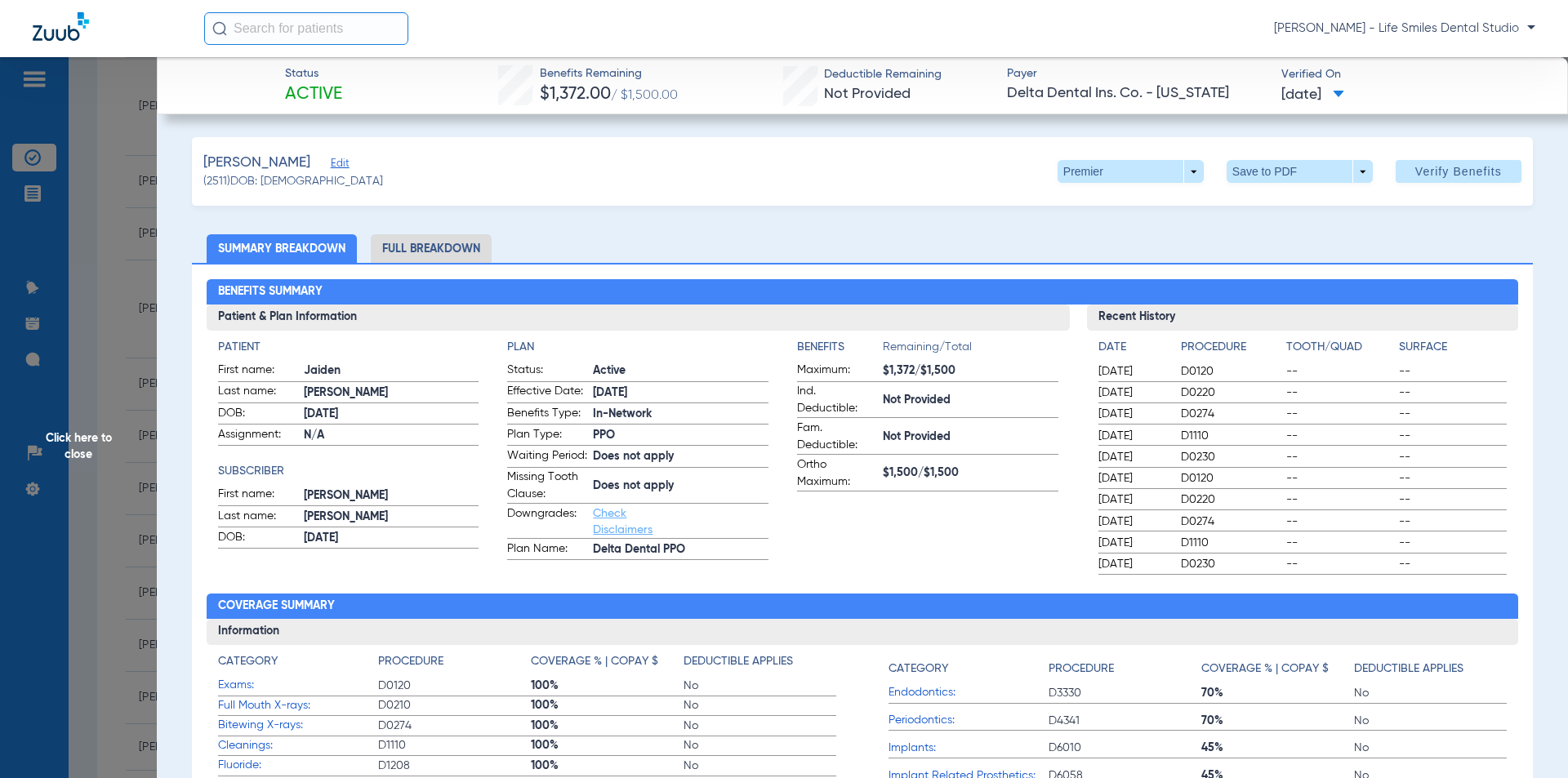
drag, startPoint x: 532, startPoint y: 71, endPoint x: 679, endPoint y: 93, distance: 148.6
click at [679, 93] on div "Status Active Benefits Remaining $1,372.00 / $1,500.00 Deductible Remaining Not…" at bounding box center [862, 85] width 1410 height 57
click at [123, 428] on span "Click here to close" at bounding box center [78, 445] width 157 height 778
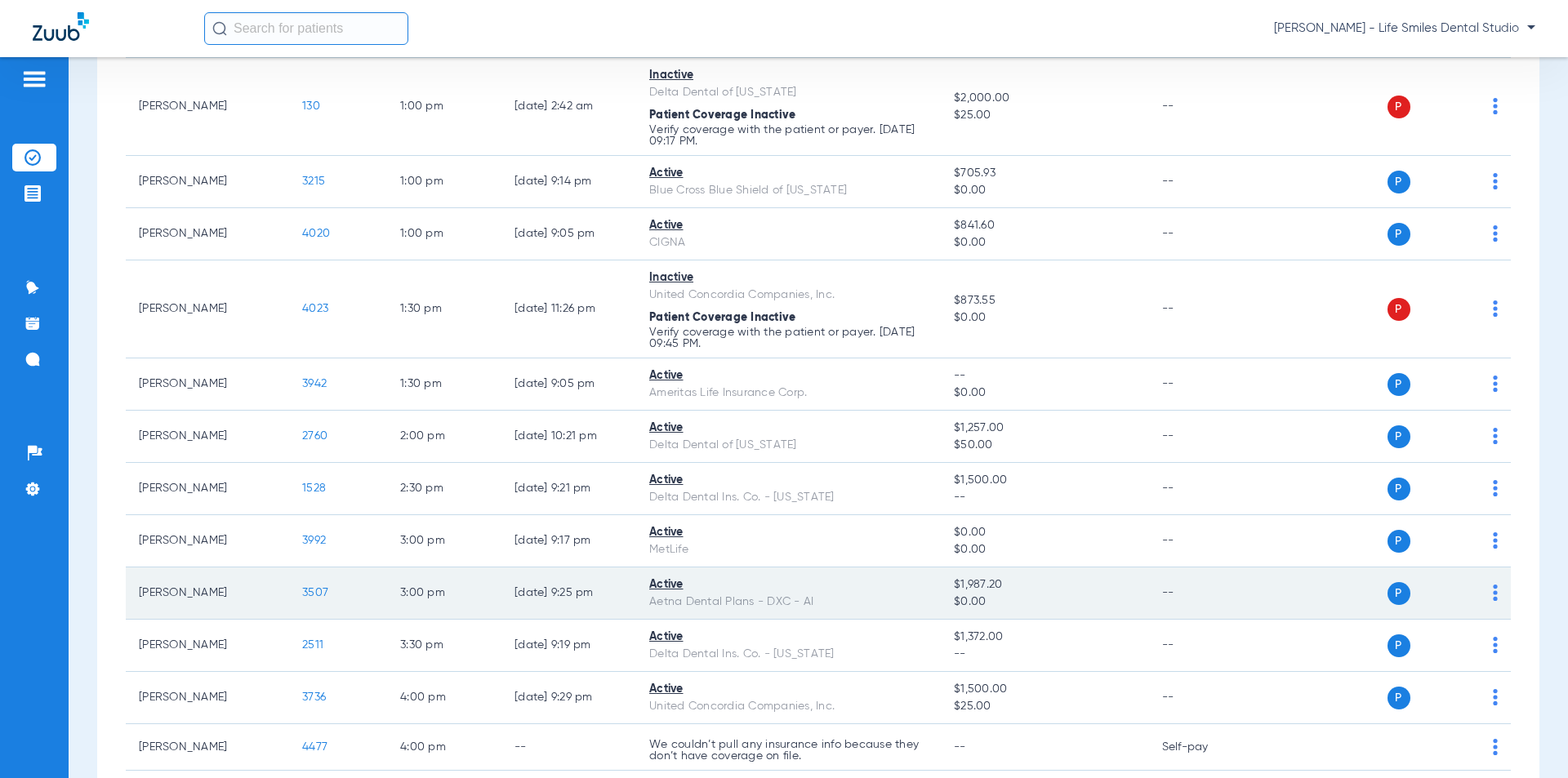
click at [312, 584] on td "3507" at bounding box center [338, 594] width 98 height 53
click at [314, 585] on td "3507" at bounding box center [338, 594] width 98 height 53
click at [314, 588] on span "3507" at bounding box center [315, 592] width 26 height 11
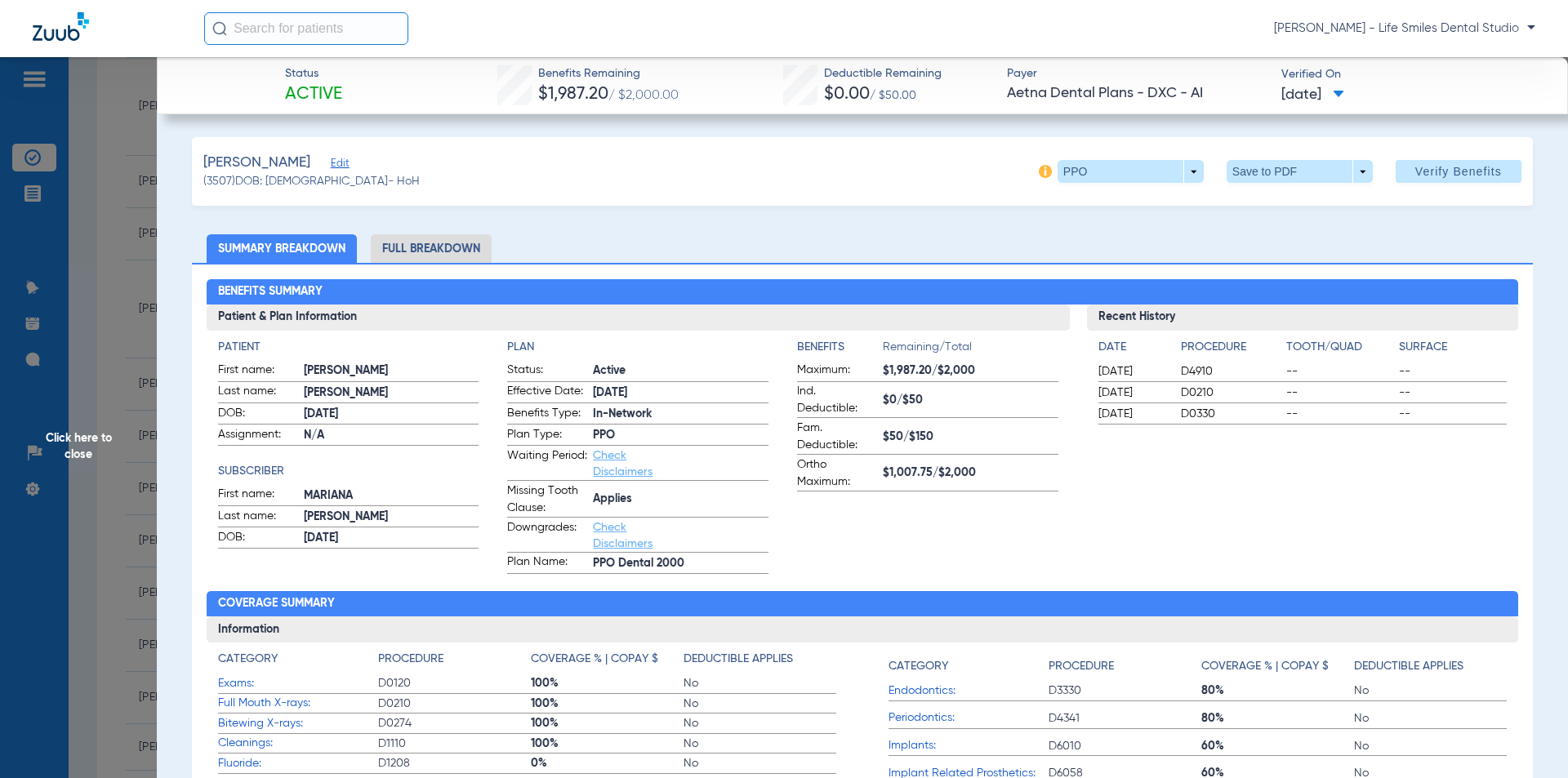
drag, startPoint x: 533, startPoint y: 72, endPoint x: 1355, endPoint y: 96, distance: 822.4
click at [1355, 96] on div "Status Active Benefits Remaining $1,987.20 / $2,000.00 Deductible Remaining $0.…" at bounding box center [862, 85] width 1410 height 57
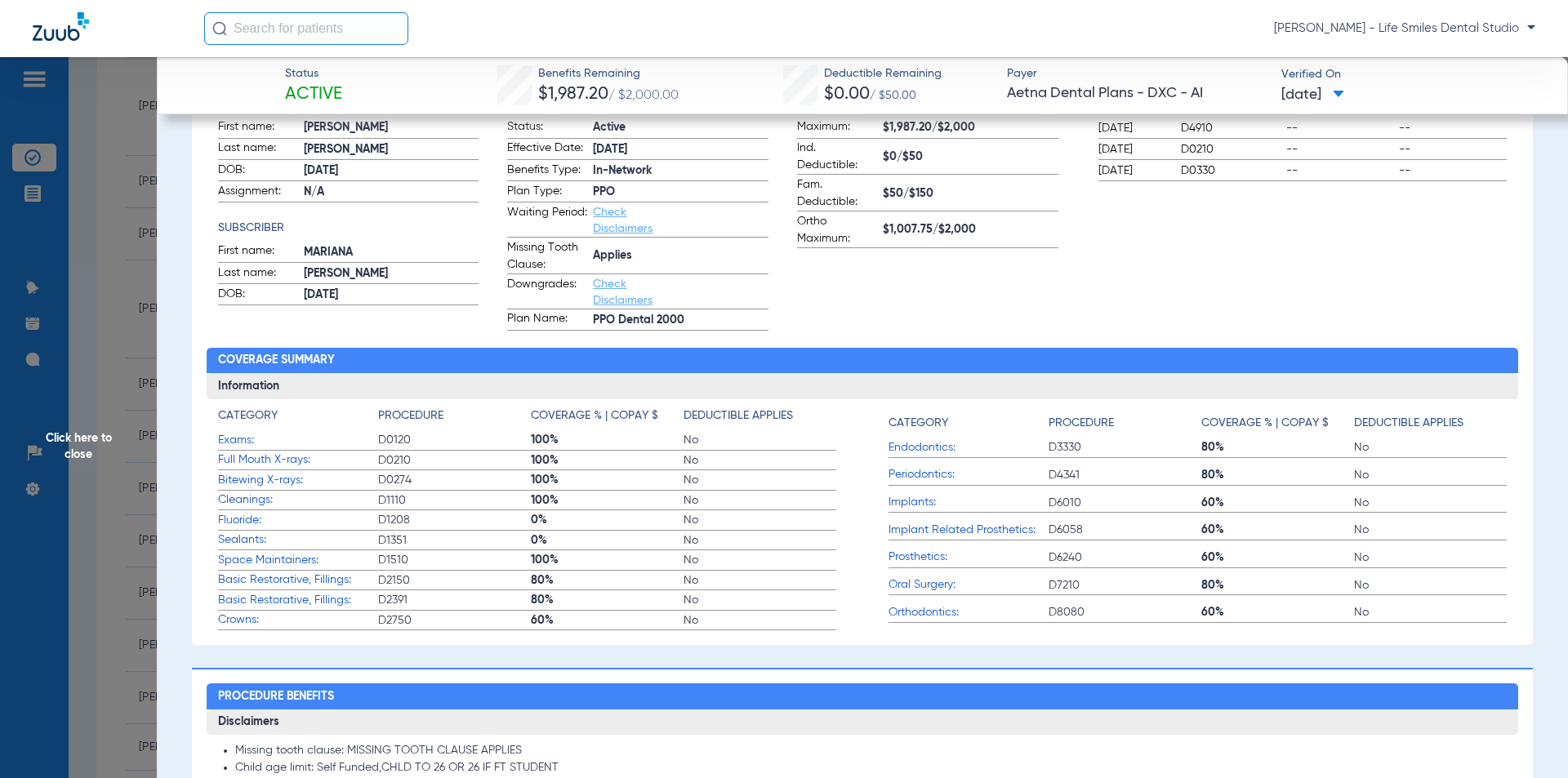
scroll to position [245, 0]
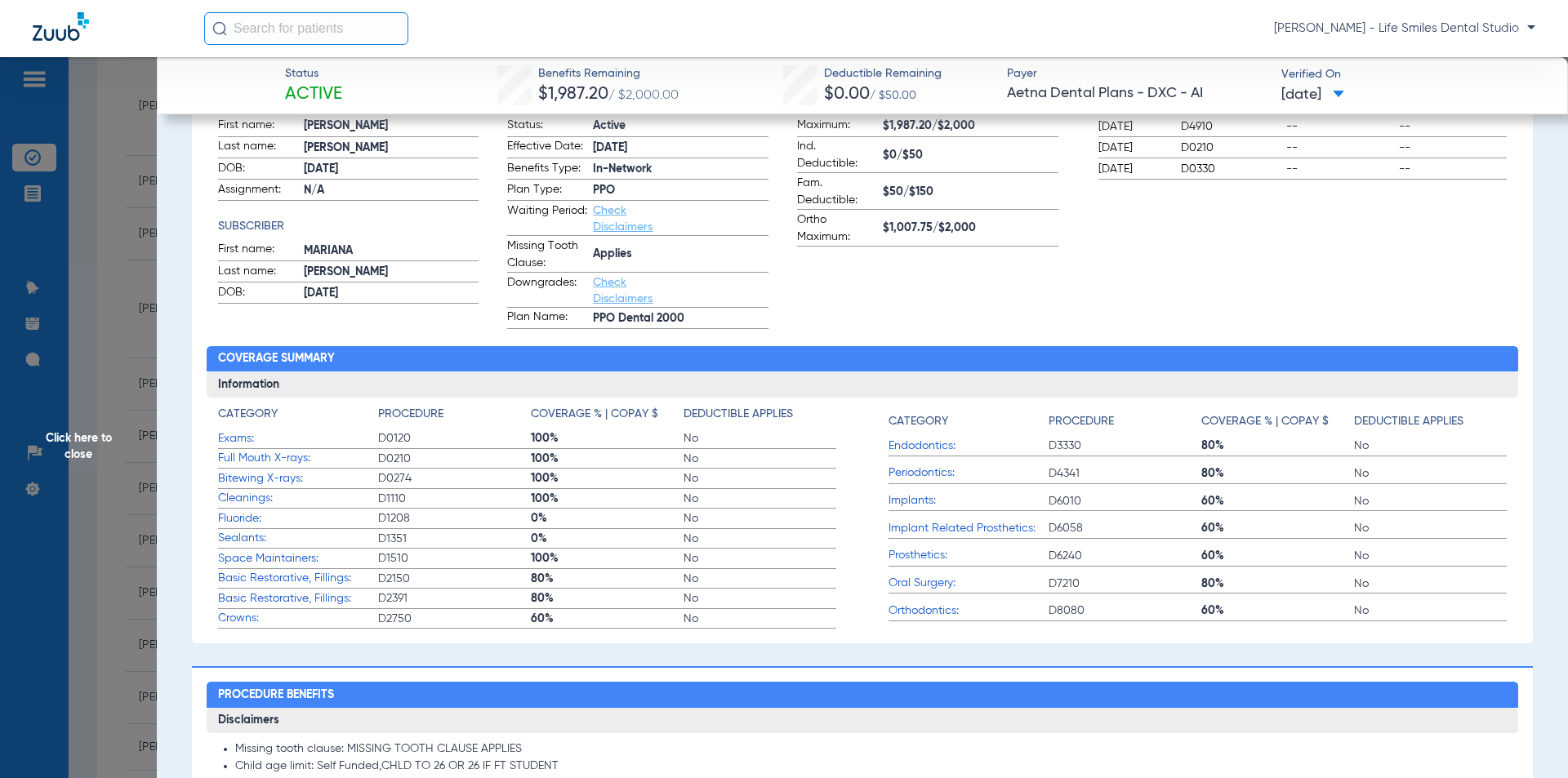
click at [123, 430] on span "Click here to close" at bounding box center [78, 445] width 157 height 778
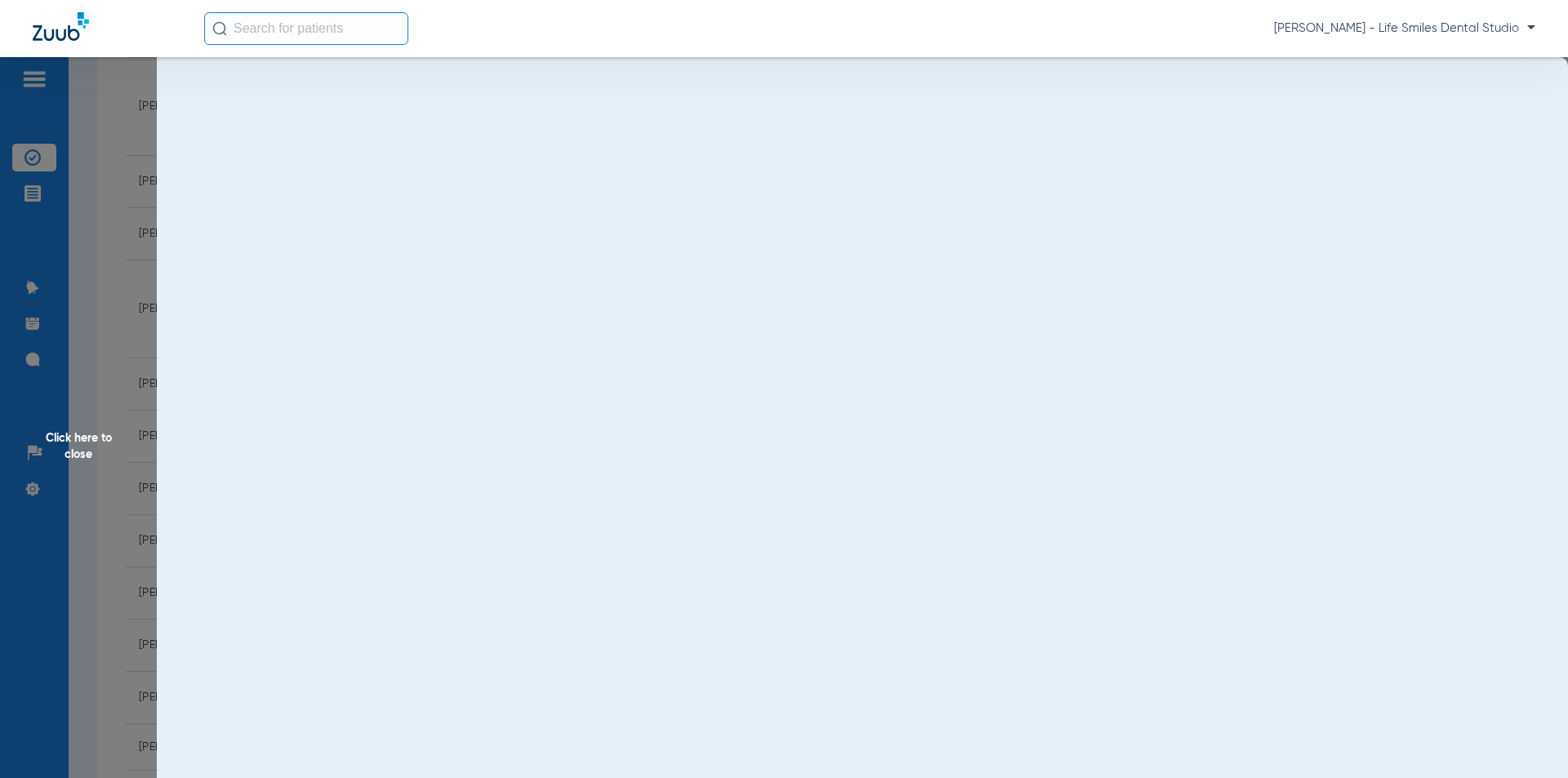
scroll to position [0, 0]
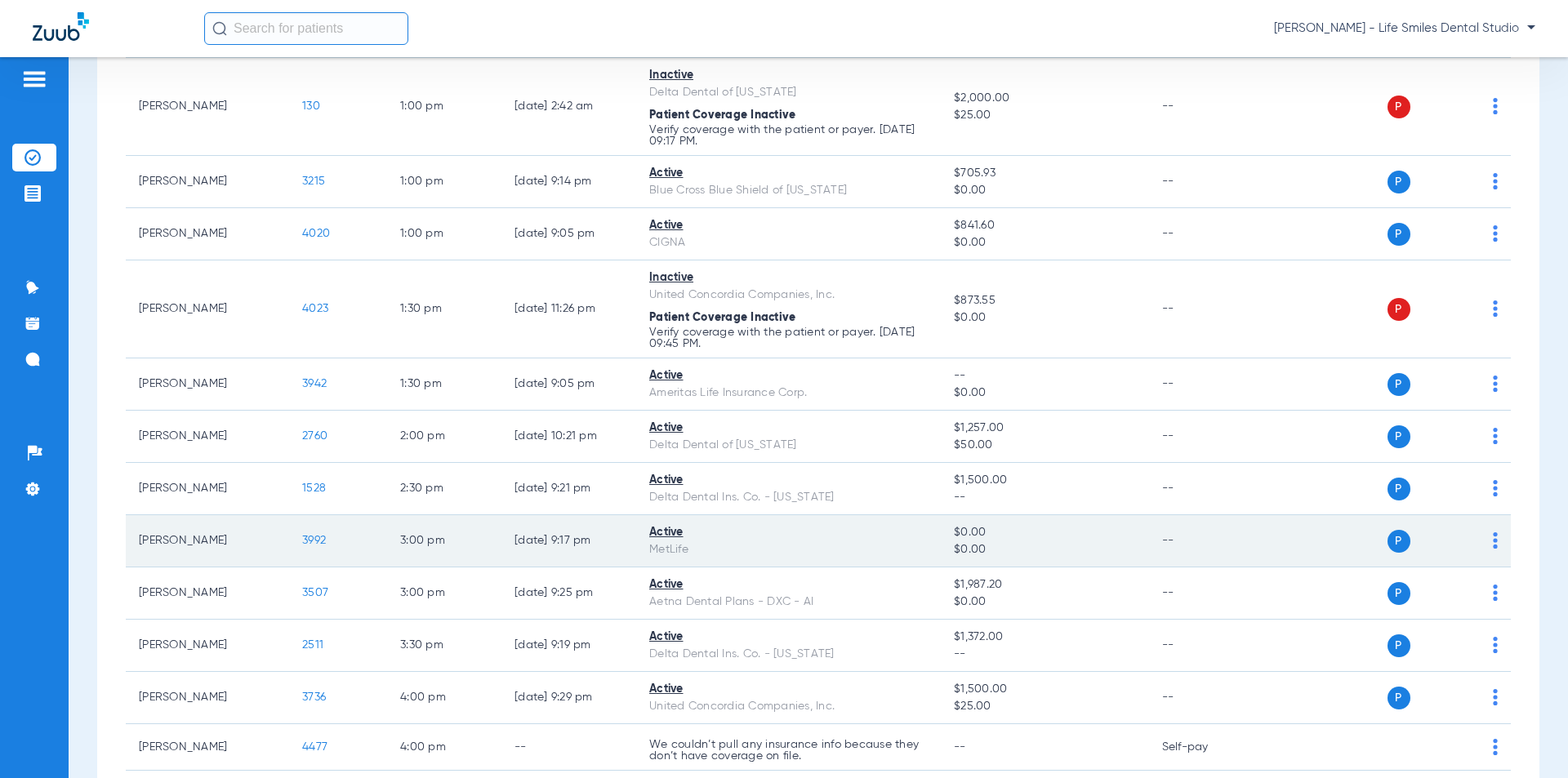
click at [310, 533] on td "3992" at bounding box center [338, 542] width 98 height 53
click at [311, 543] on span "3992" at bounding box center [313, 540] width 24 height 11
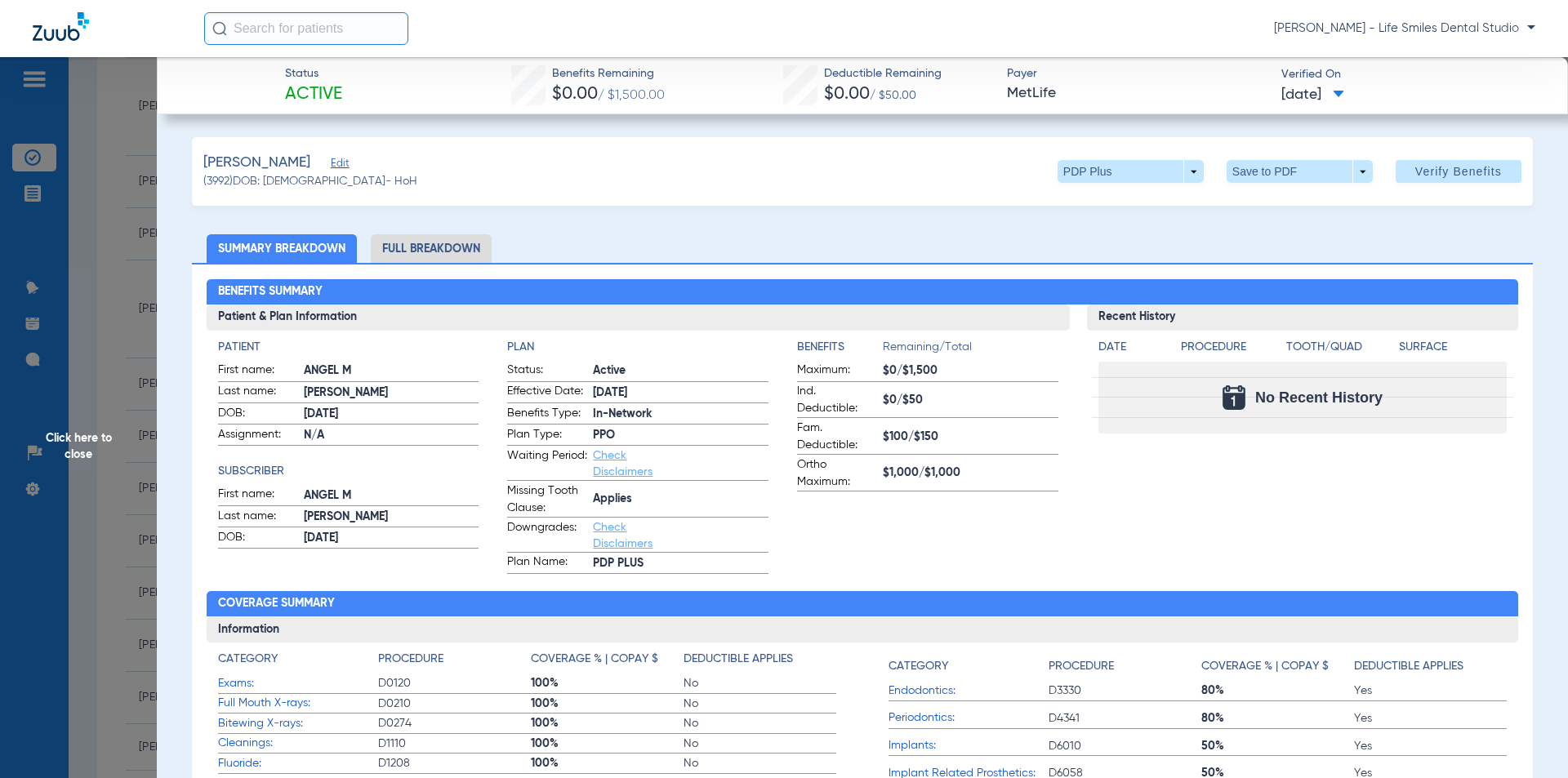
drag, startPoint x: 543, startPoint y: 74, endPoint x: 1385, endPoint y: 103, distance: 842.5
click at [1385, 103] on div "Status Active Benefits Remaining $0.00 / $1,500.00 Deductible Remaining $0.00 /…" at bounding box center [862, 85] width 1410 height 57
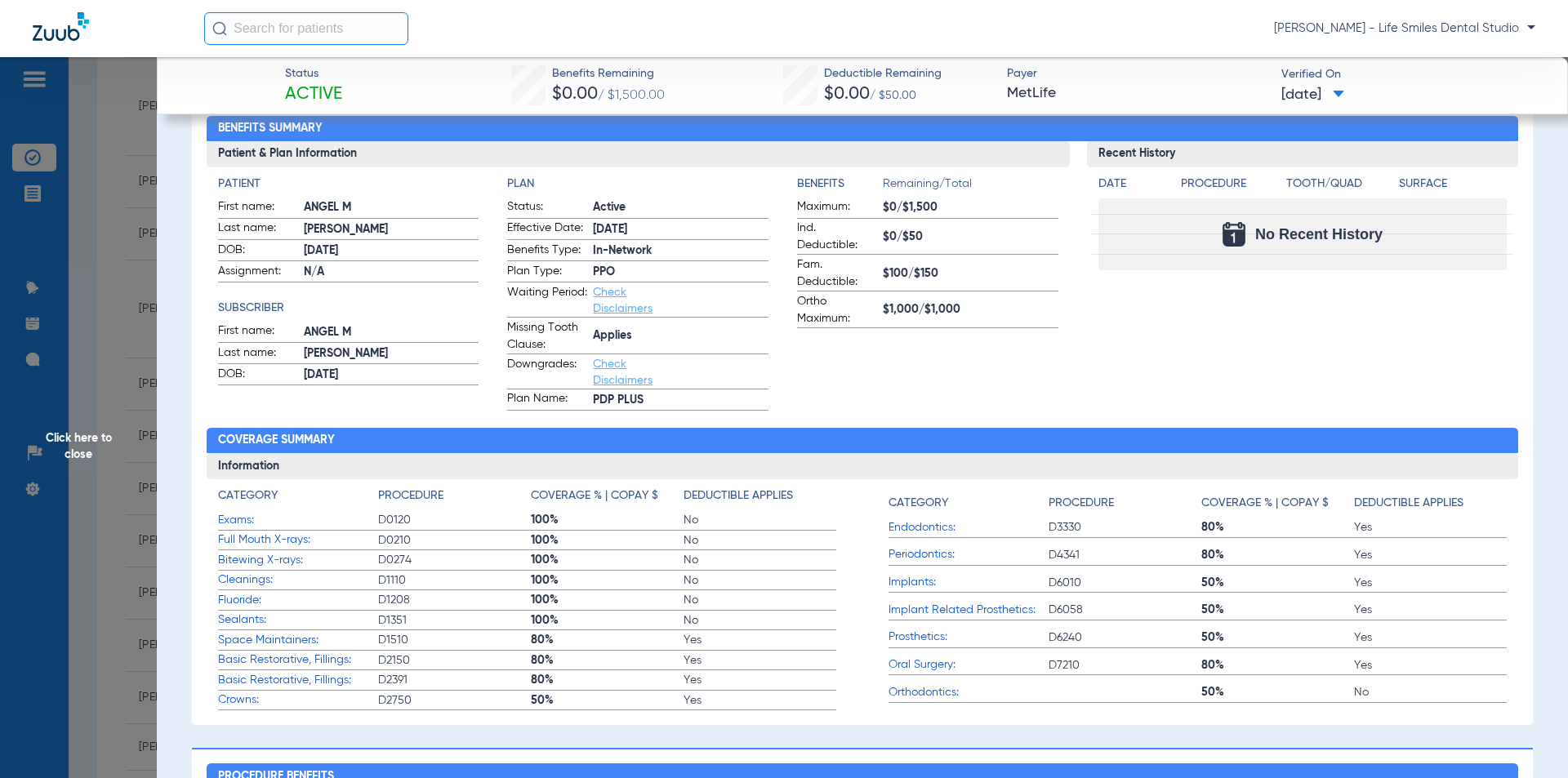
click at [126, 301] on span "Click here to close" at bounding box center [78, 445] width 157 height 778
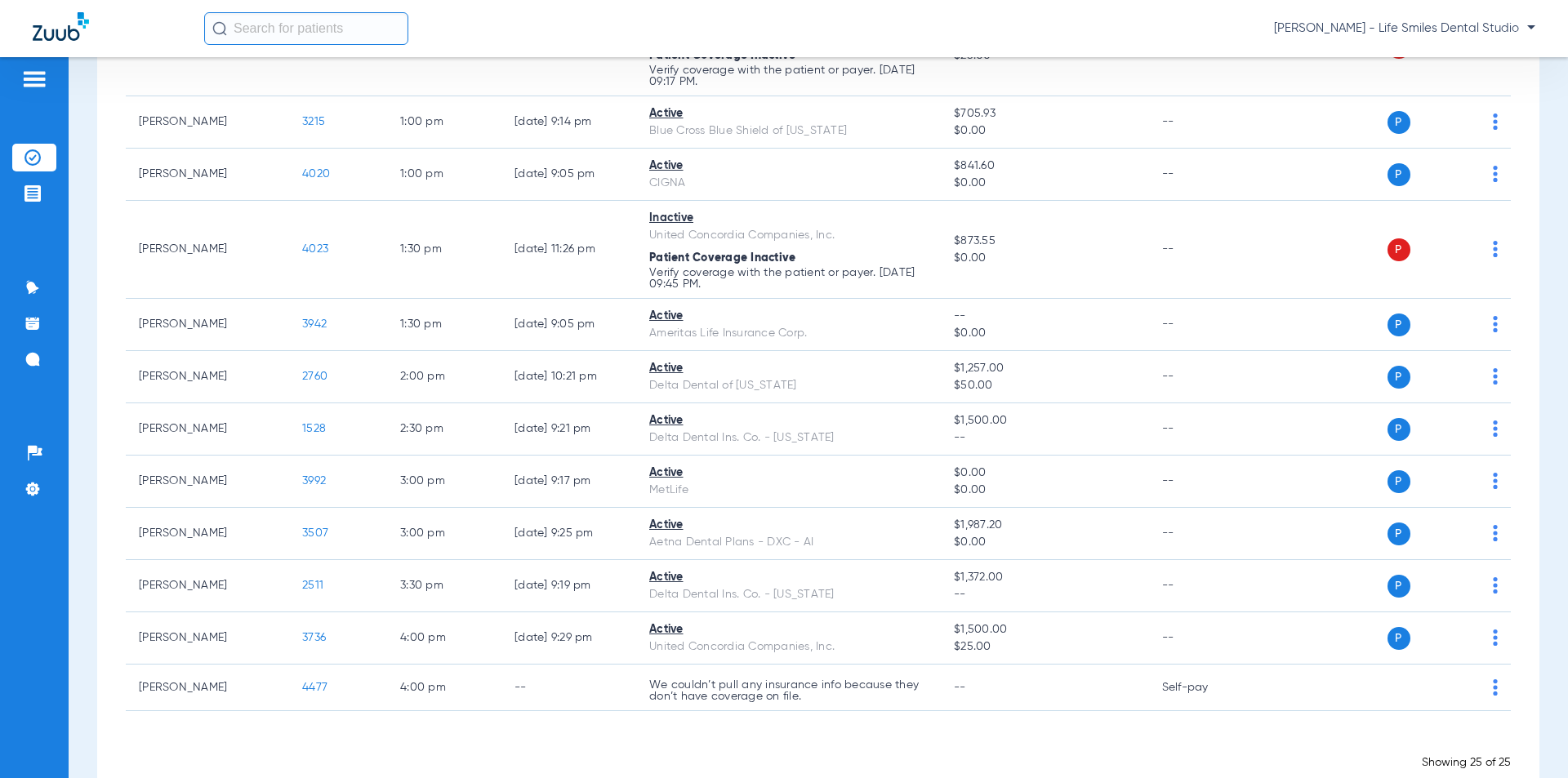
scroll to position [980, 0]
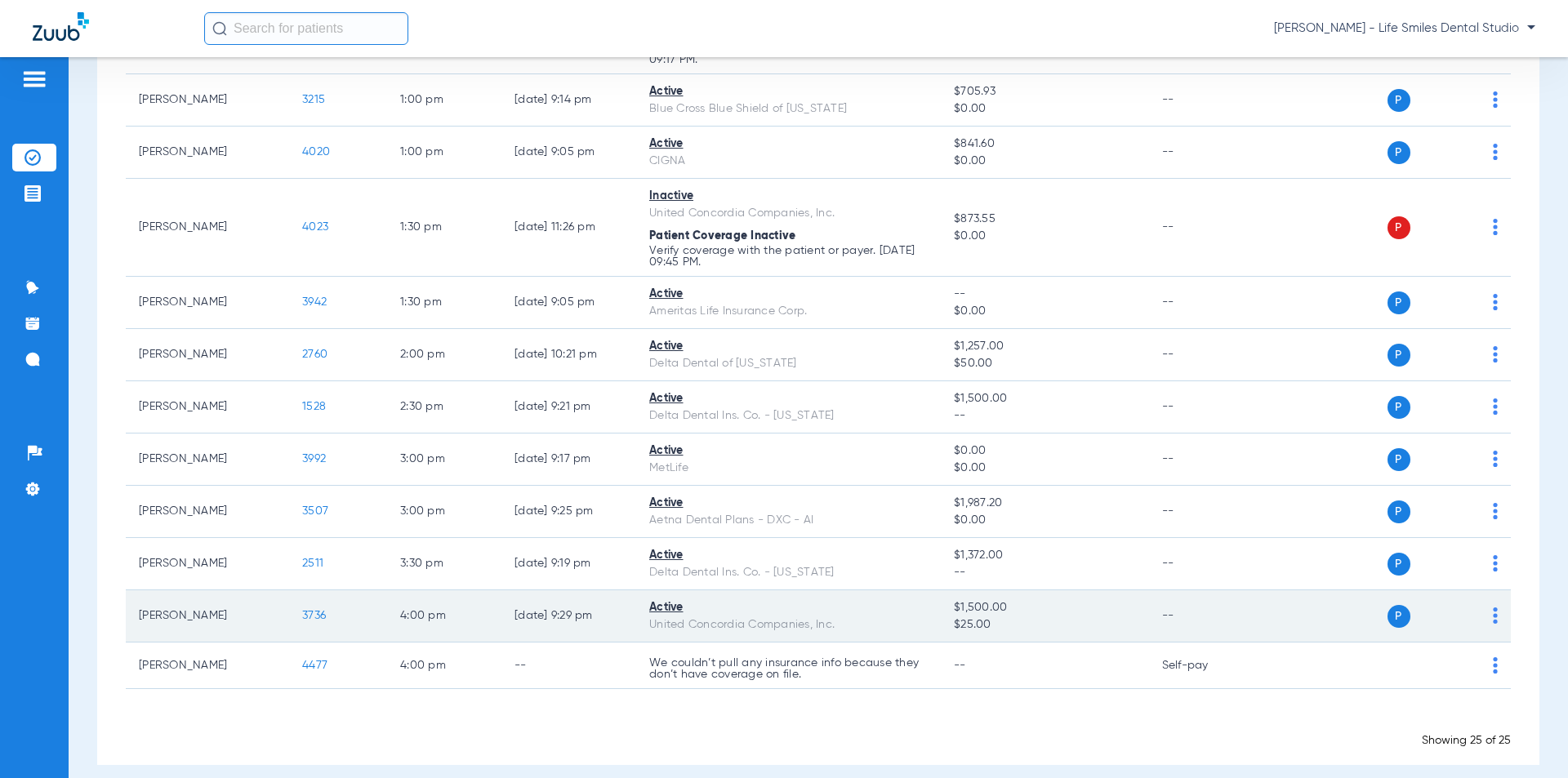
click at [319, 619] on span "3736" at bounding box center [313, 615] width 24 height 11
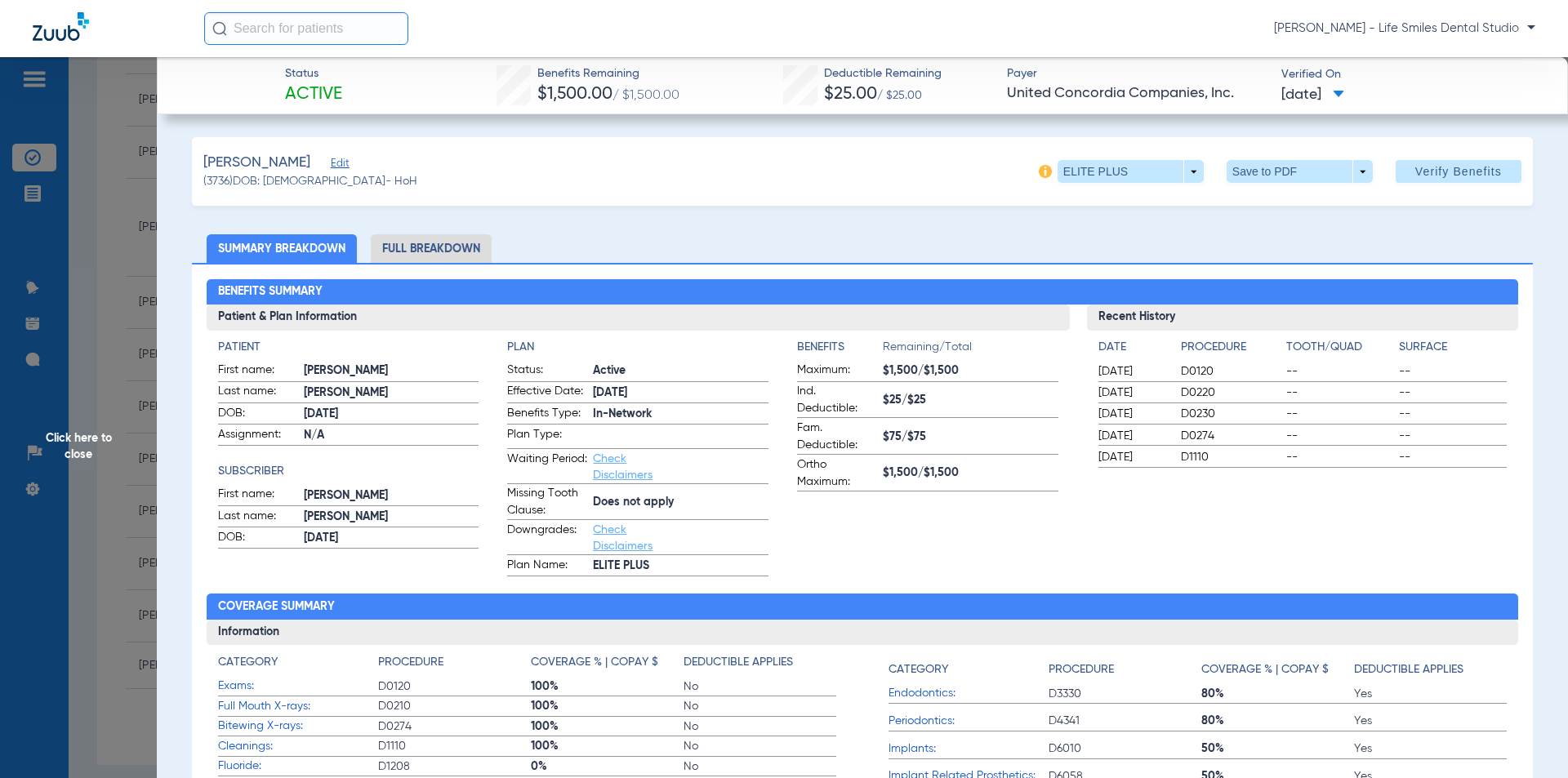
drag, startPoint x: 543, startPoint y: 67, endPoint x: 1349, endPoint y: 95, distance: 806.5
click at [1349, 95] on div "Status Active Benefits Remaining $1,500.00 / $1,500.00 Deductible Remaining $25…" at bounding box center [862, 85] width 1410 height 57
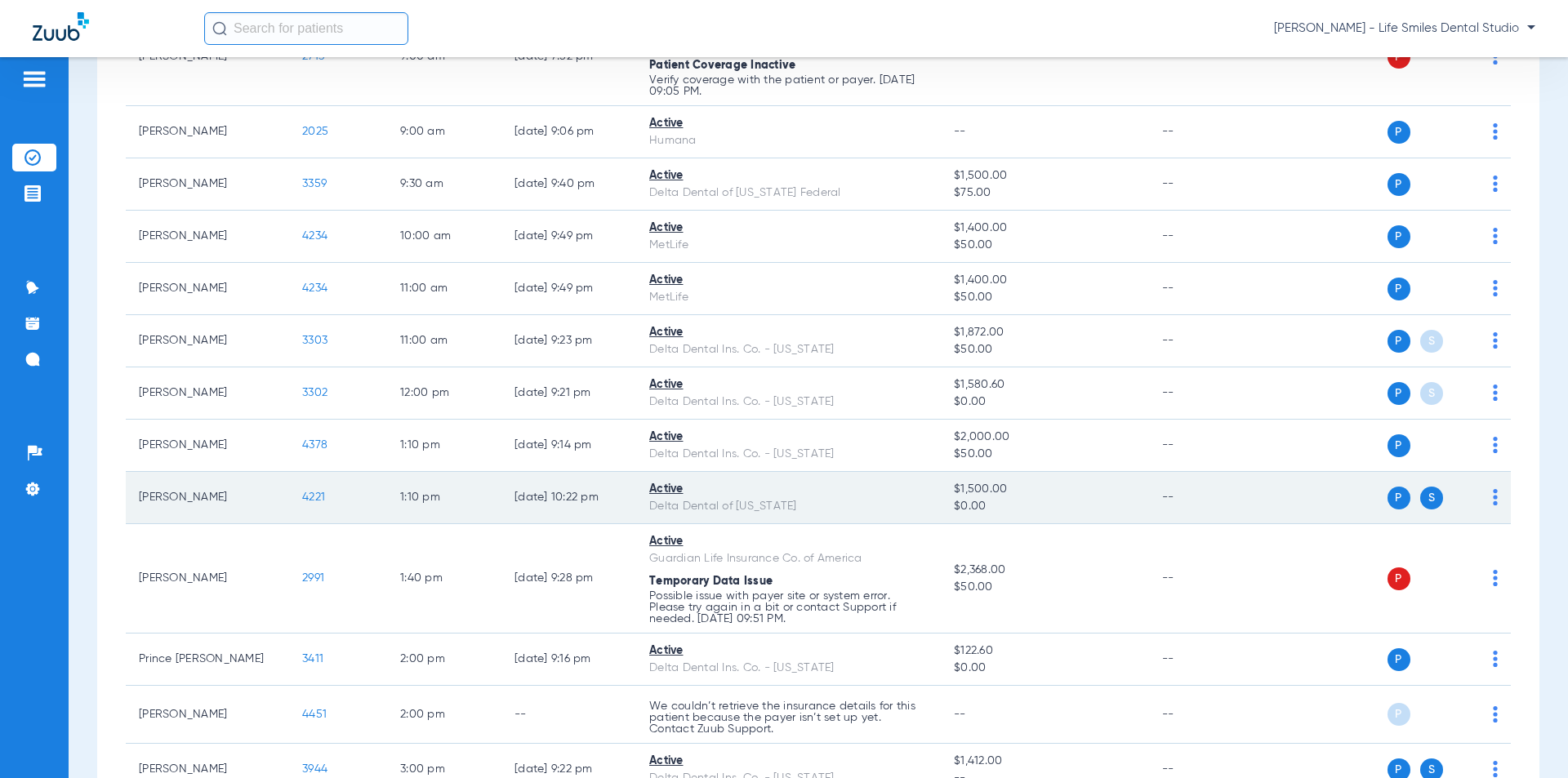
scroll to position [490, 0]
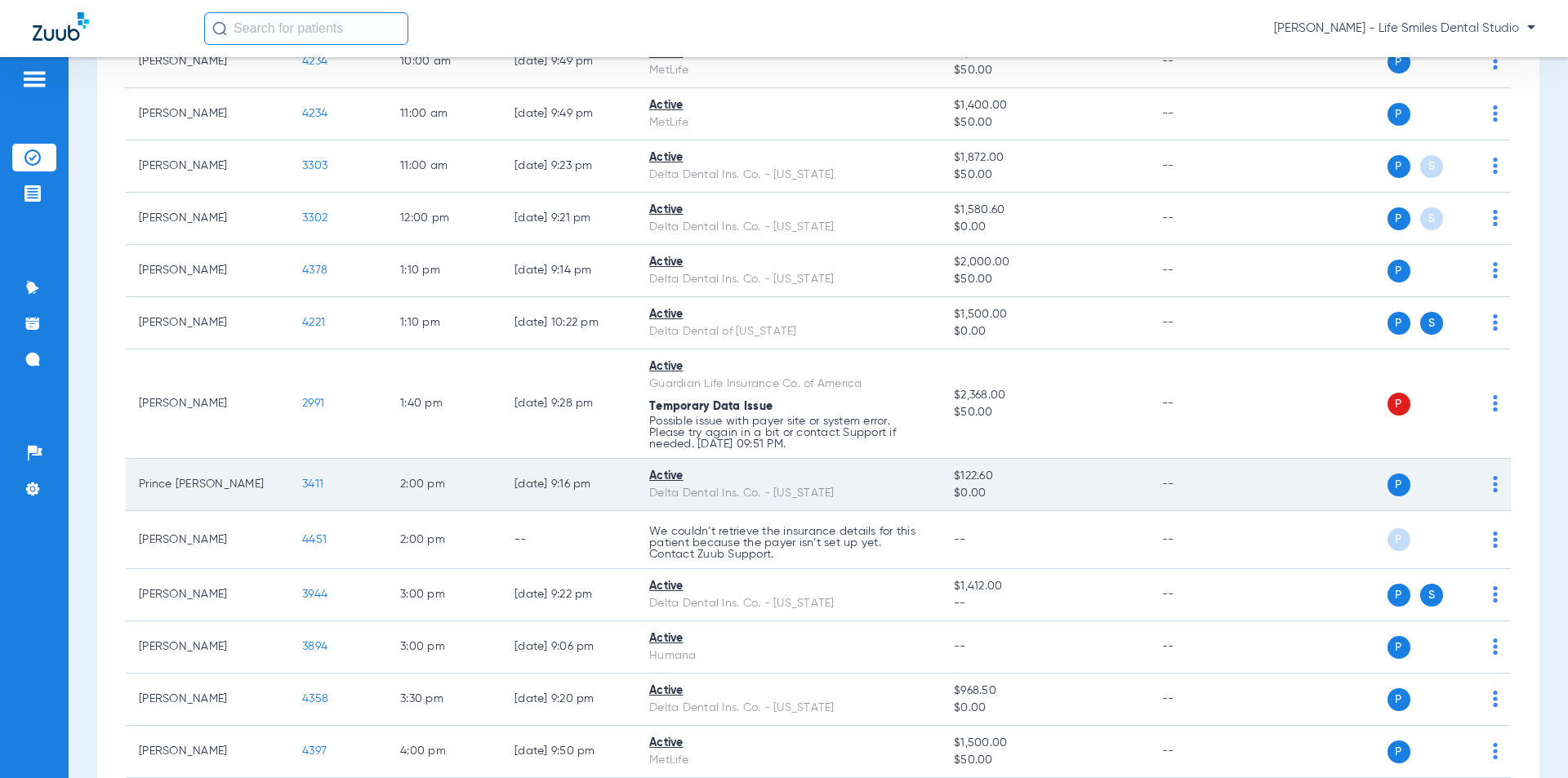
click at [314, 482] on span "3411" at bounding box center [312, 484] width 21 height 11
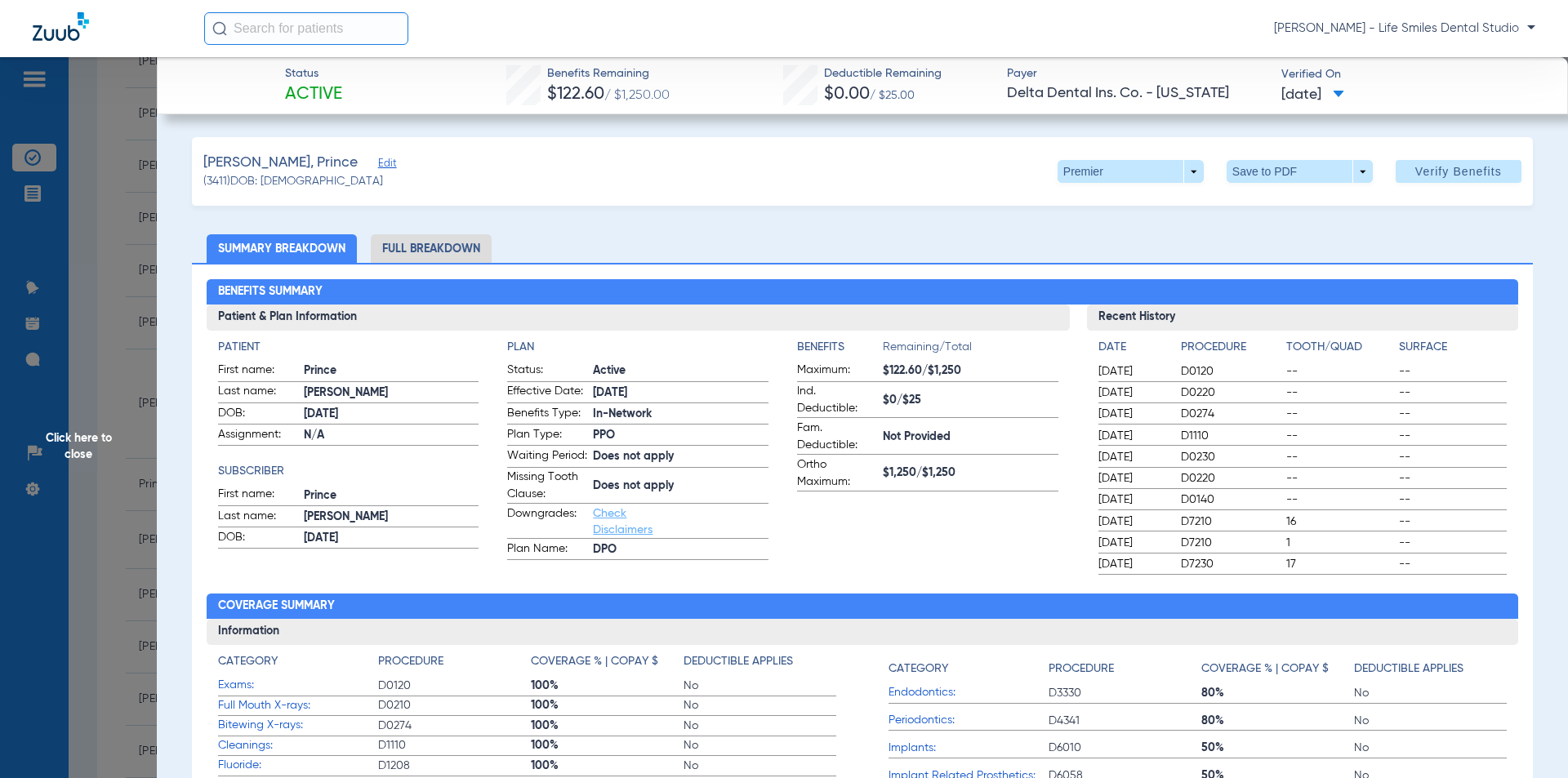
drag, startPoint x: 539, startPoint y: 68, endPoint x: 1049, endPoint y: 84, distance: 510.3
click at [1049, 84] on div "Status Active Benefits Remaining $122.60 / $1,250.00 Deductible Remaining $0.00…" at bounding box center [862, 85] width 1410 height 57
drag, startPoint x: 872, startPoint y: 190, endPoint x: 1035, endPoint y: 187, distance: 163.0
click at [872, 190] on div "[PERSON_NAME], Prince Edit (3411) DOB: [DEMOGRAPHIC_DATA] Premier arrow_drop_do…" at bounding box center [862, 172] width 1340 height 68
click at [1066, 177] on span at bounding box center [1130, 172] width 146 height 23
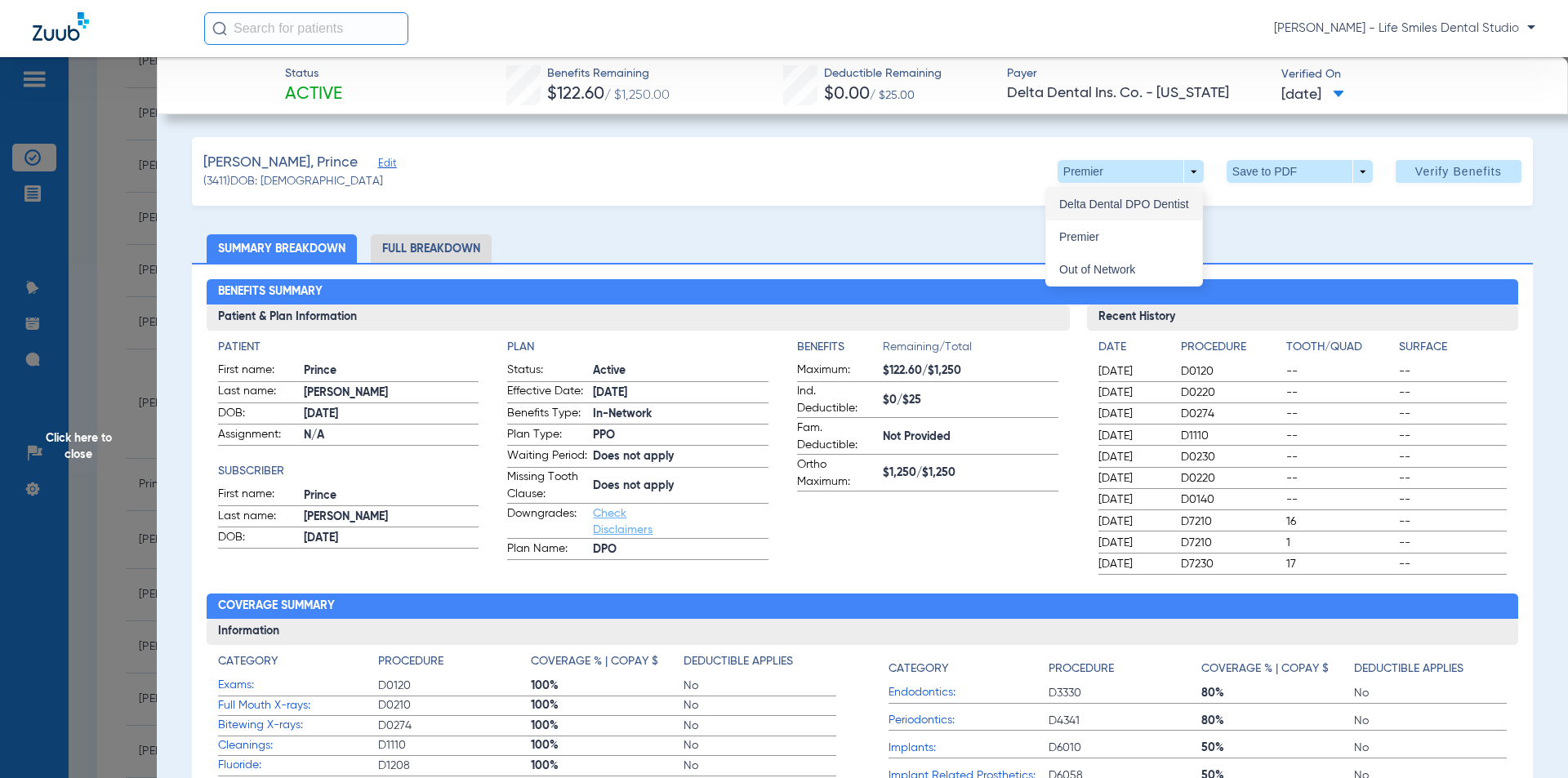
click at [1057, 211] on button "Delta Dental DPO Dentist" at bounding box center [1124, 204] width 156 height 32
drag, startPoint x: 543, startPoint y: 72, endPoint x: 1359, endPoint y: 93, distance: 816.3
click at [1359, 93] on div "Status Active Benefits Remaining $122.60 / $1,250.00 Deductible Remaining $0.00…" at bounding box center [862, 85] width 1410 height 57
copy div "Benefits Remaining $122.60 / $1,250.00 Deductible Remaining $0.00 / $25.00 Paye…"
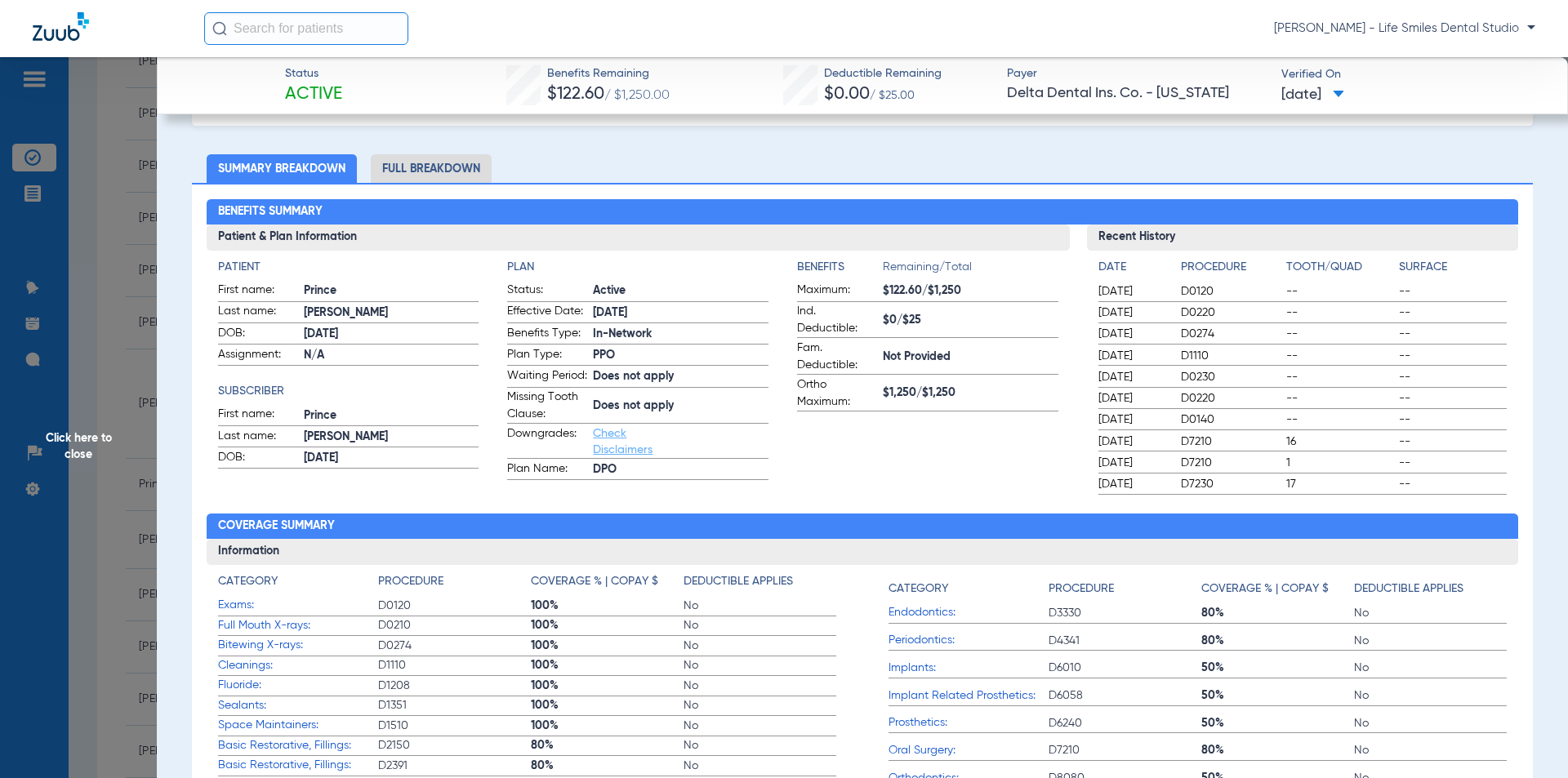
scroll to position [164, 0]
